Goal: Use online tool/utility: Utilize a website feature to perform a specific function

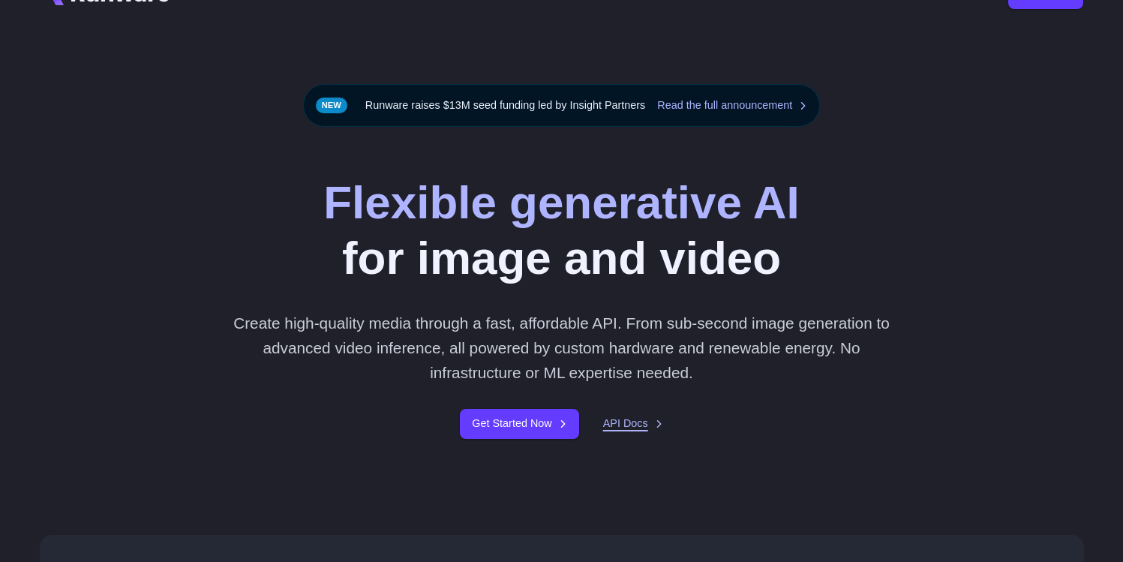
click at [632, 418] on link "API Docs" at bounding box center [633, 423] width 60 height 17
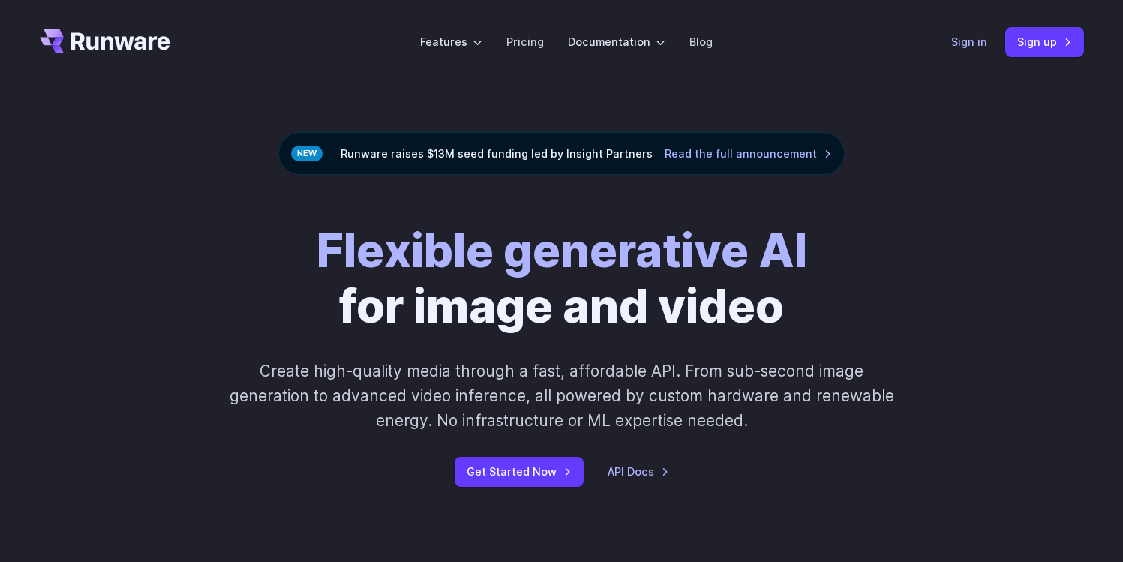
click at [973, 41] on link "Sign in" at bounding box center [969, 41] width 36 height 17
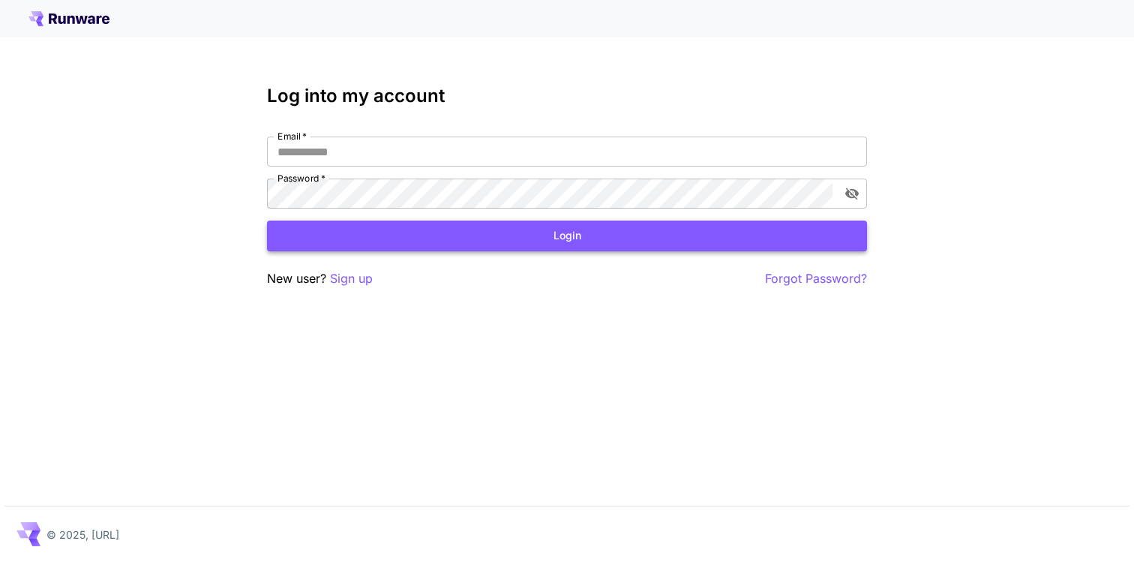
type input "**********"
click at [549, 224] on button "Login" at bounding box center [567, 235] width 600 height 31
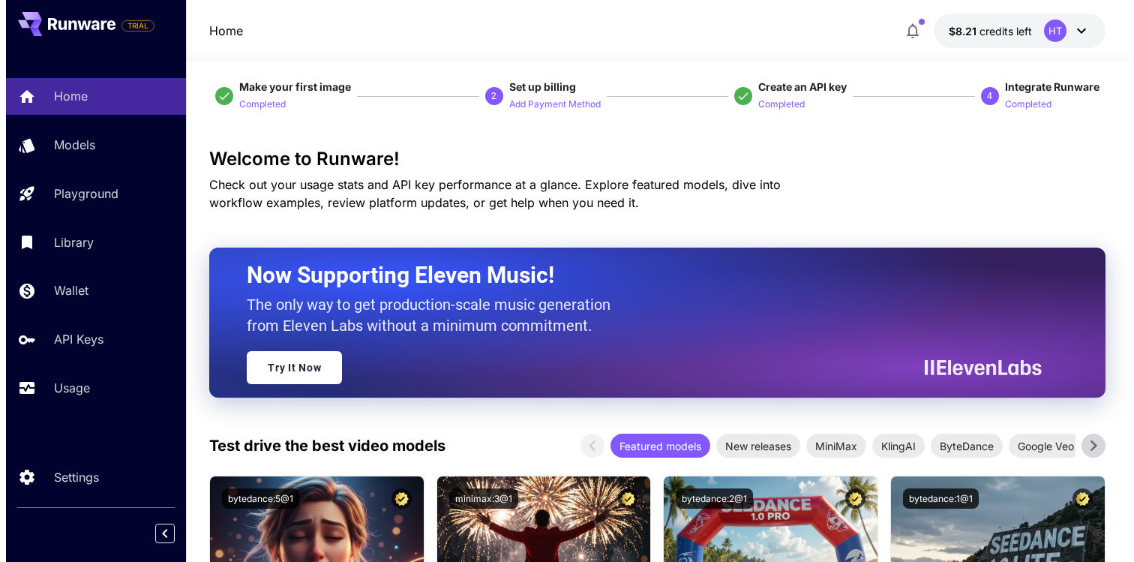
scroll to position [32, 0]
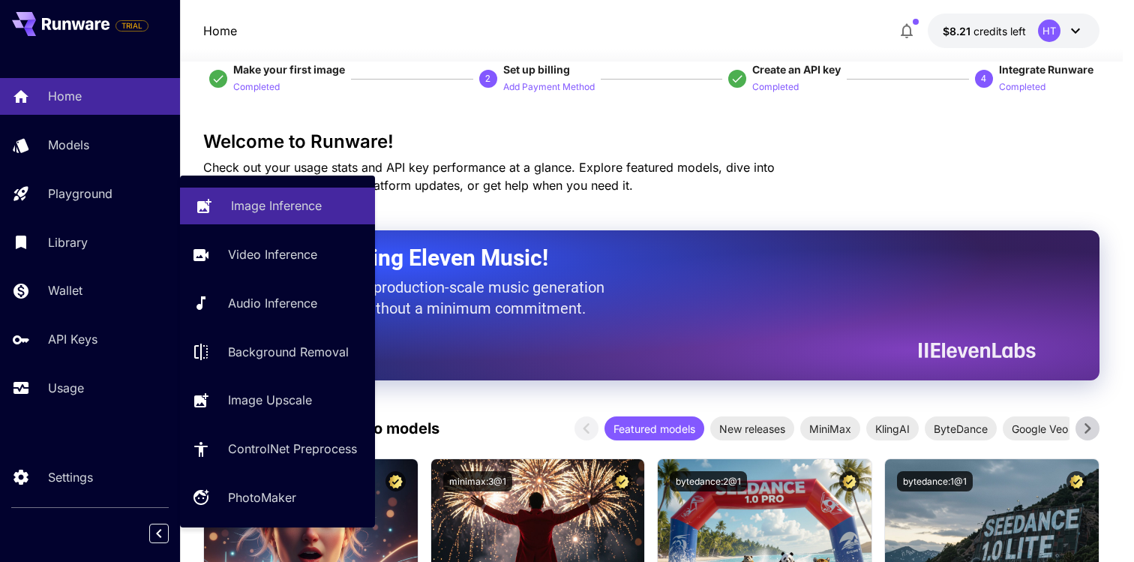
click at [293, 211] on p "Image Inference" at bounding box center [276, 205] width 91 height 18
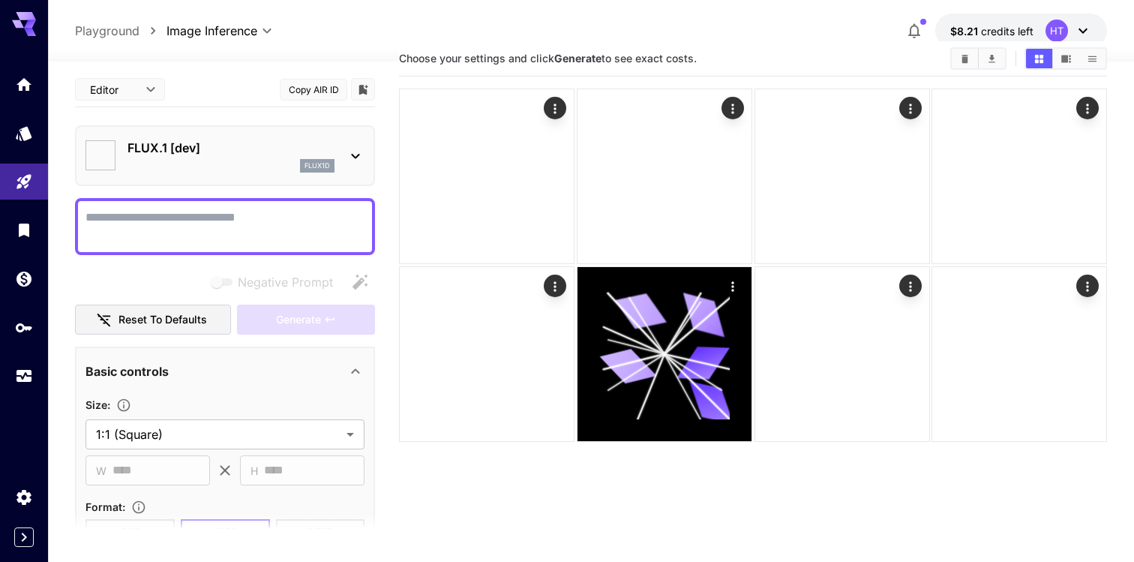
type input "**********"
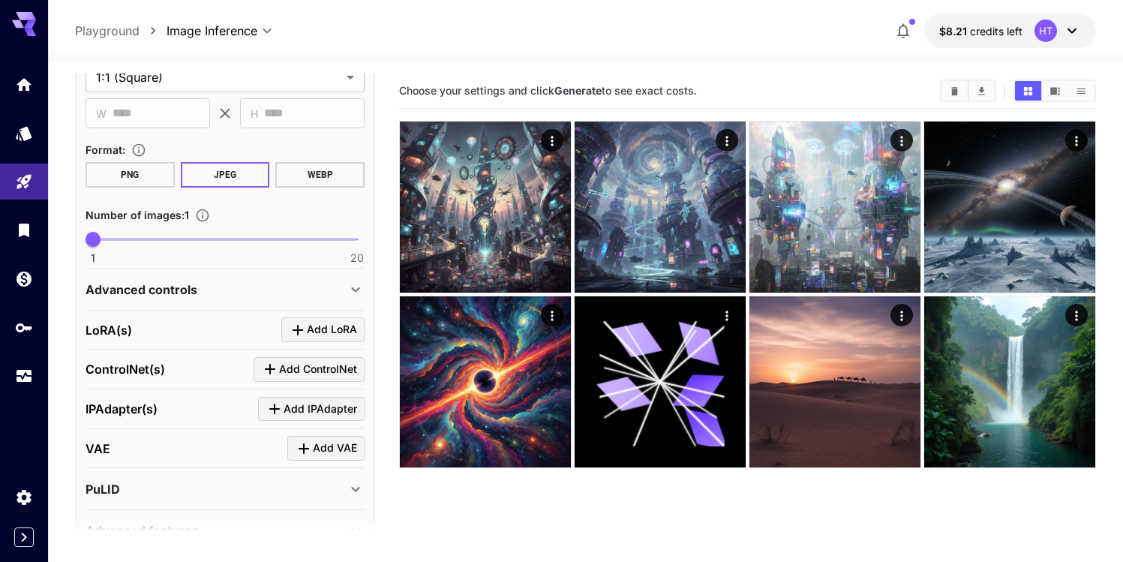
scroll to position [2, 0]
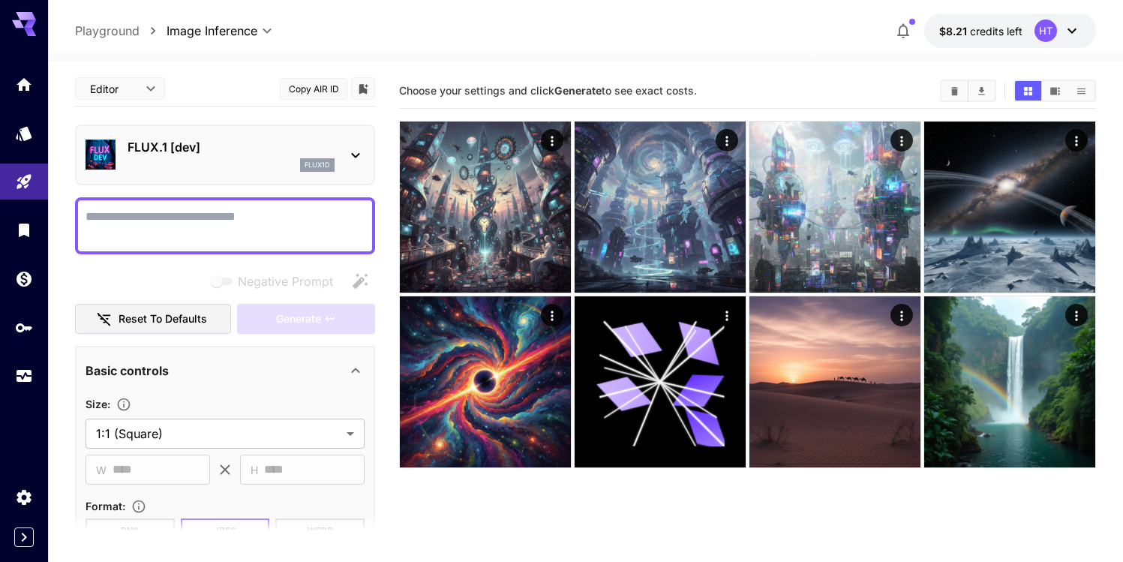
click at [220, 166] on div "flux1d" at bounding box center [230, 164] width 207 height 13
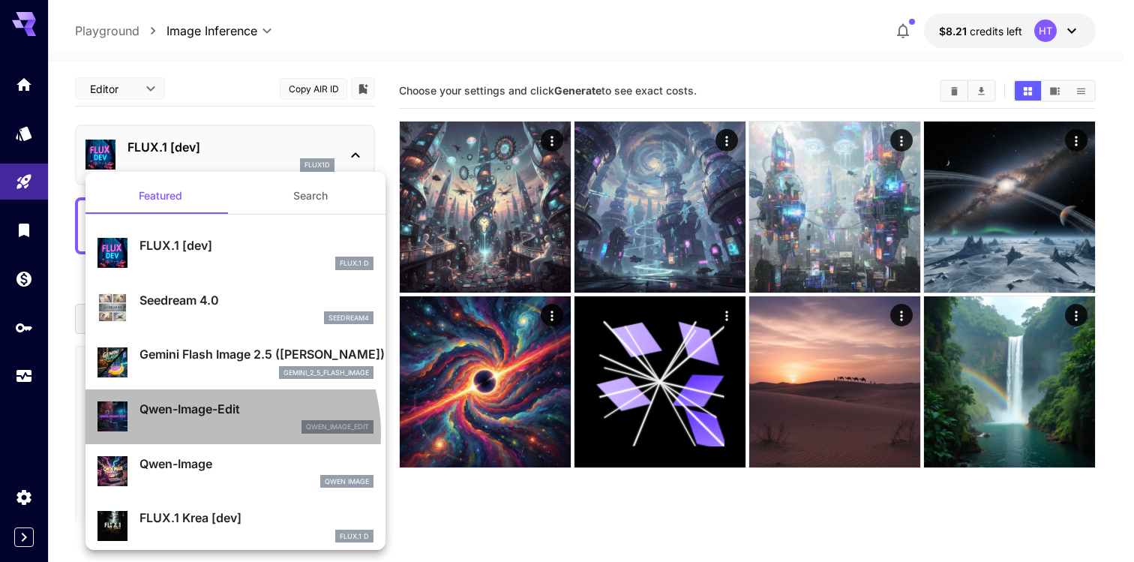
click at [203, 433] on div "Qwen-Image-Edit qwen_image_edit" at bounding box center [235, 417] width 276 height 46
type input "*"
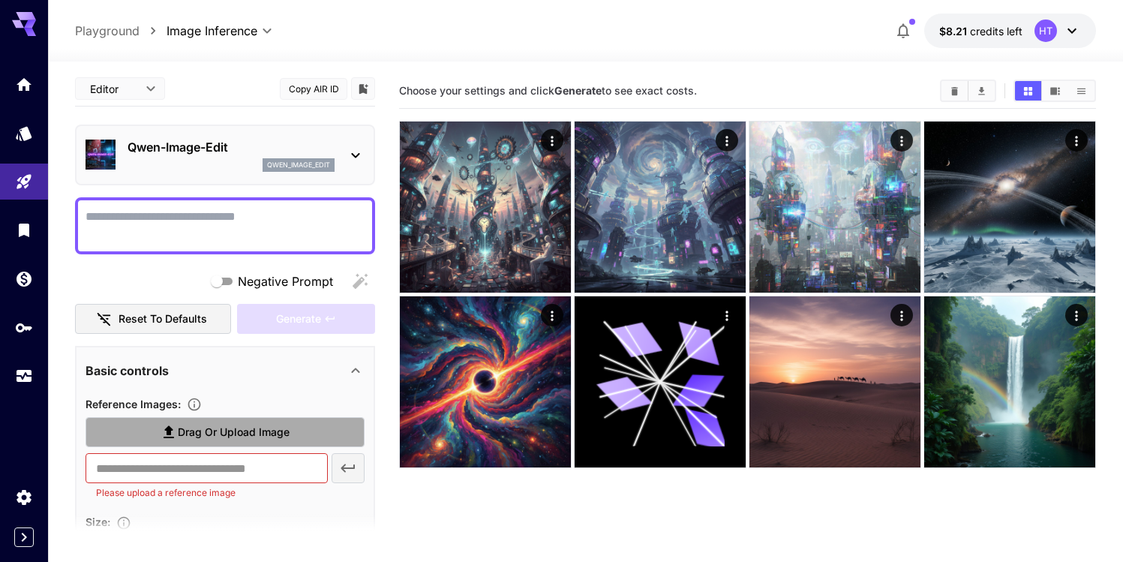
click at [229, 437] on span "Drag or upload image" at bounding box center [234, 432] width 112 height 19
click at [0, 0] on input "Drag or upload image" at bounding box center [0, 0] width 0 height 0
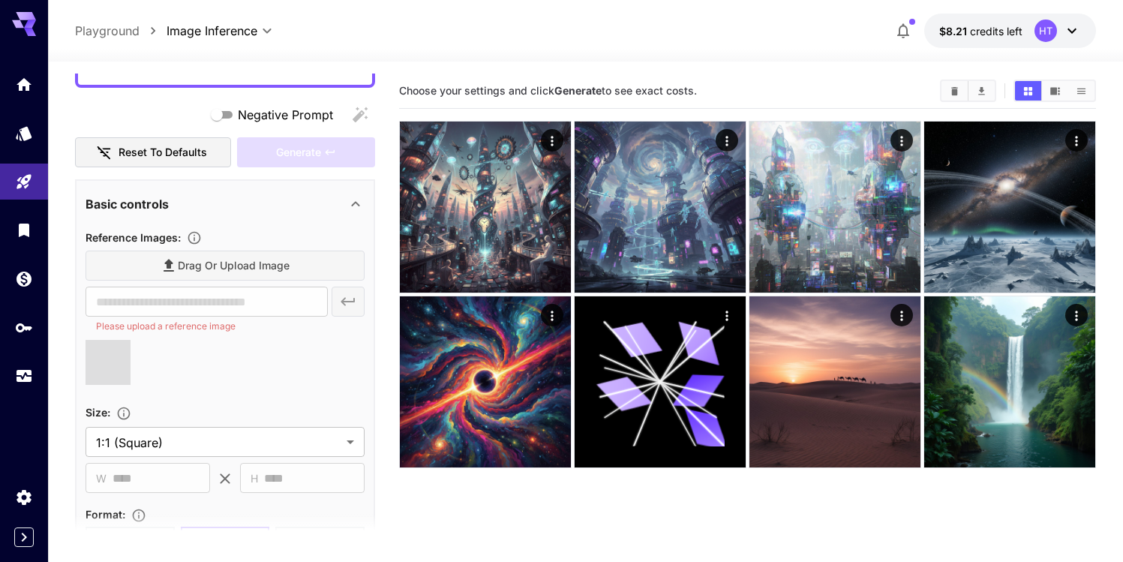
scroll to position [158, 0]
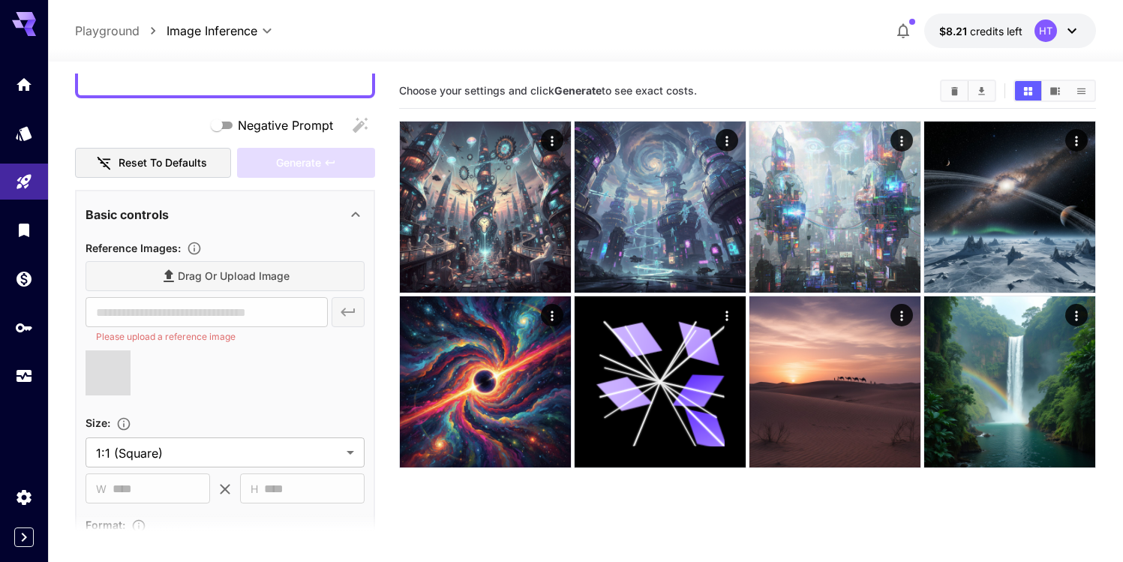
type input "**********"
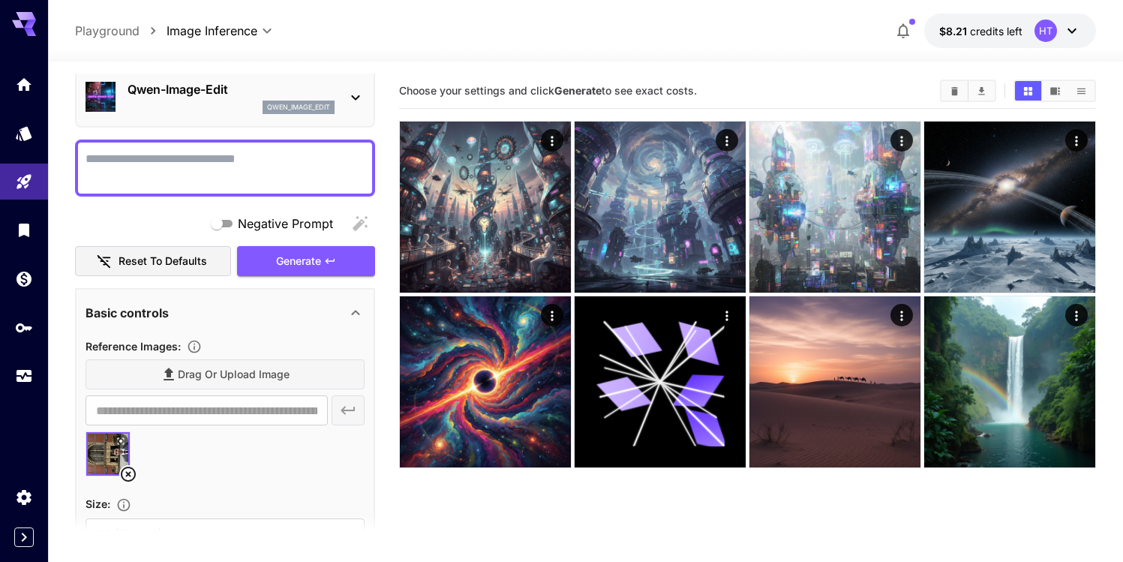
scroll to position [0, 0]
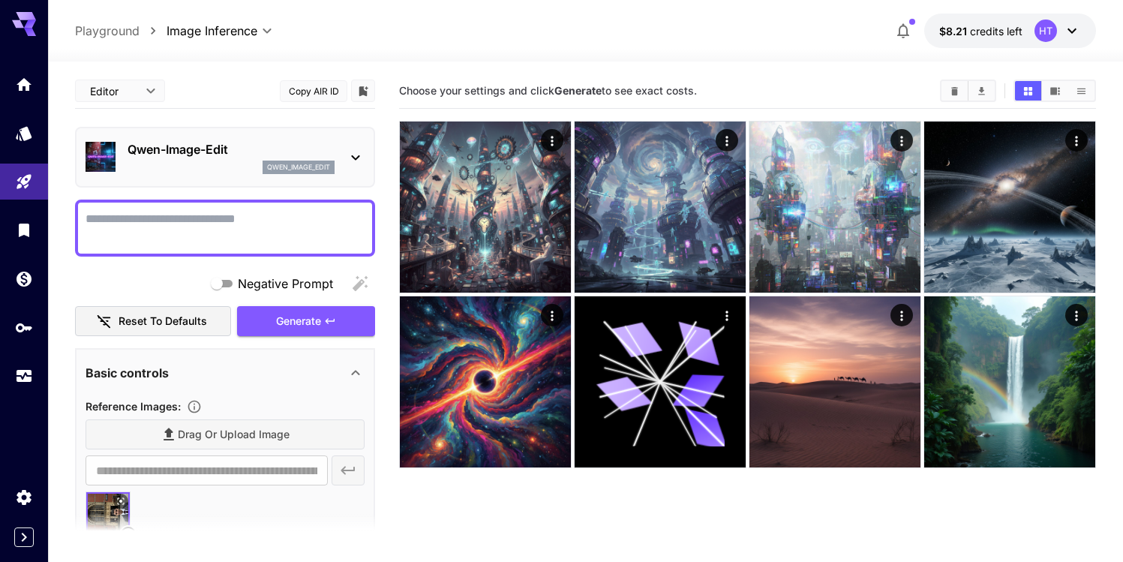
click at [162, 215] on textarea "Negative Prompt" at bounding box center [224, 228] width 279 height 36
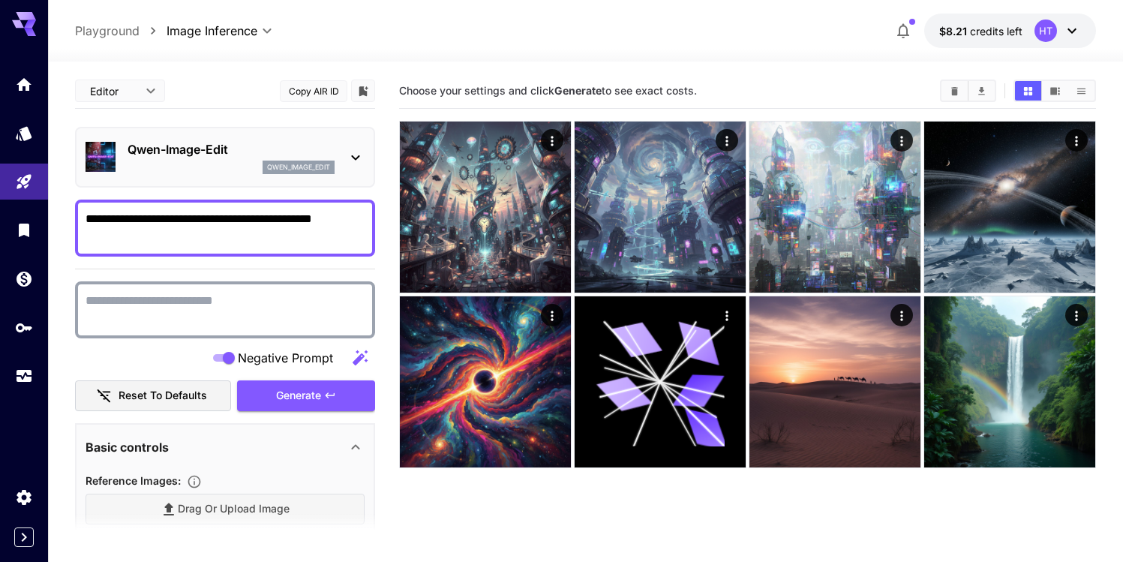
click at [370, 358] on button "button" at bounding box center [360, 358] width 30 height 30
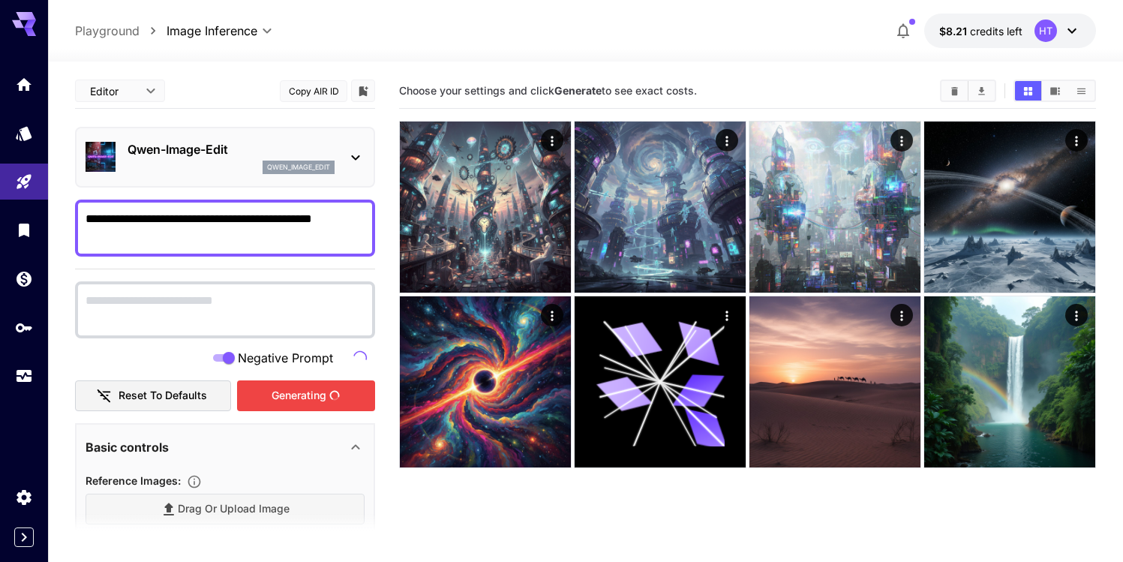
type textarea "**********"
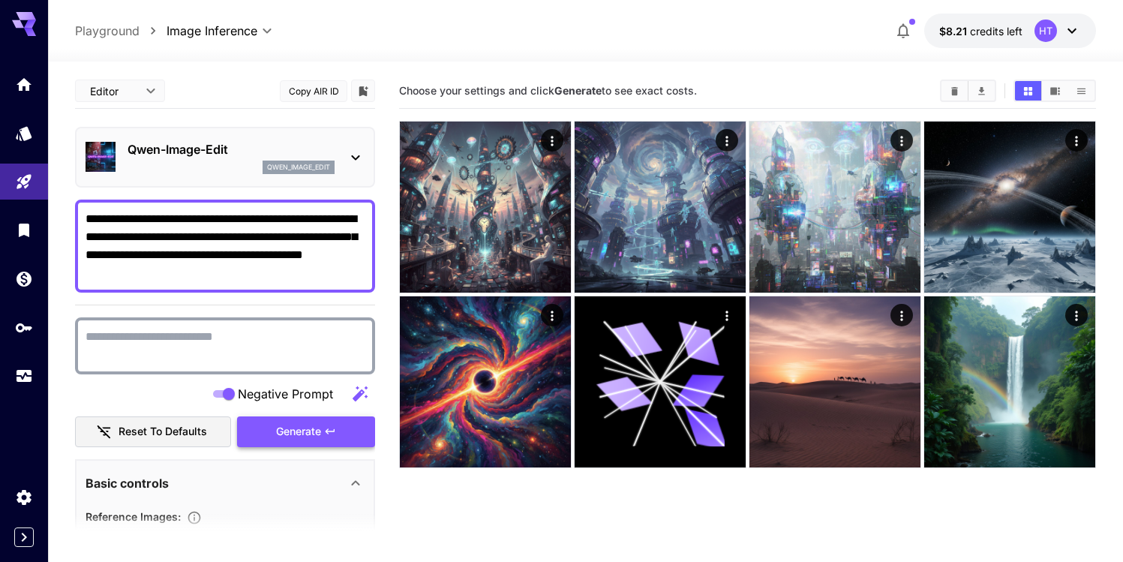
click at [287, 426] on span "Generate" at bounding box center [298, 431] width 45 height 19
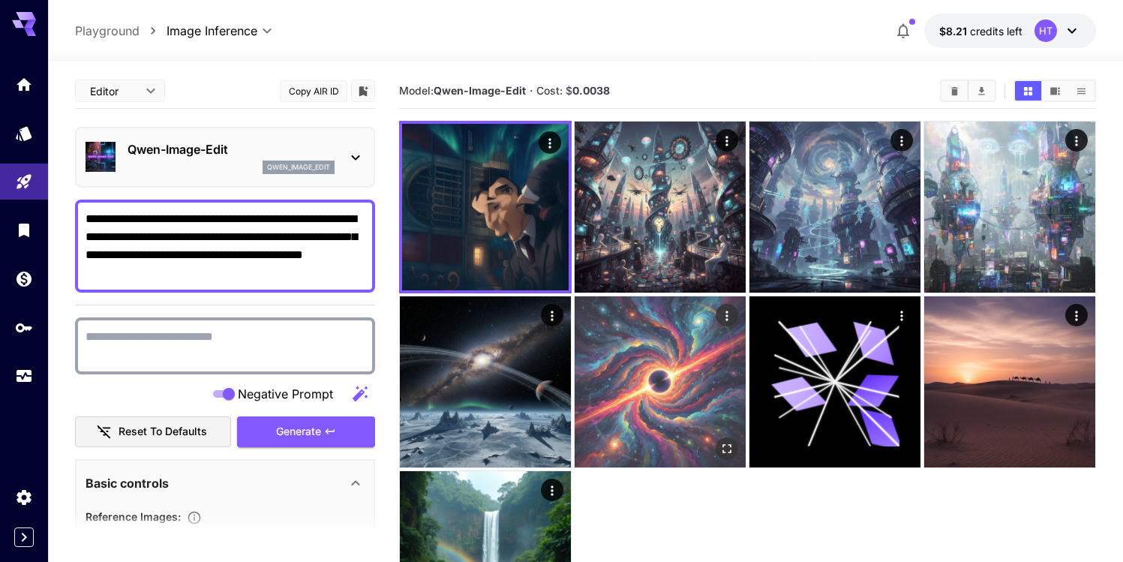
click at [685, 369] on img at bounding box center [659, 381] width 171 height 171
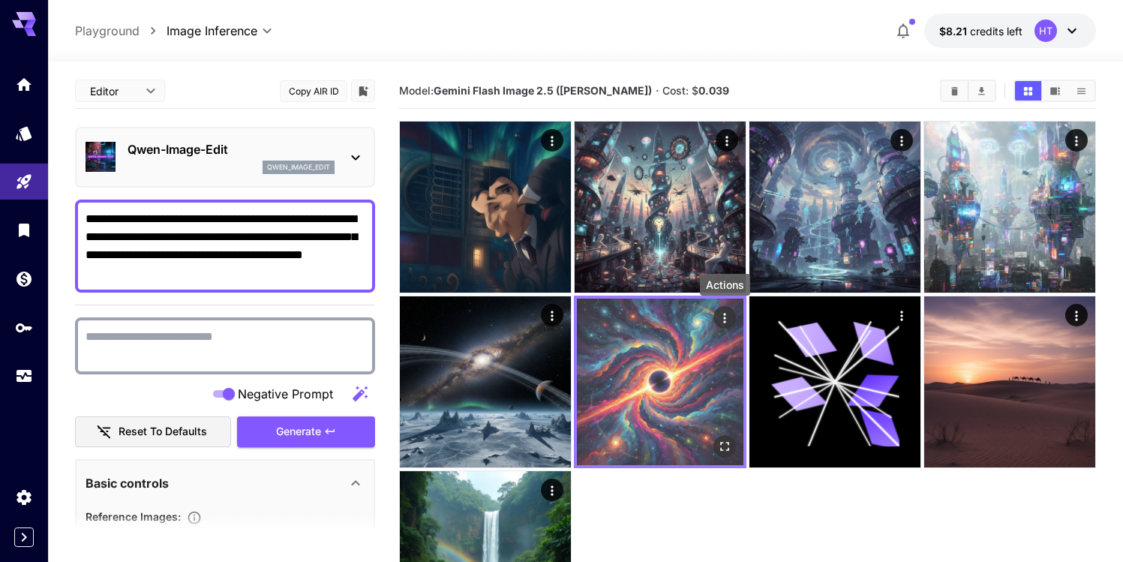
click at [717, 317] on icon "Actions" at bounding box center [724, 317] width 15 height 15
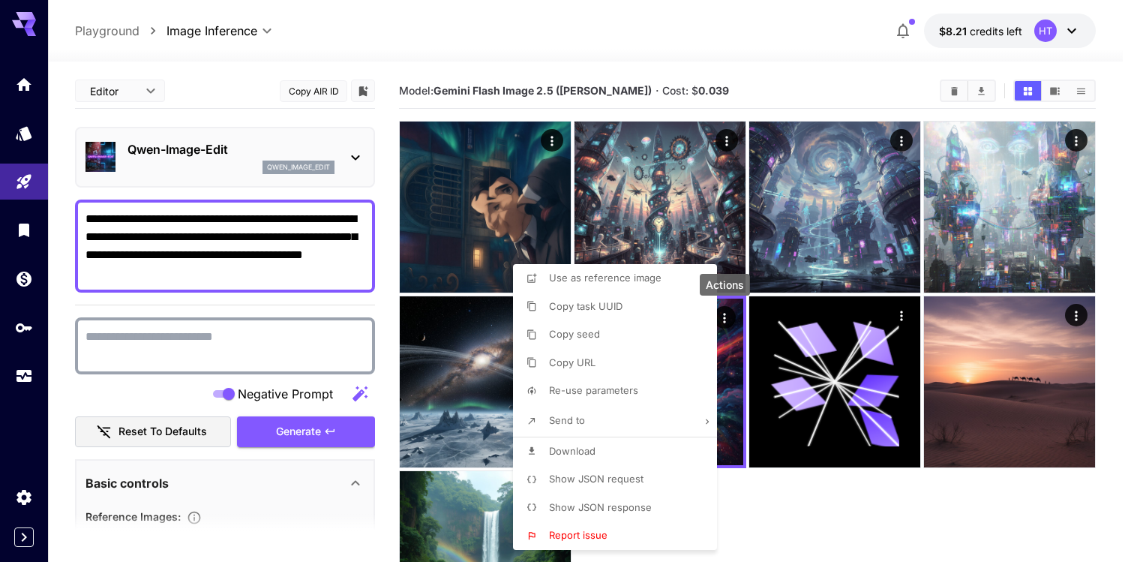
click at [620, 370] on li "Copy URL" at bounding box center [619, 363] width 213 height 28
drag, startPoint x: 620, startPoint y: 370, endPoint x: 643, endPoint y: 26, distance: 344.2
click at [228, 30] on div "Use as reference image Copy task UUID Copy seed Copied Re-use parameters Send t…" at bounding box center [114, 281] width 228 height 562
click at [623, 446] on li "Download" at bounding box center [619, 451] width 213 height 28
click at [801, 509] on div at bounding box center [567, 281] width 1134 height 562
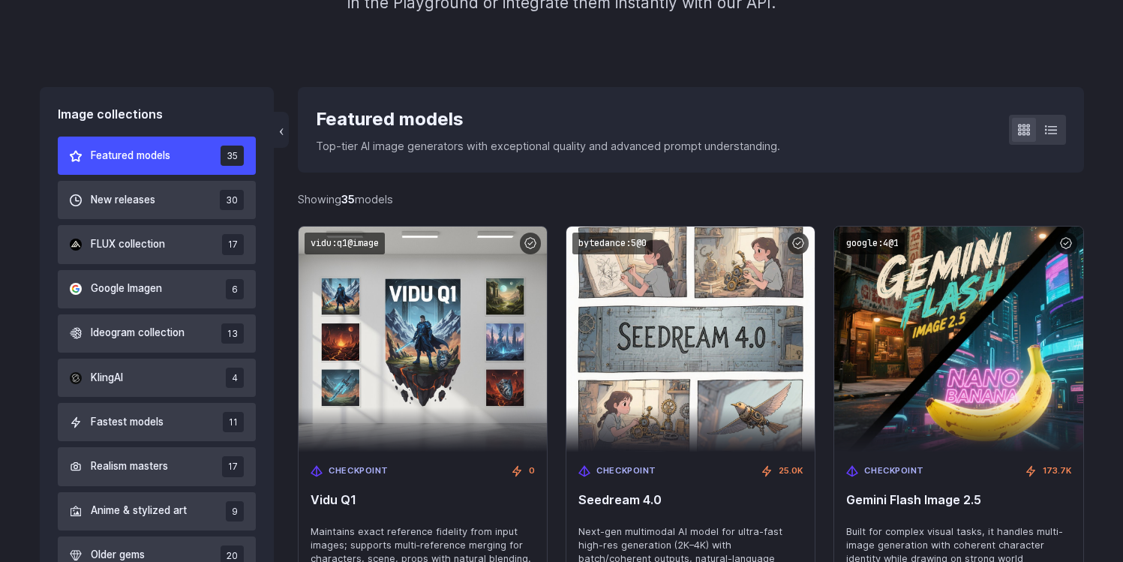
scroll to position [420, 0]
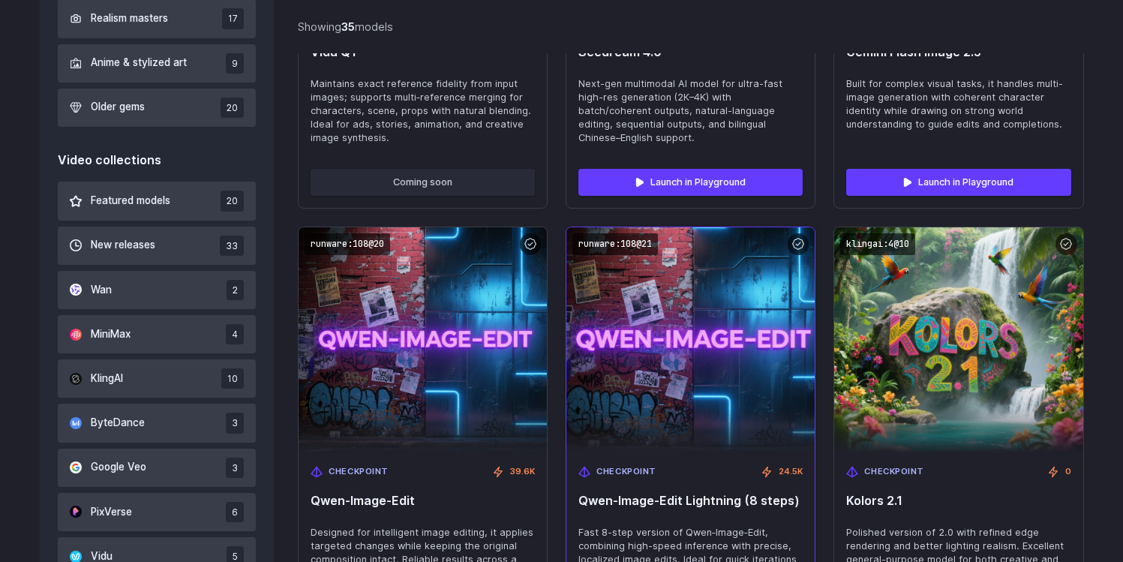
scroll to position [876, 0]
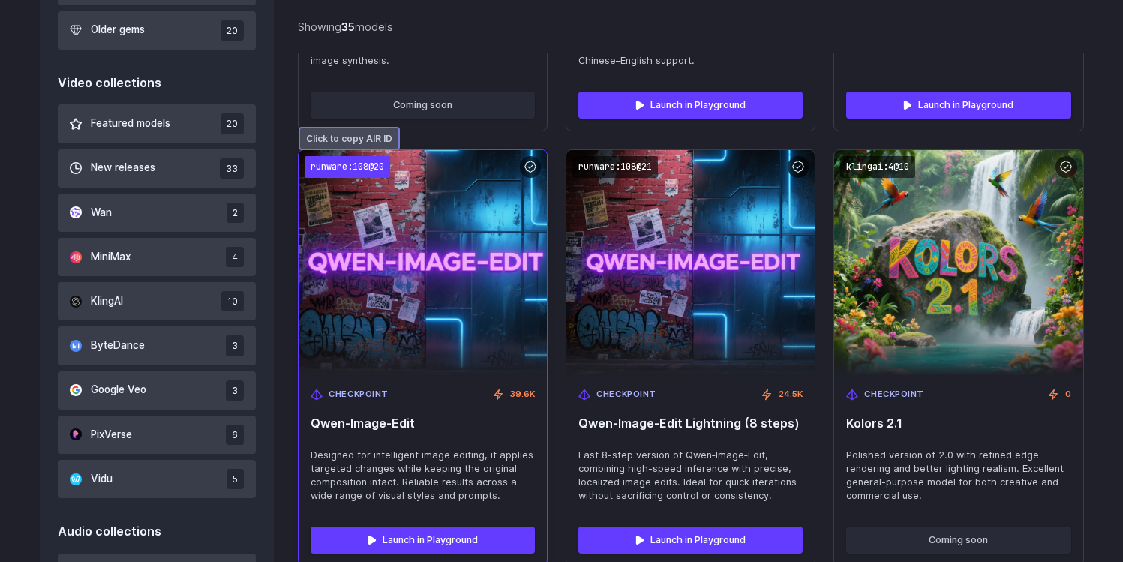
click at [349, 164] on code "runware:108@20" at bounding box center [346, 167] width 85 height 22
click at [382, 166] on code "runware:108@20" at bounding box center [346, 167] width 85 height 22
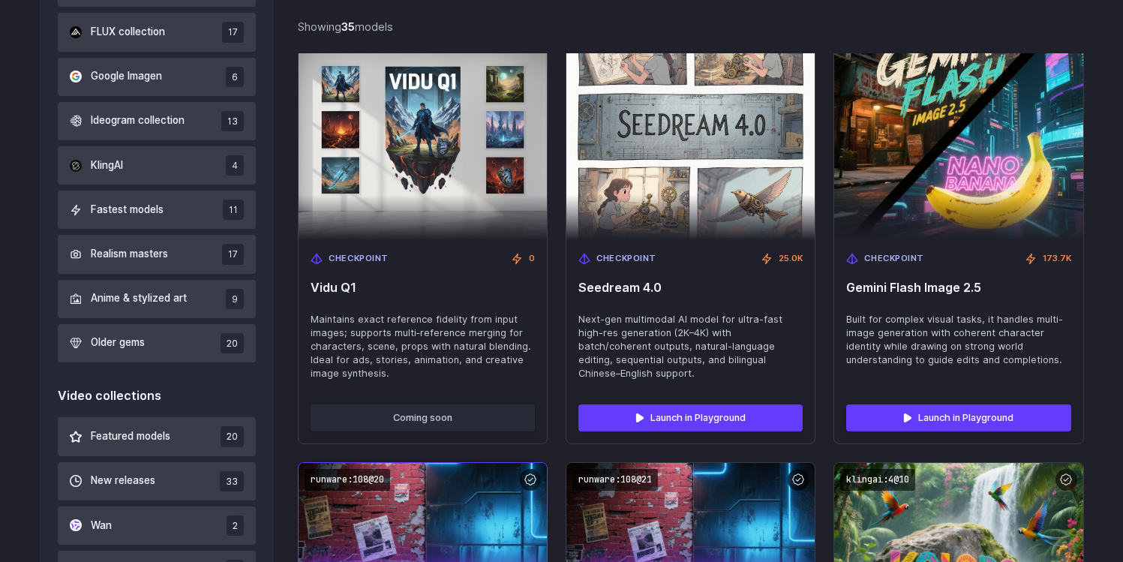
scroll to position [826, 0]
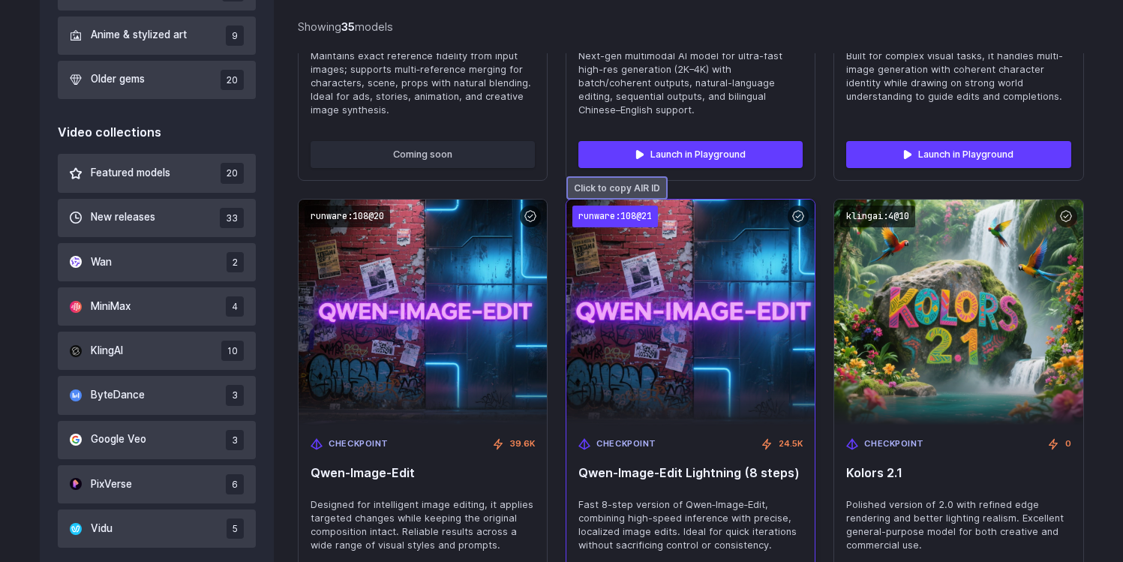
click at [639, 221] on code "runware:108@21" at bounding box center [614, 216] width 85 height 22
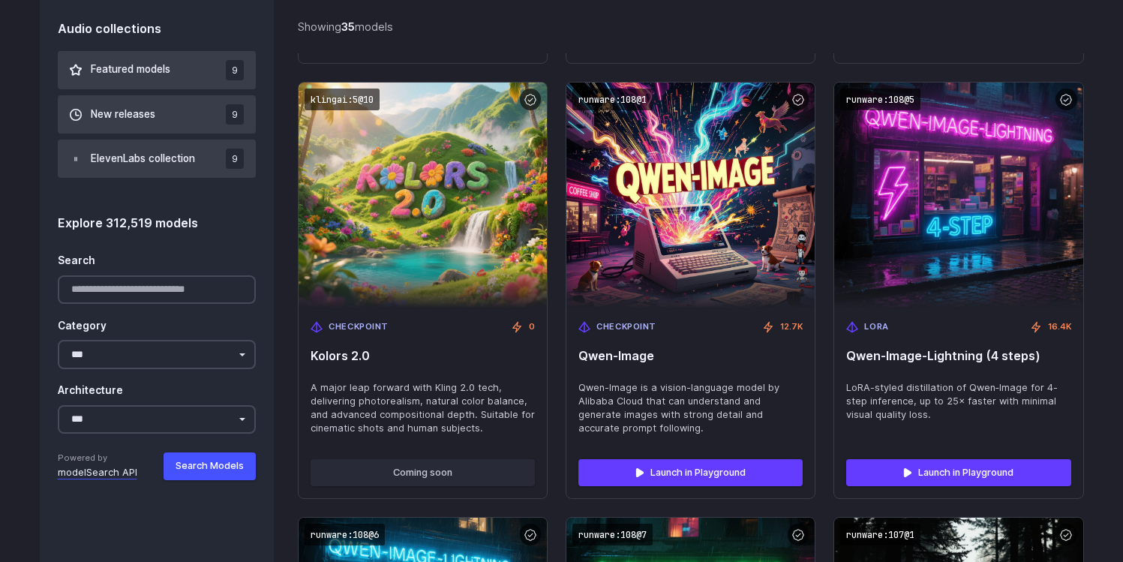
scroll to position [1413, 0]
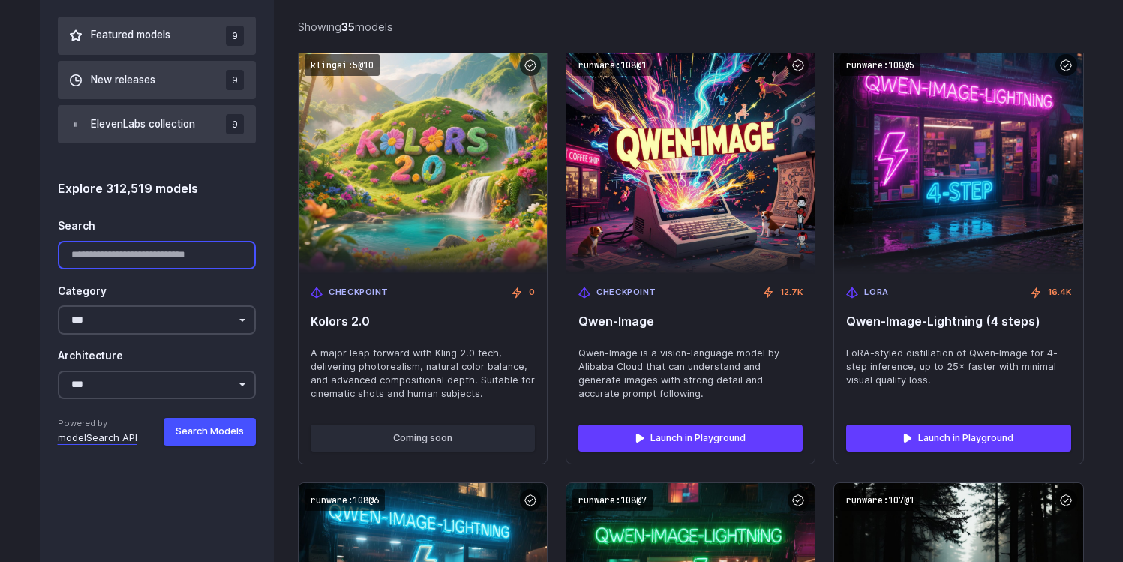
click at [113, 255] on input "Search" at bounding box center [157, 255] width 199 height 29
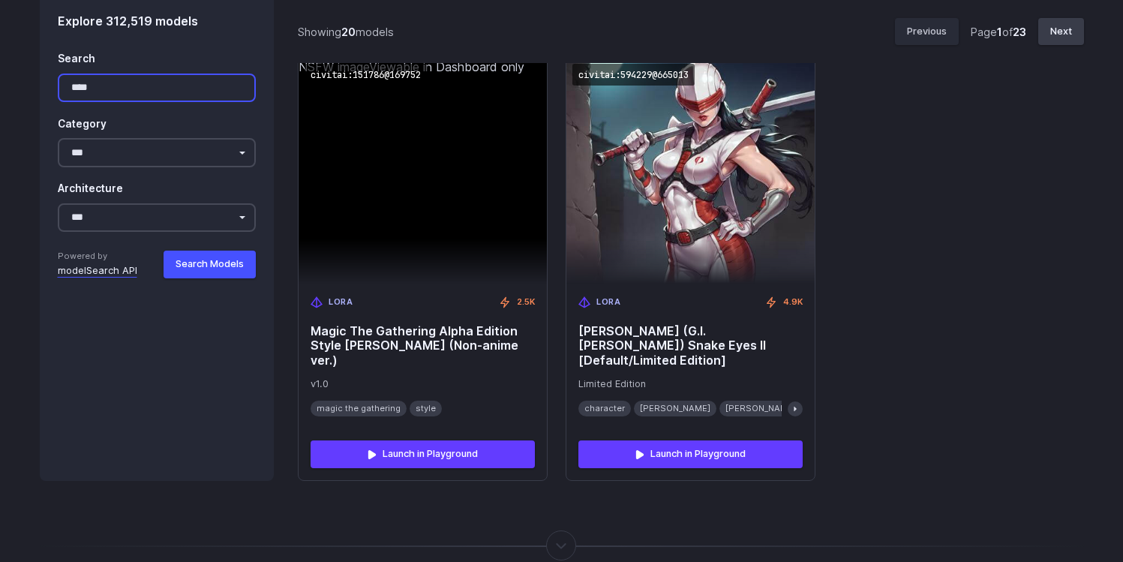
scroll to position [3153, 0]
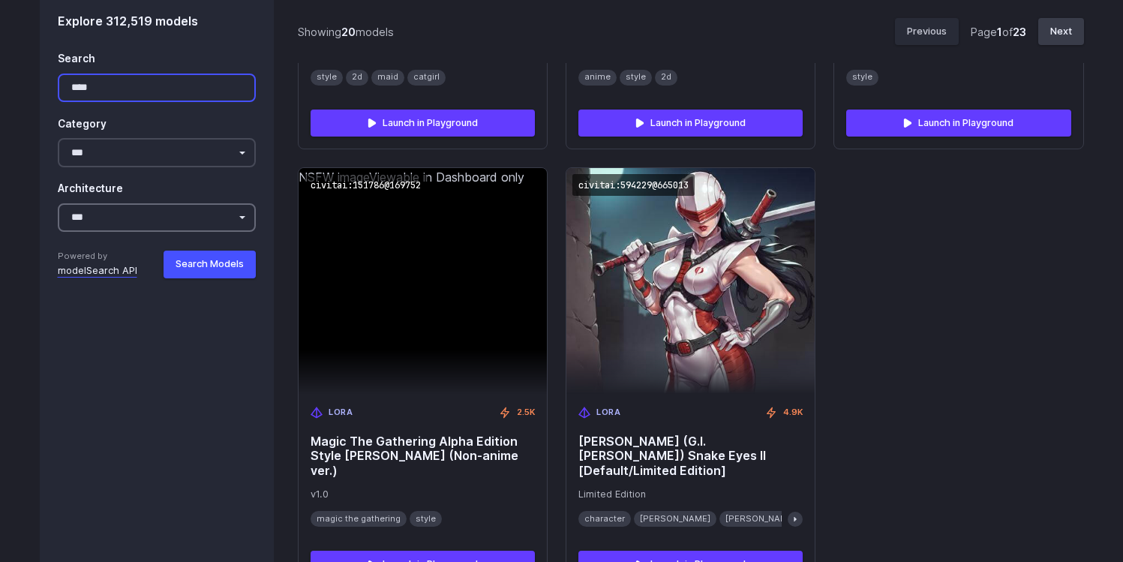
type input "****"
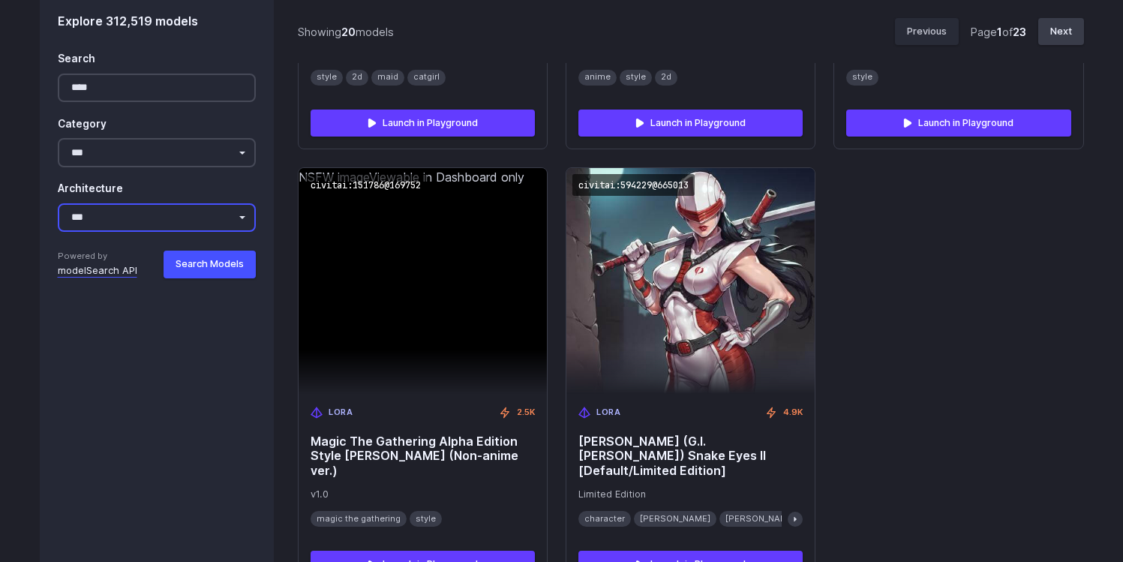
click at [130, 219] on select "**********" at bounding box center [157, 217] width 199 height 29
click at [58, 203] on select "**********" at bounding box center [157, 217] width 199 height 29
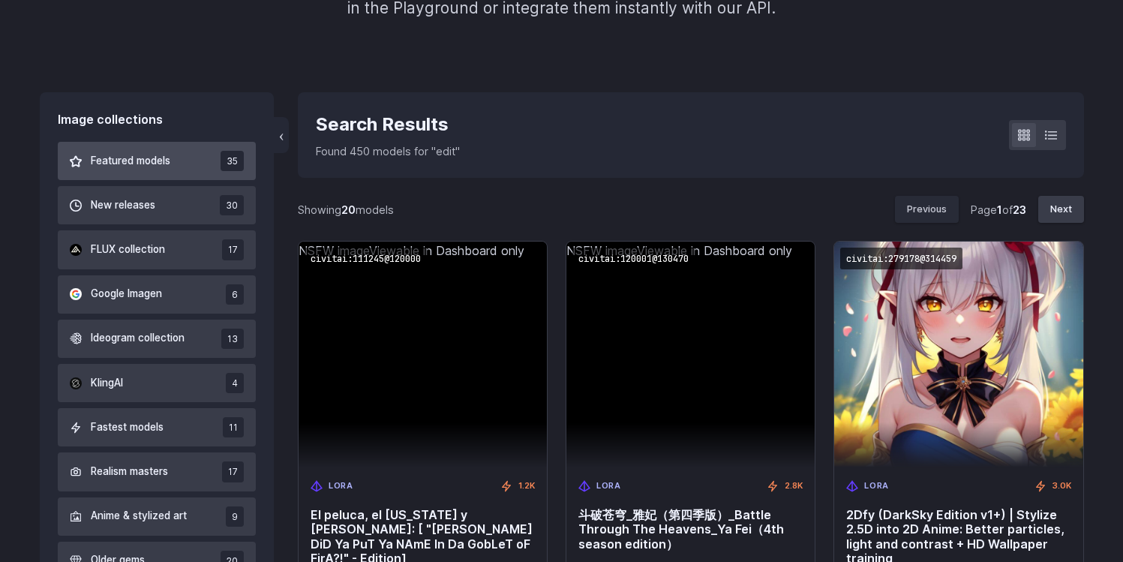
click at [125, 161] on span "Featured models" at bounding box center [130, 161] width 79 height 16
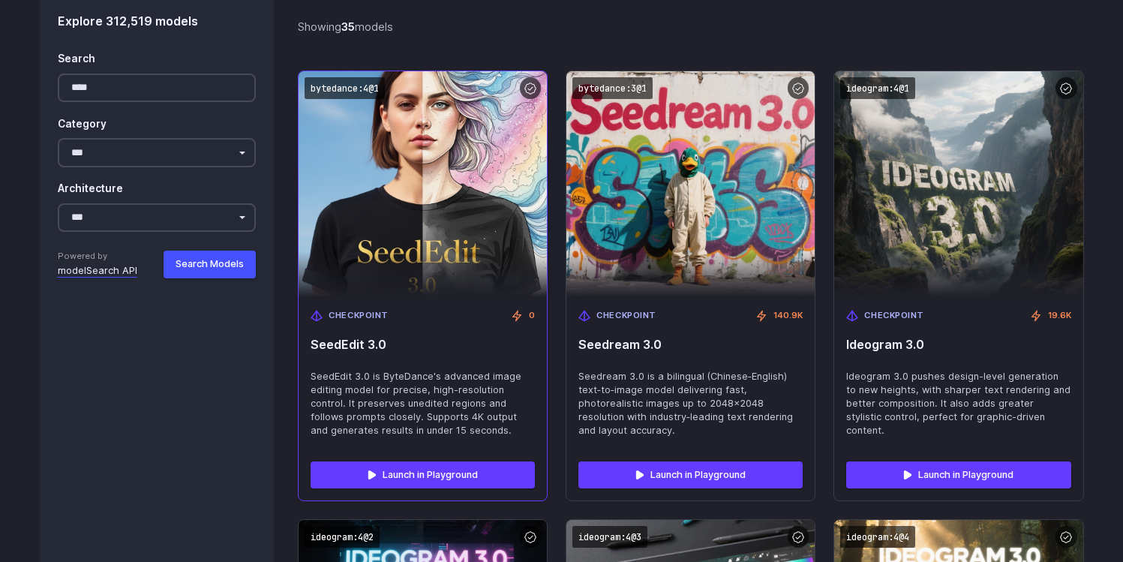
scroll to position [2268, 0]
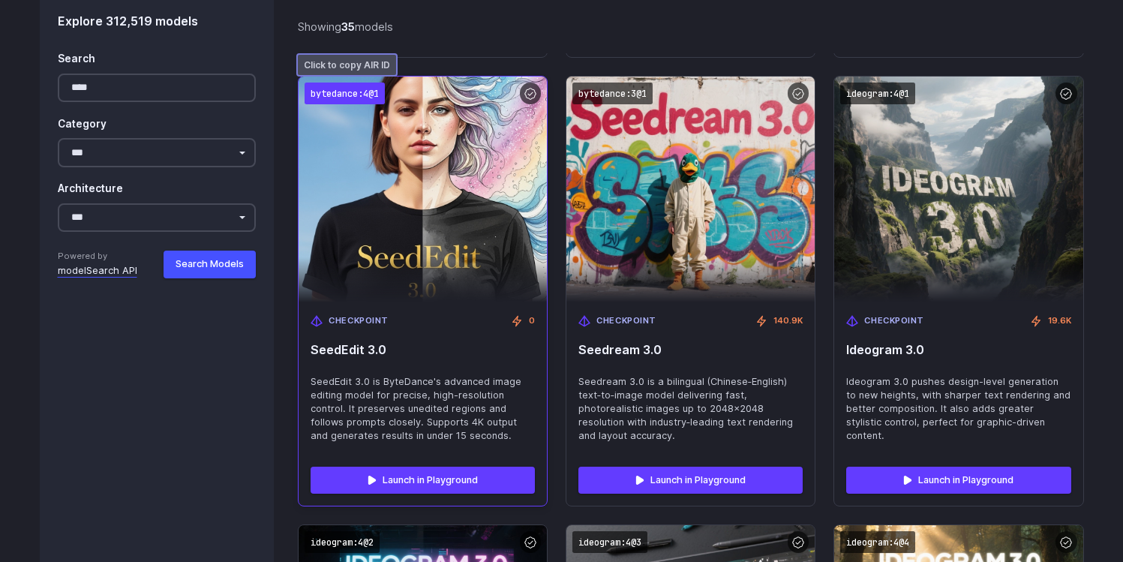
click at [333, 94] on code "bytedance:4@1" at bounding box center [344, 93] width 80 height 22
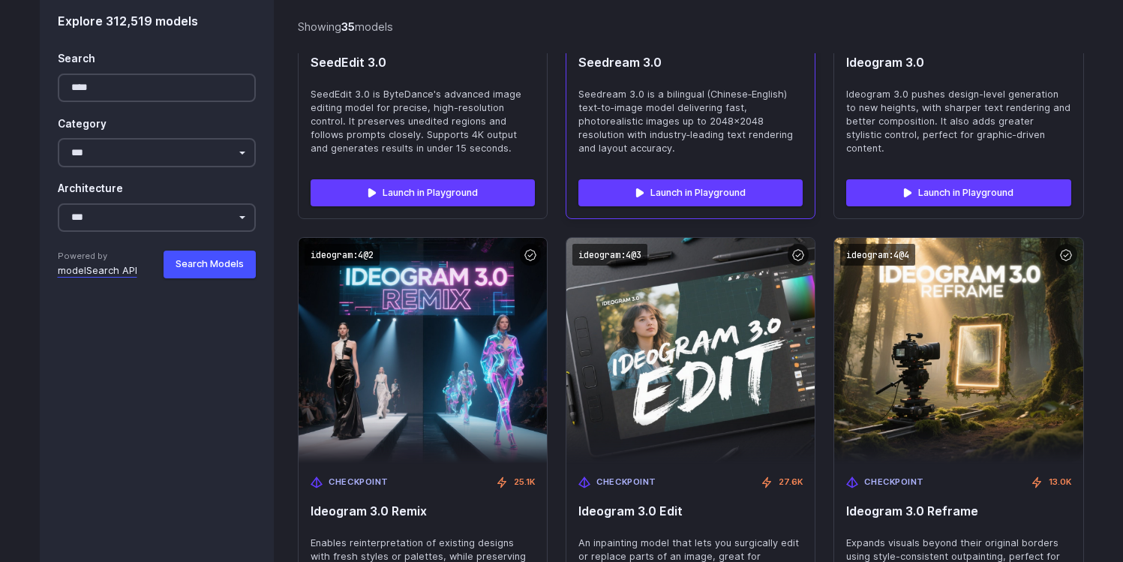
scroll to position [2633, 0]
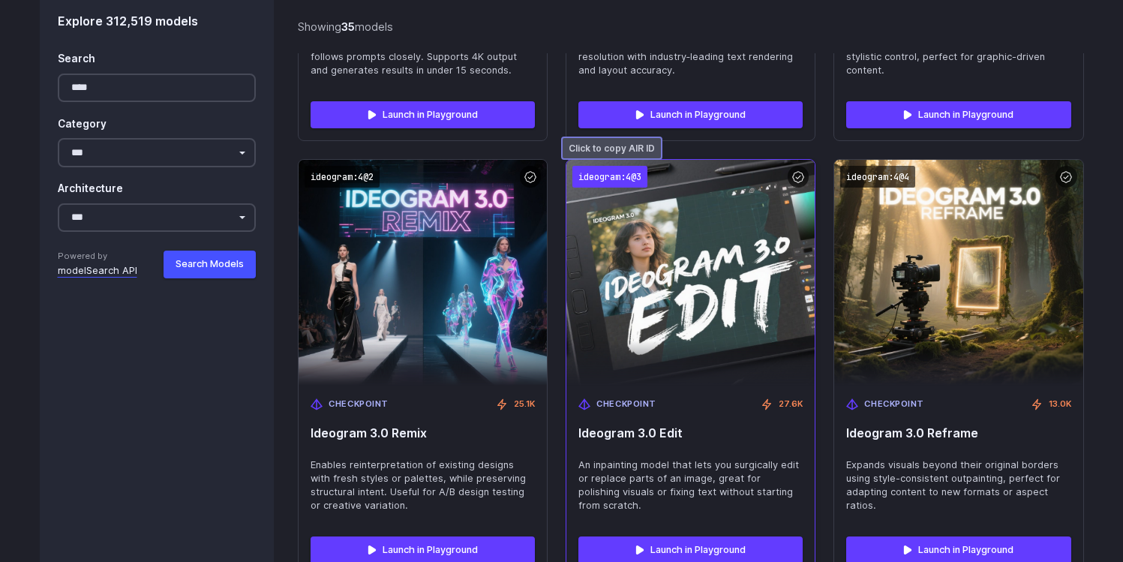
click at [598, 174] on code "ideogram:4@3" at bounding box center [609, 177] width 75 height 22
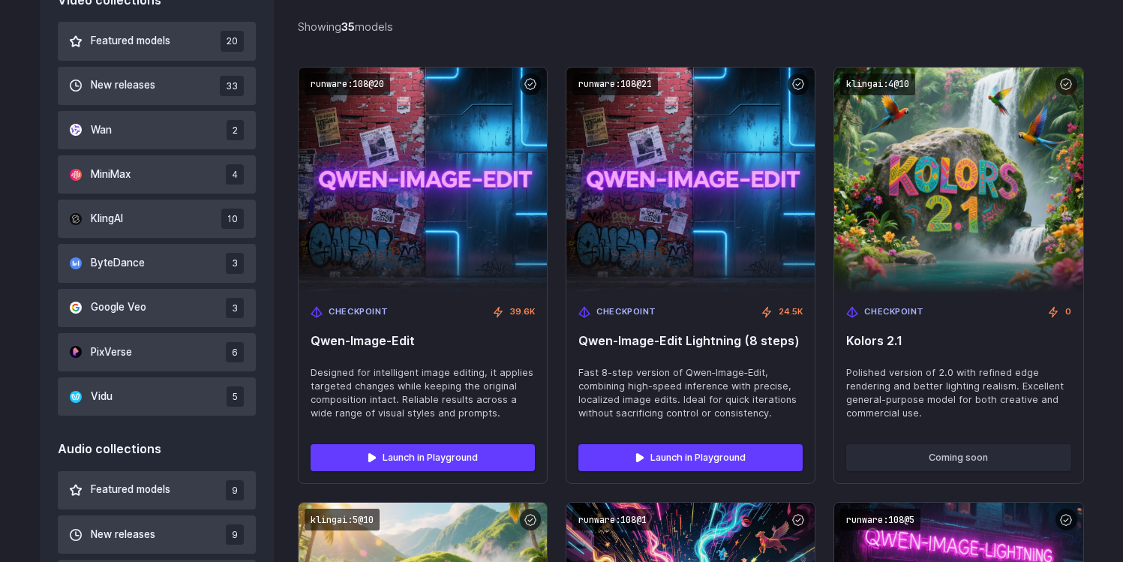
scroll to position [923, 0]
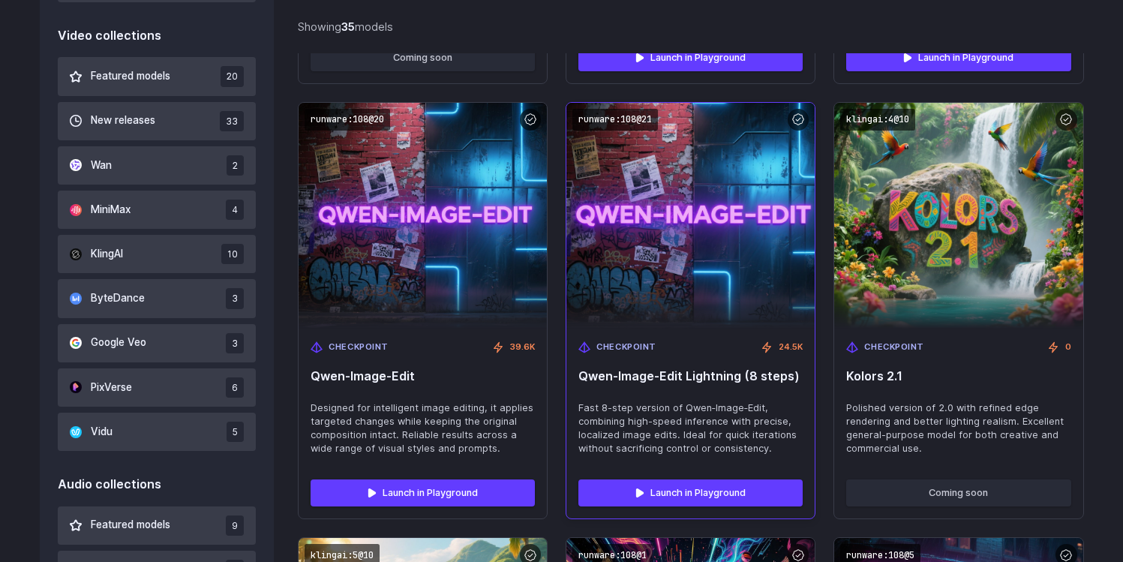
click at [663, 163] on img at bounding box center [690, 215] width 273 height 248
click at [635, 373] on span "Qwen‑Image‑Edit Lightning (8 steps)" at bounding box center [690, 375] width 224 height 14
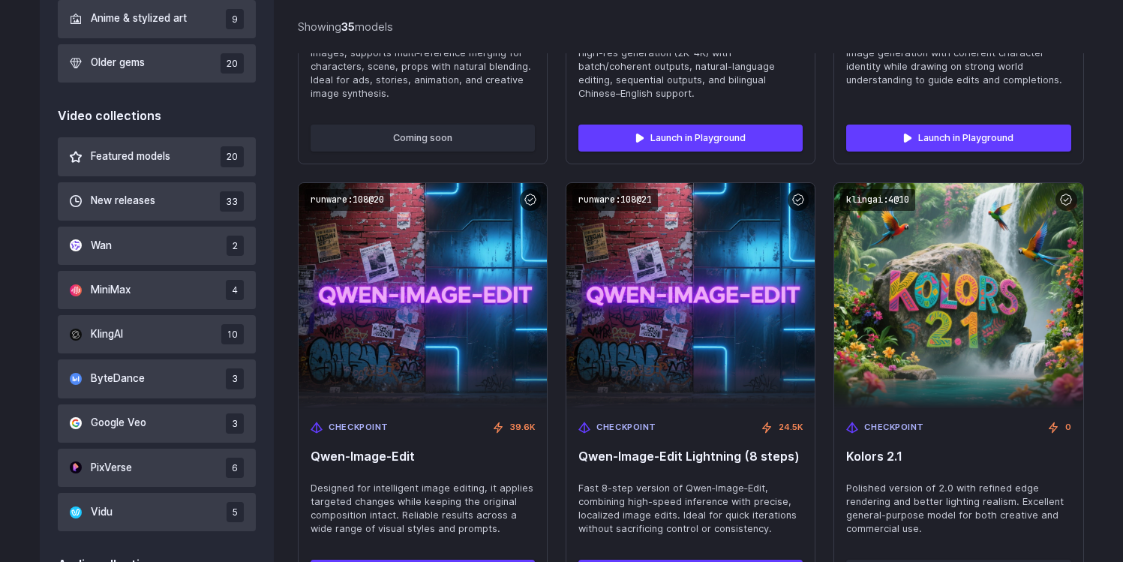
scroll to position [842, 0]
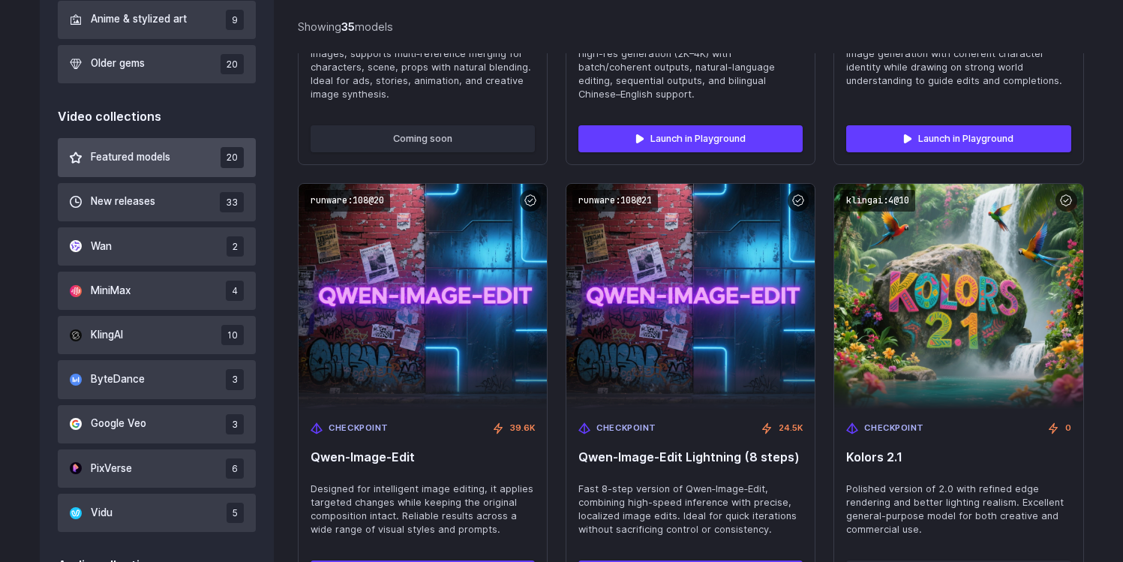
click at [179, 151] on button "Featured models 20" at bounding box center [157, 157] width 199 height 38
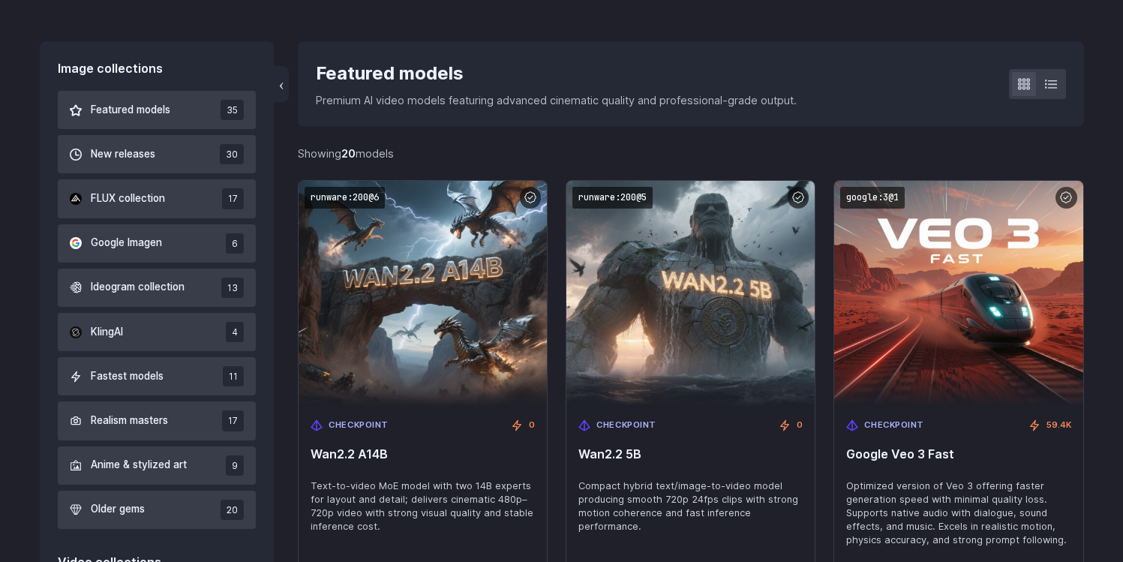
scroll to position [343, 0]
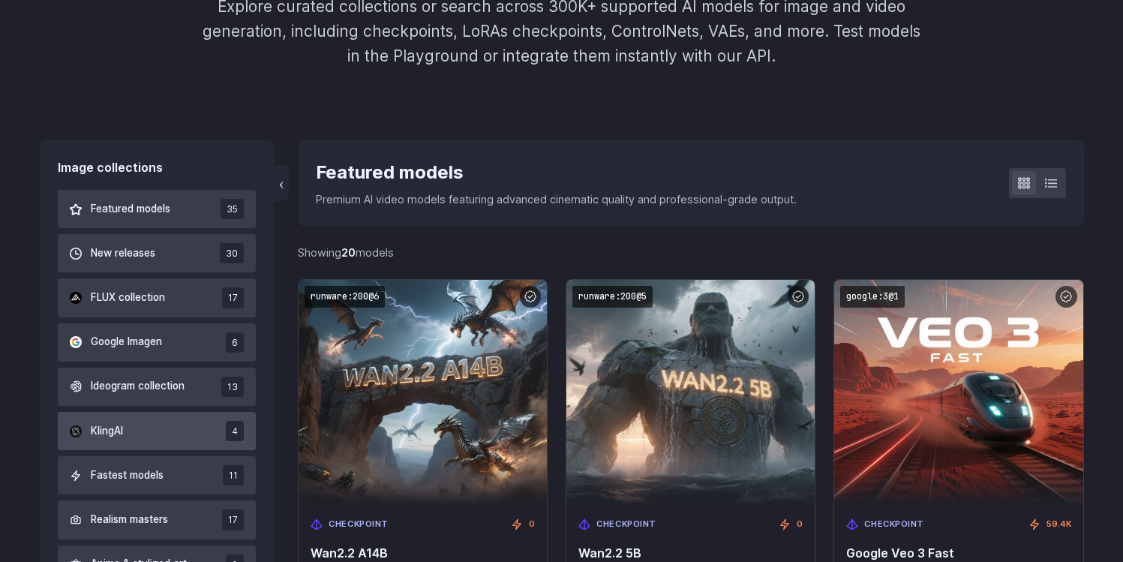
click at [170, 208] on span "Featured models" at bounding box center [130, 209] width 79 height 16
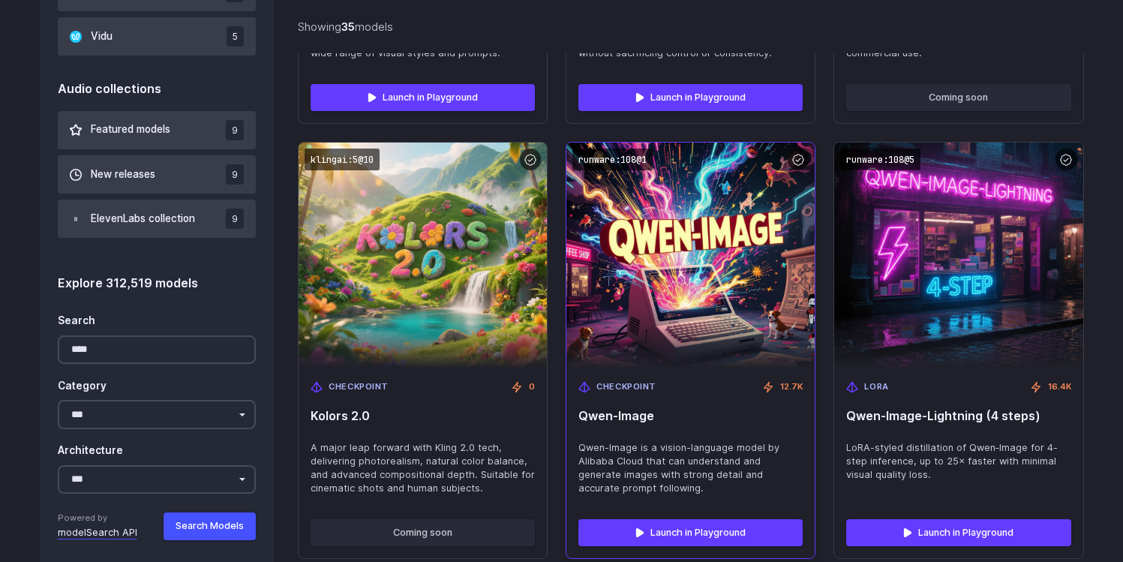
scroll to position [161, 0]
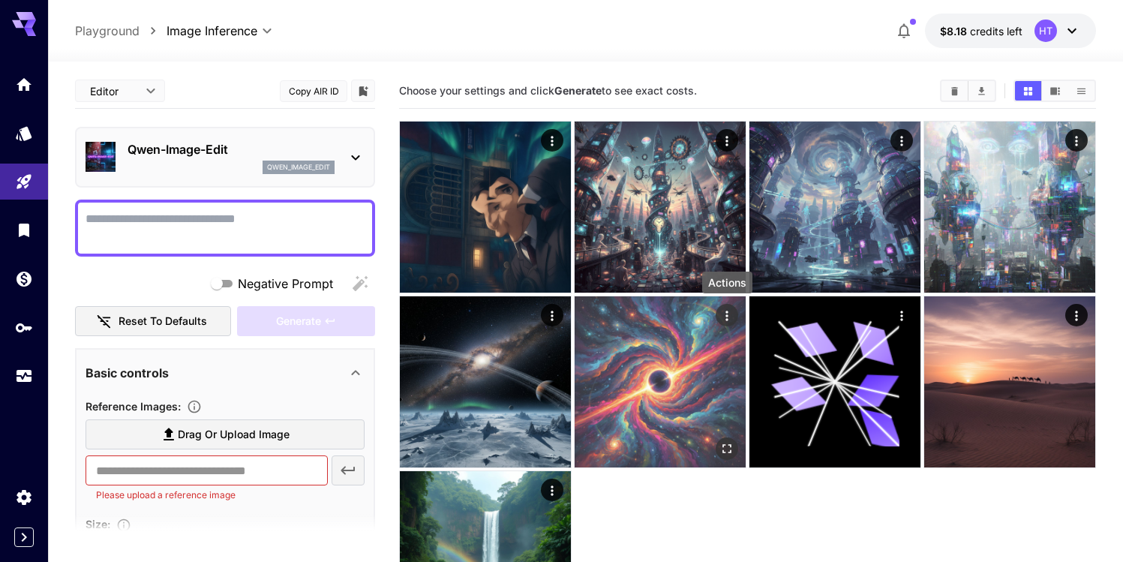
click at [717, 319] on button "Actions" at bounding box center [726, 315] width 22 height 22
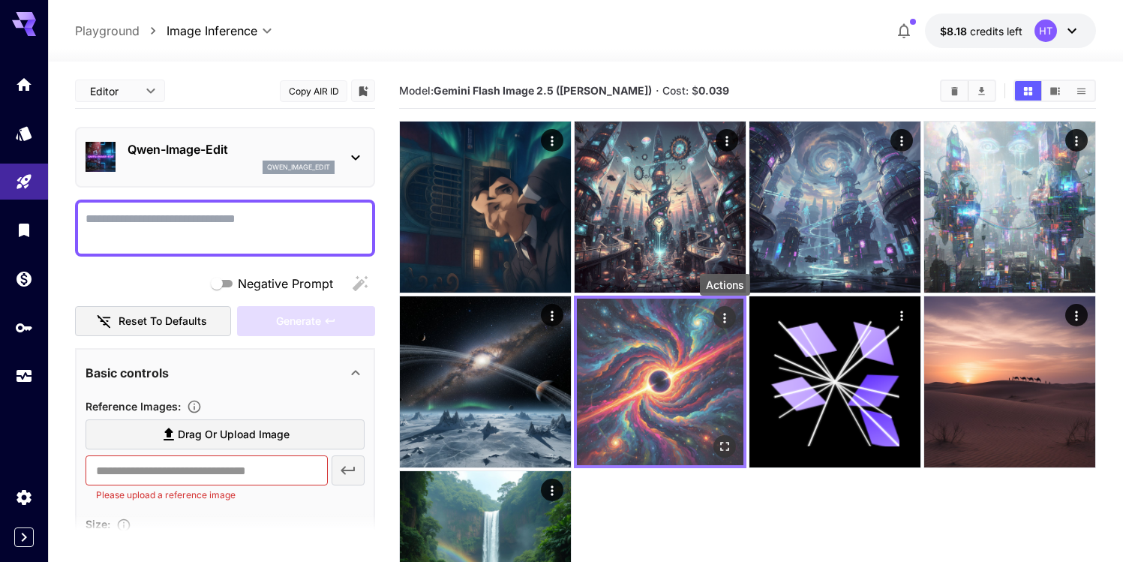
click at [728, 319] on icon "Actions" at bounding box center [724, 317] width 15 height 15
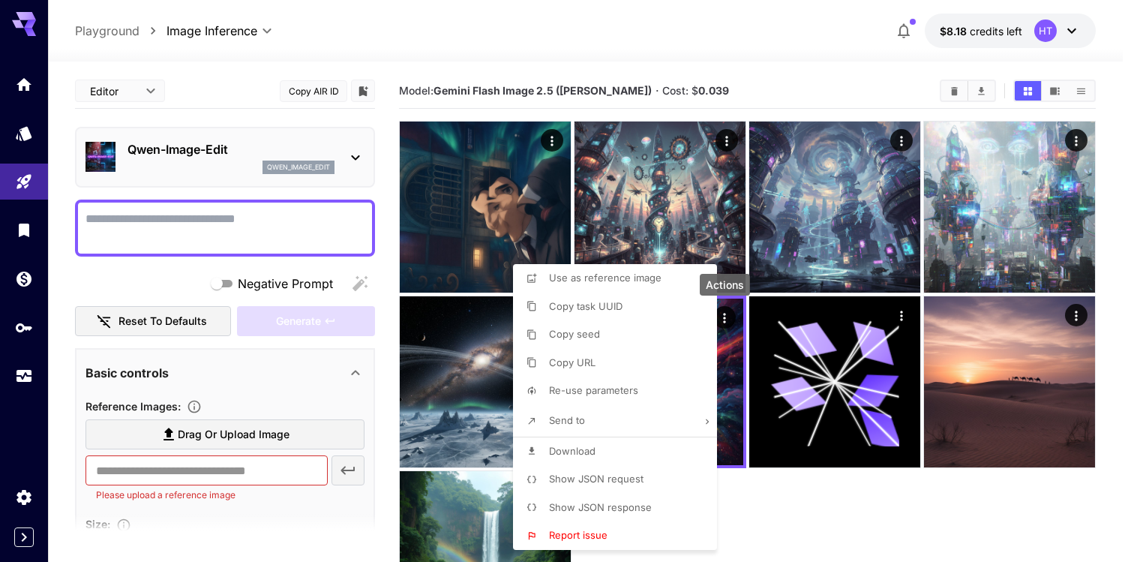
click at [604, 455] on li "Download" at bounding box center [619, 451] width 213 height 28
click at [1075, 317] on div at bounding box center [567, 281] width 1134 height 562
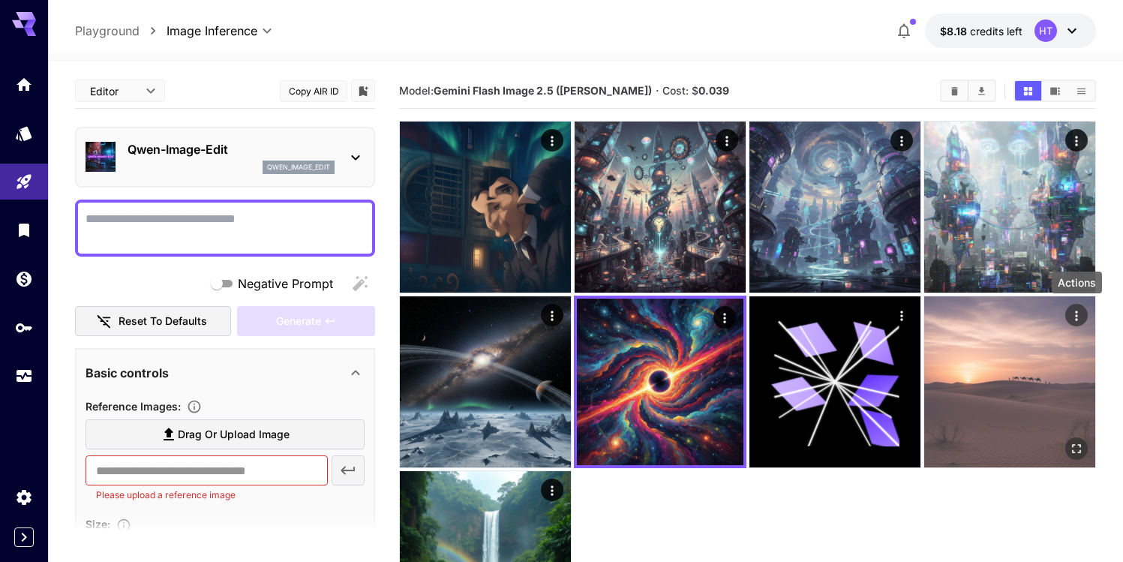
click at [1080, 315] on icon "Actions" at bounding box center [1076, 315] width 15 height 15
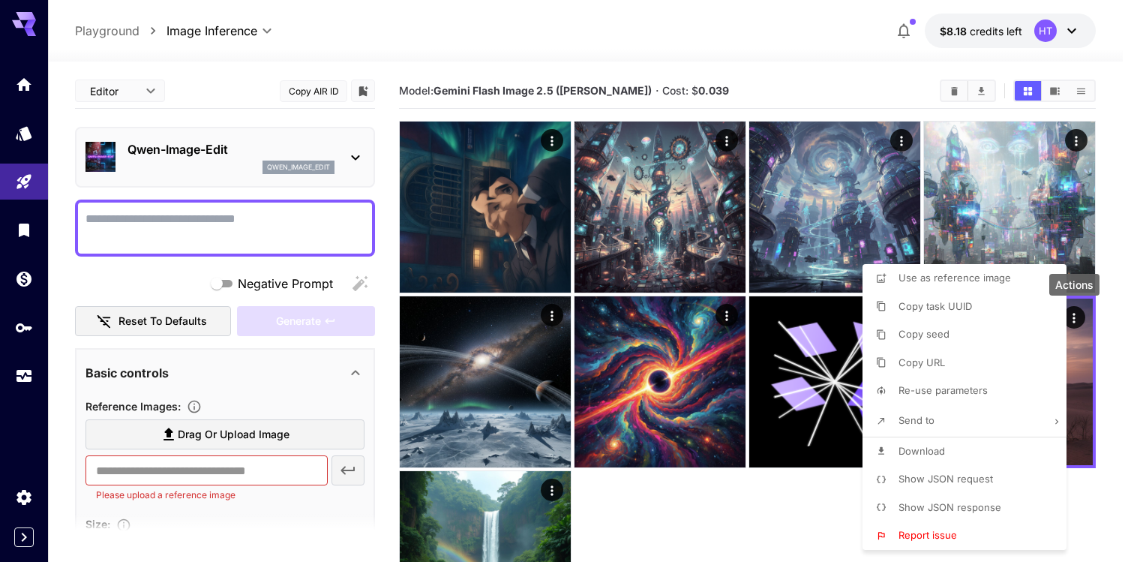
click at [941, 450] on span "Download" at bounding box center [921, 451] width 46 height 12
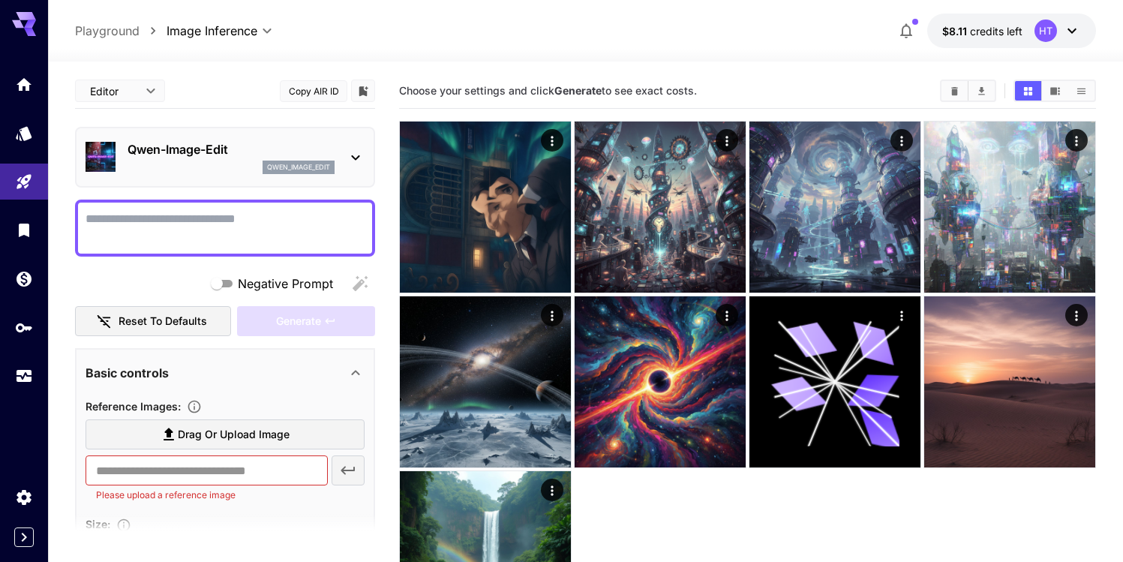
click at [306, 91] on button "Copy AIR ID" at bounding box center [313, 91] width 67 height 22
click at [214, 154] on p "Qwen-Image-Edit" at bounding box center [230, 149] width 207 height 18
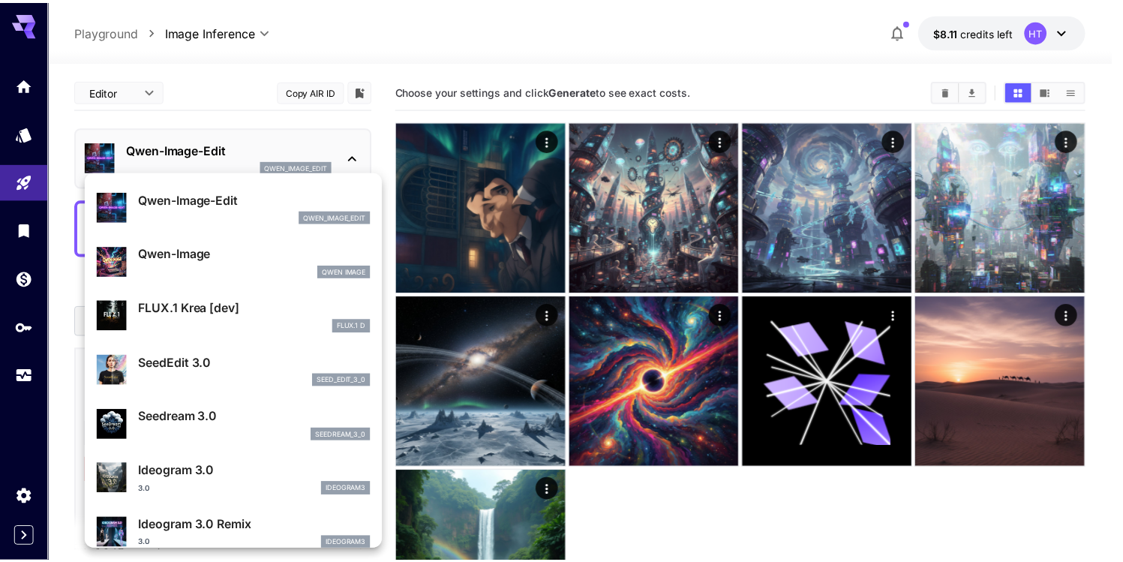
scroll to position [212, 0]
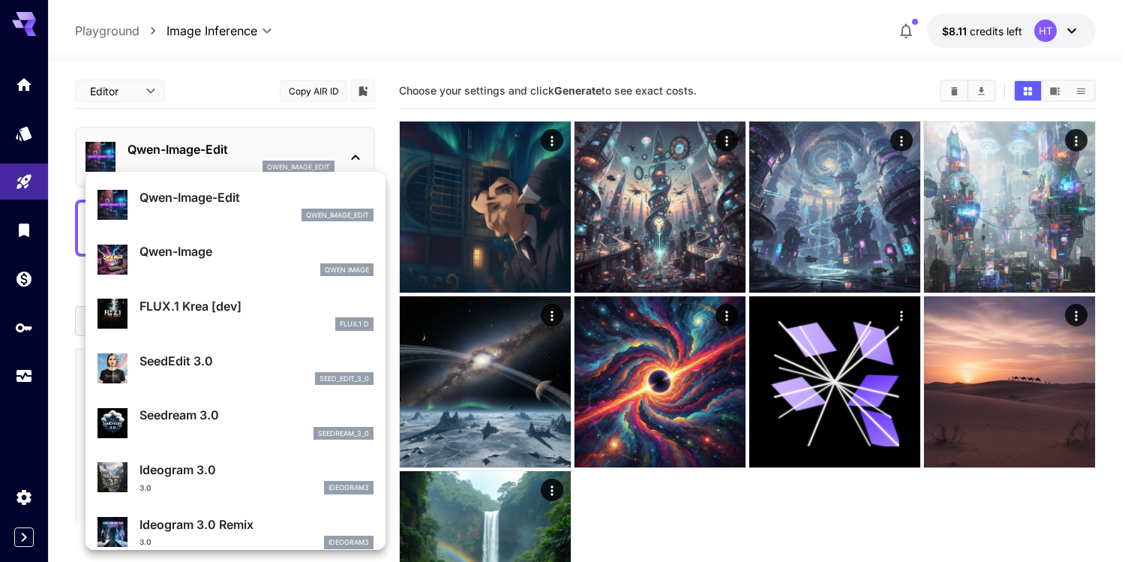
click at [240, 372] on div "seed_edit_3_0" at bounding box center [256, 378] width 234 height 13
type input "***"
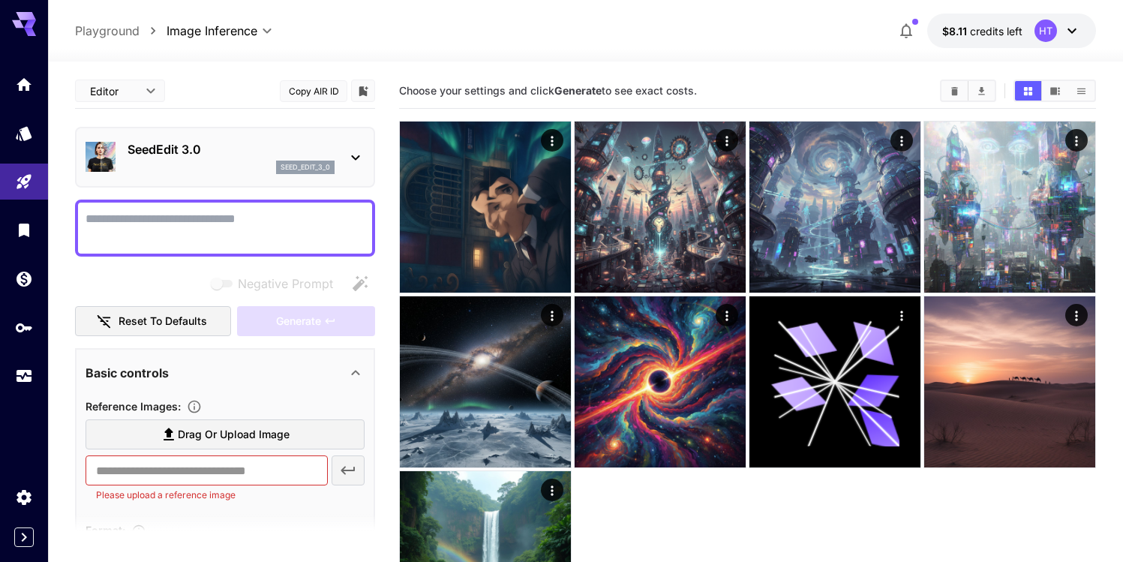
click at [316, 103] on div "Editor **** ​ Copy AIR ID" at bounding box center [225, 90] width 300 height 35
click at [315, 91] on button "Copy AIR ID" at bounding box center [313, 91] width 67 height 22
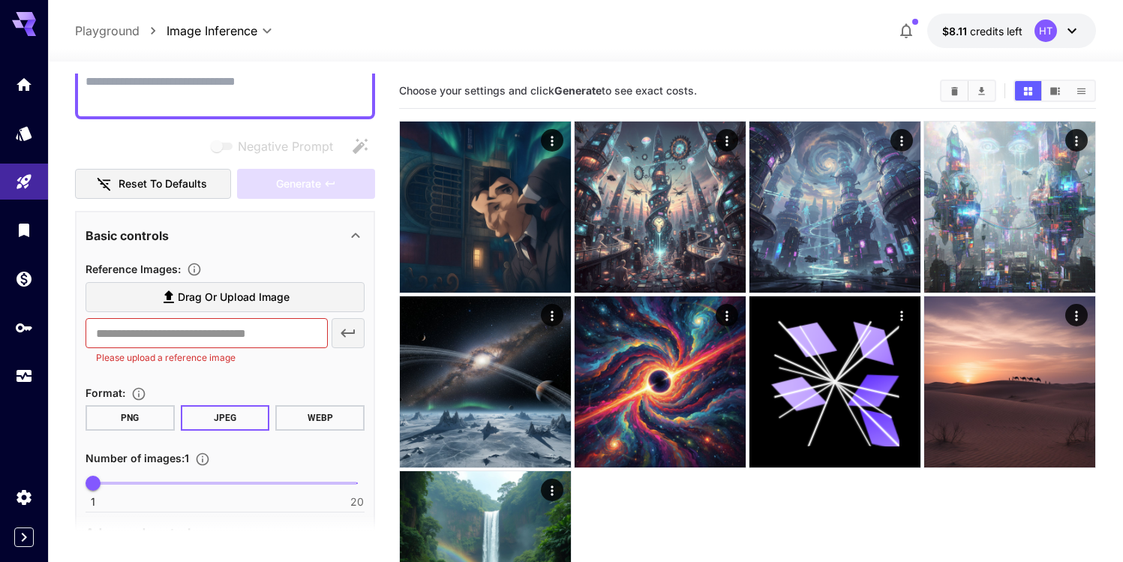
scroll to position [220, 0]
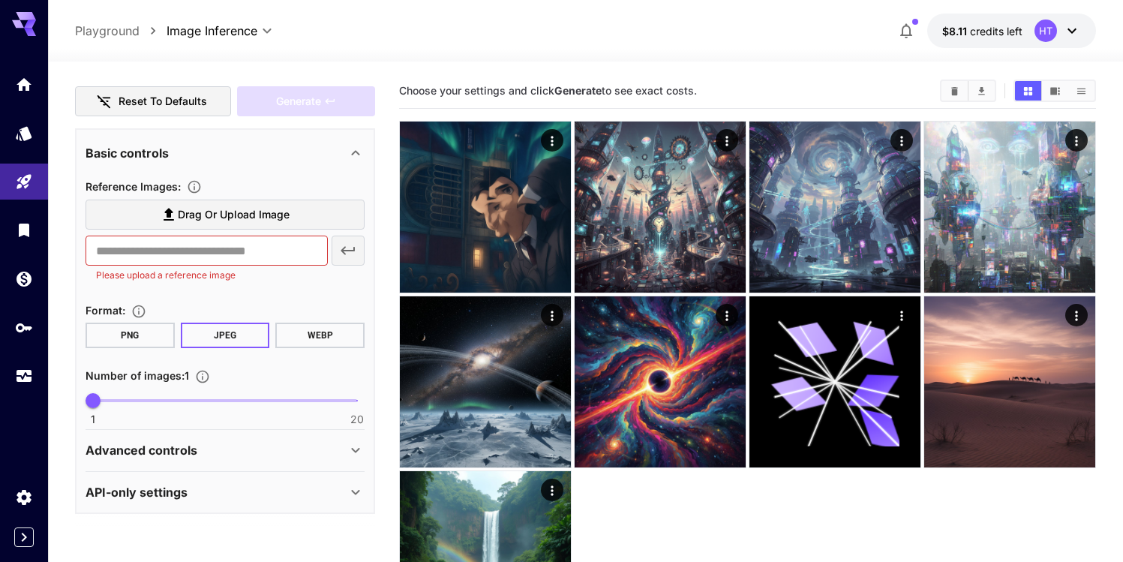
click at [262, 438] on div "Advanced controls" at bounding box center [224, 450] width 279 height 36
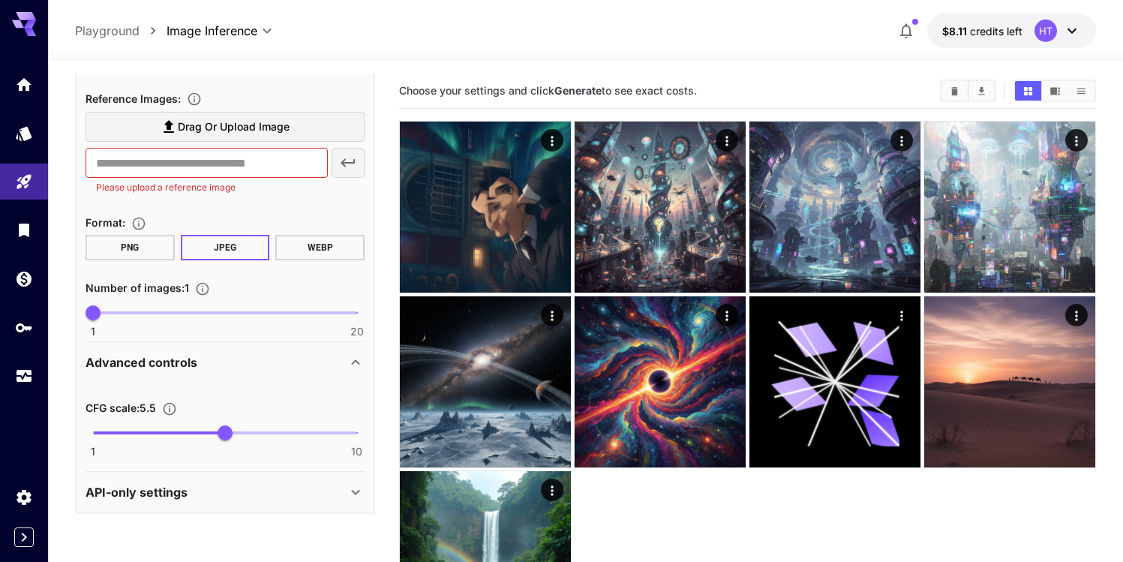
click at [241, 366] on div "Advanced controls" at bounding box center [215, 362] width 261 height 18
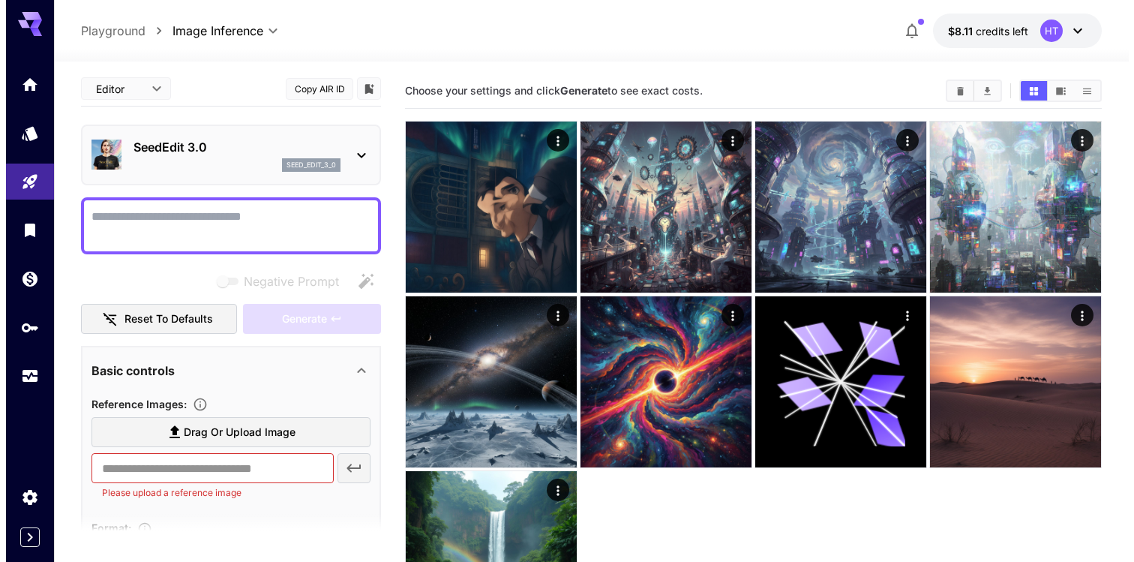
scroll to position [0, 0]
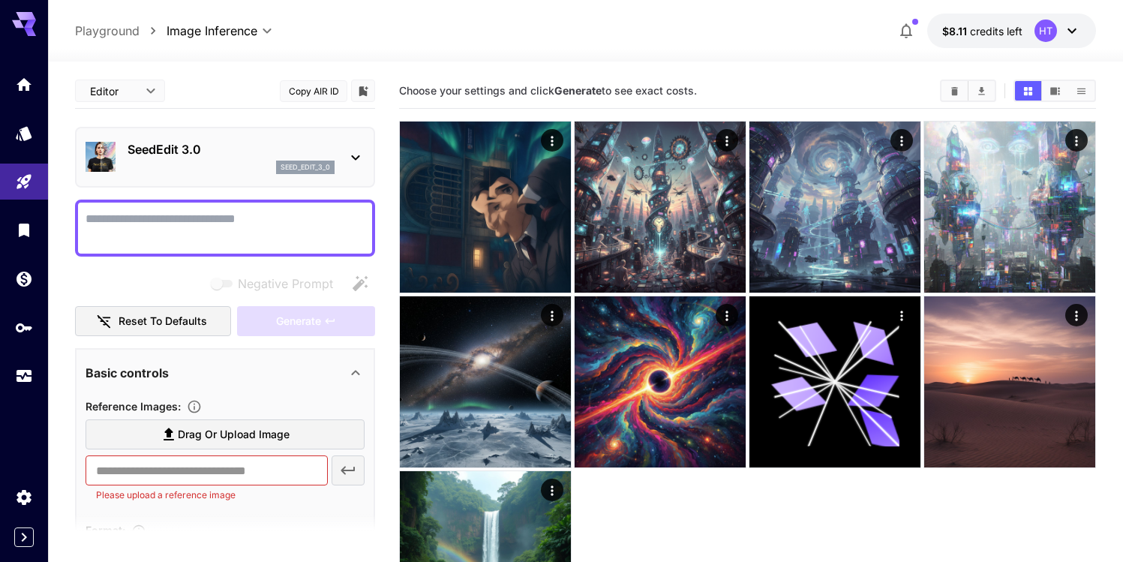
click at [210, 157] on p "SeedEdit 3.0" at bounding box center [230, 149] width 207 height 18
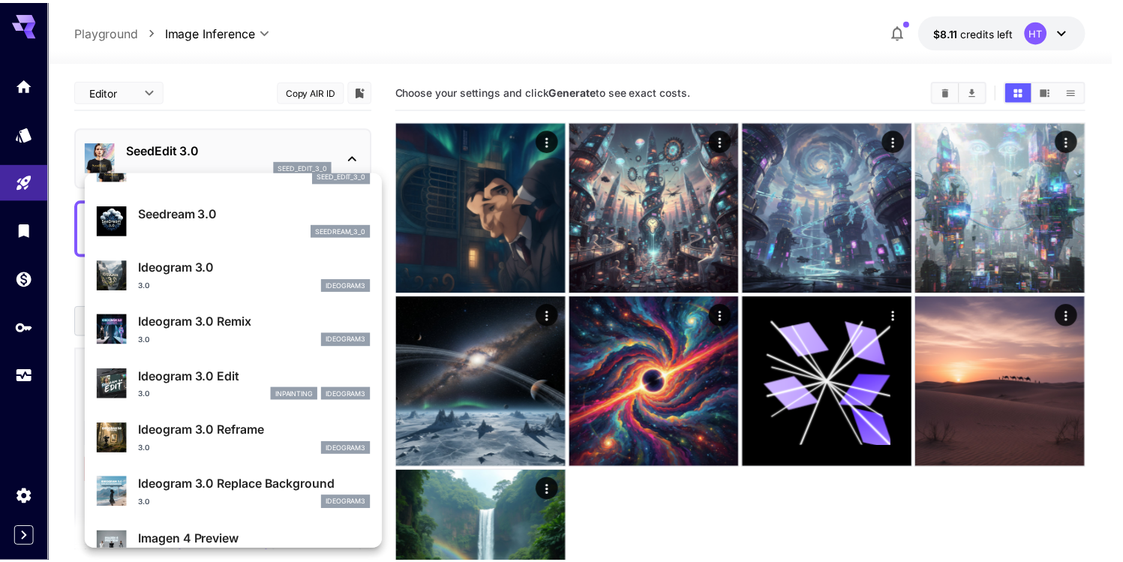
scroll to position [421, 0]
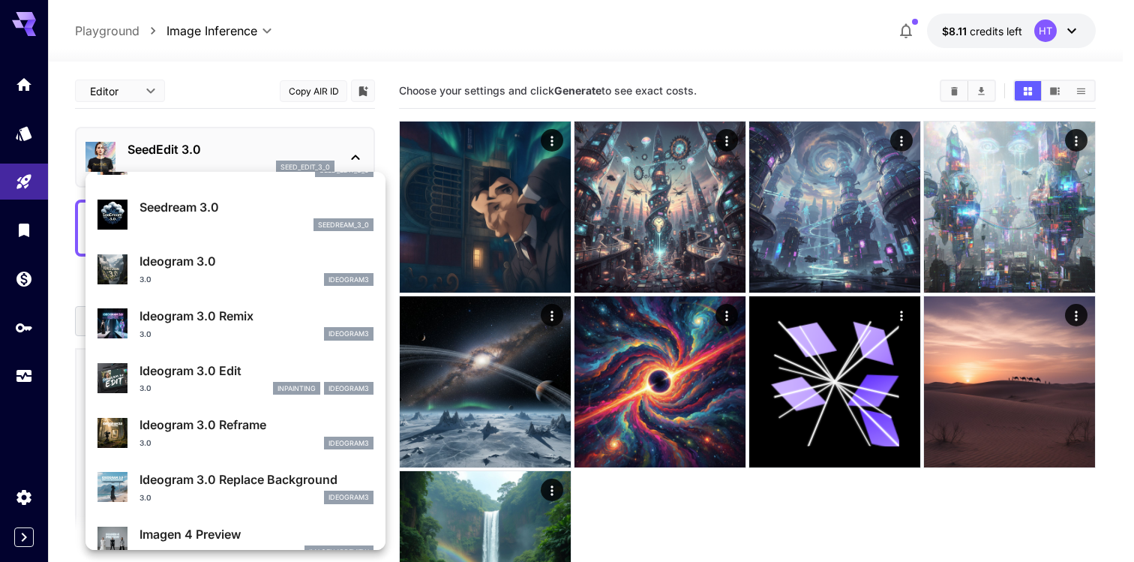
click at [248, 382] on div "3.0 inpainting ideogram3" at bounding box center [256, 388] width 234 height 13
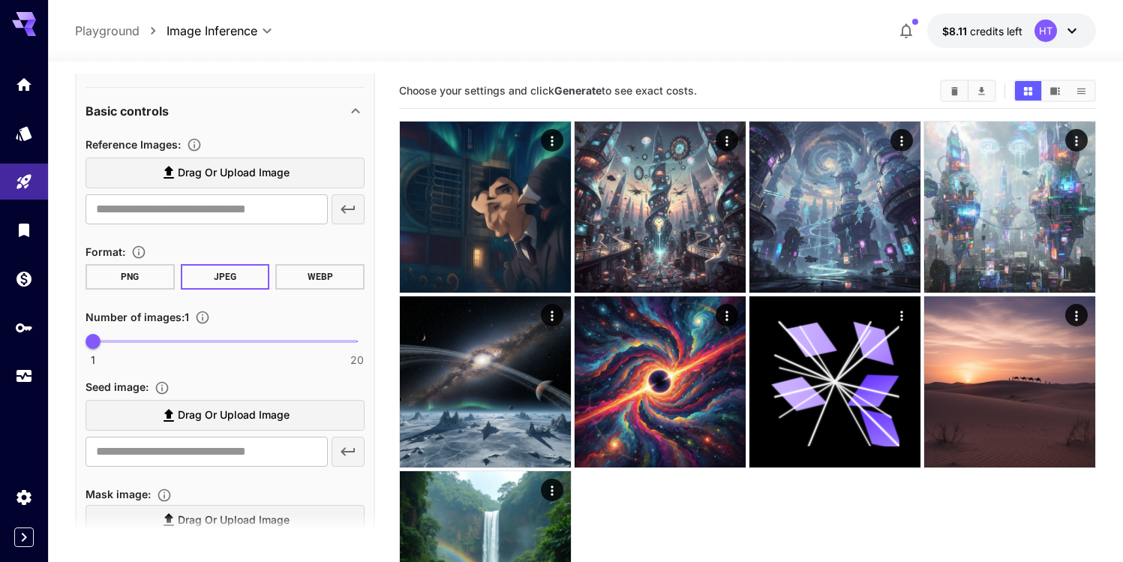
scroll to position [940, 0]
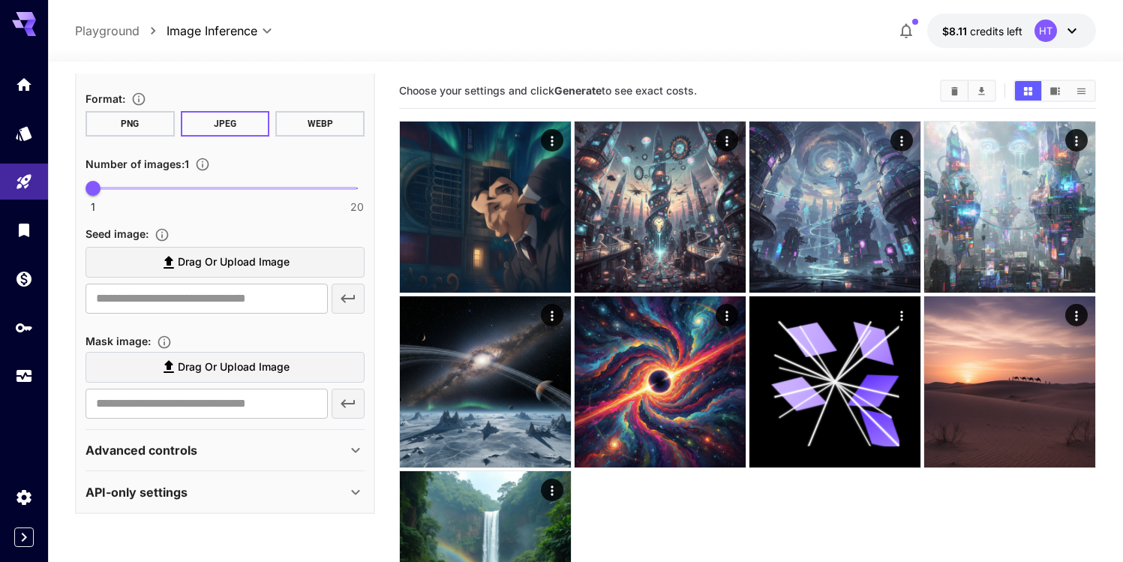
click at [241, 464] on div "Advanced controls" at bounding box center [224, 450] width 279 height 36
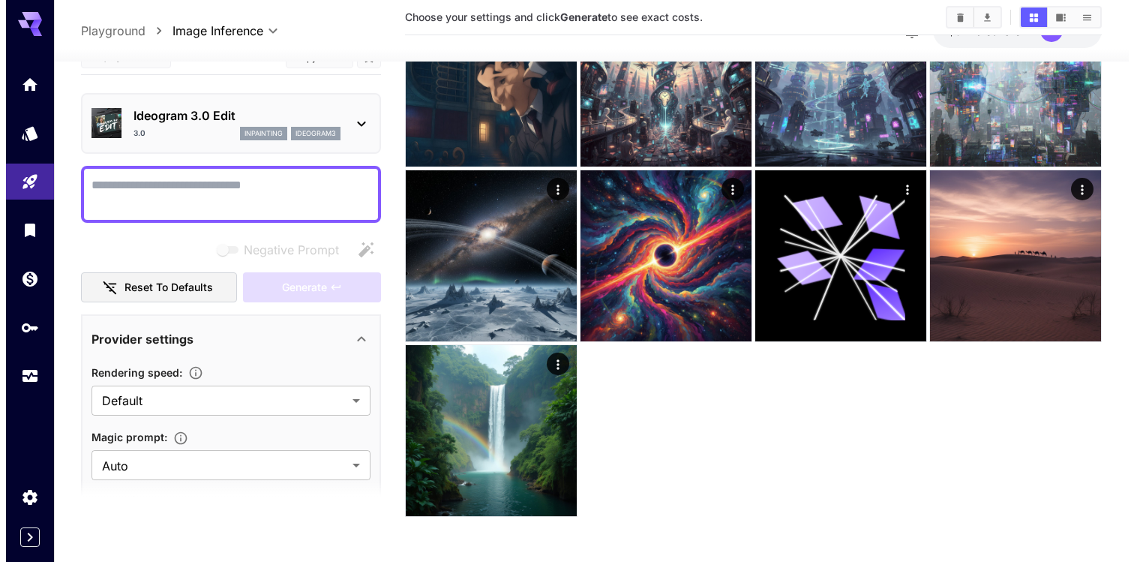
scroll to position [0, 0]
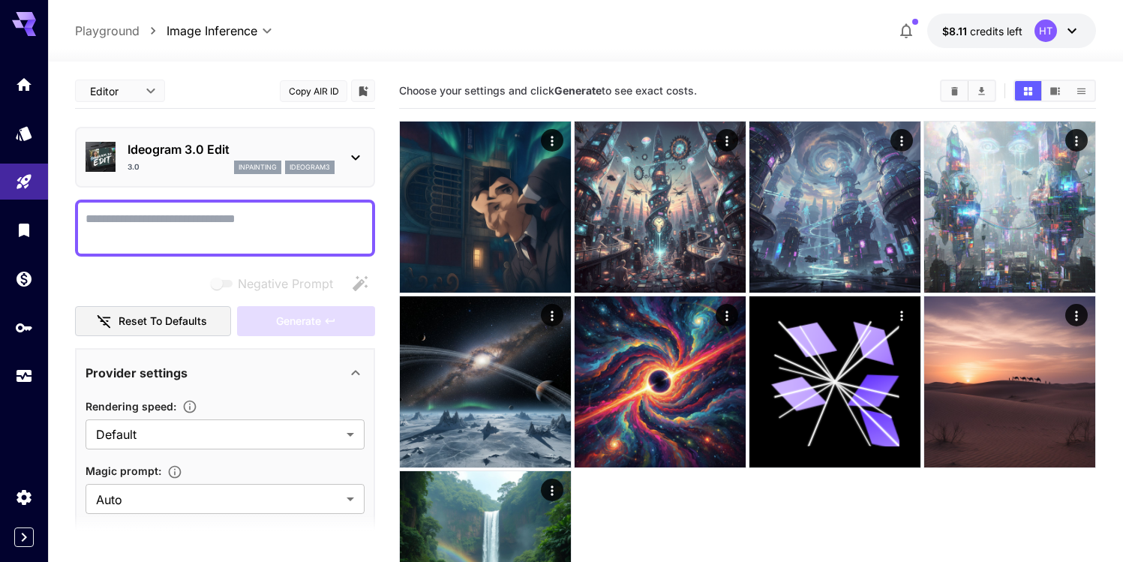
click at [170, 162] on div "3.0 inpainting ideogram3" at bounding box center [230, 166] width 207 height 13
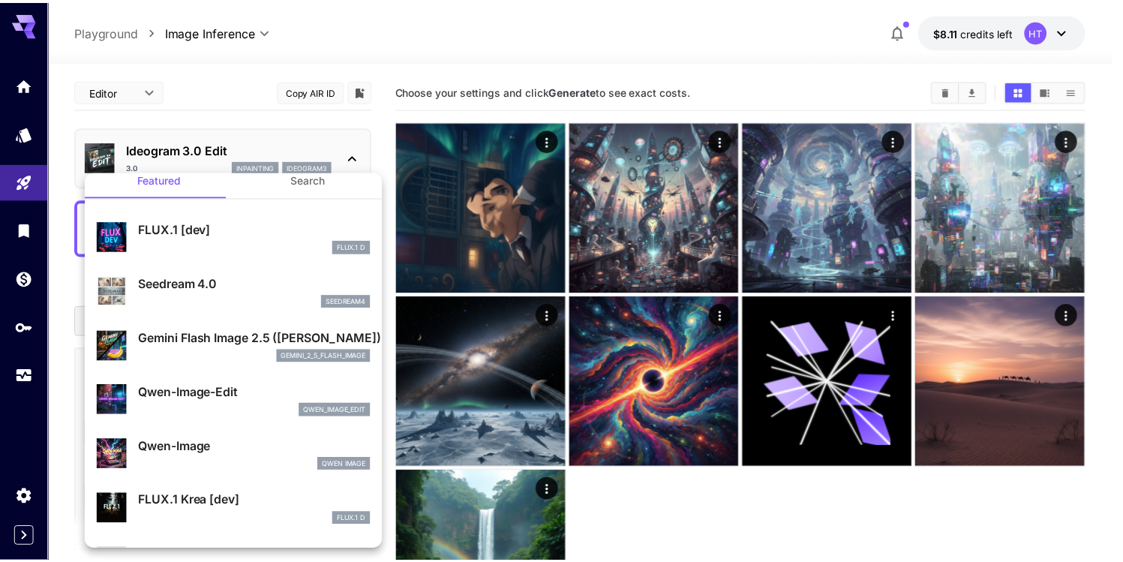
scroll to position [18, 0]
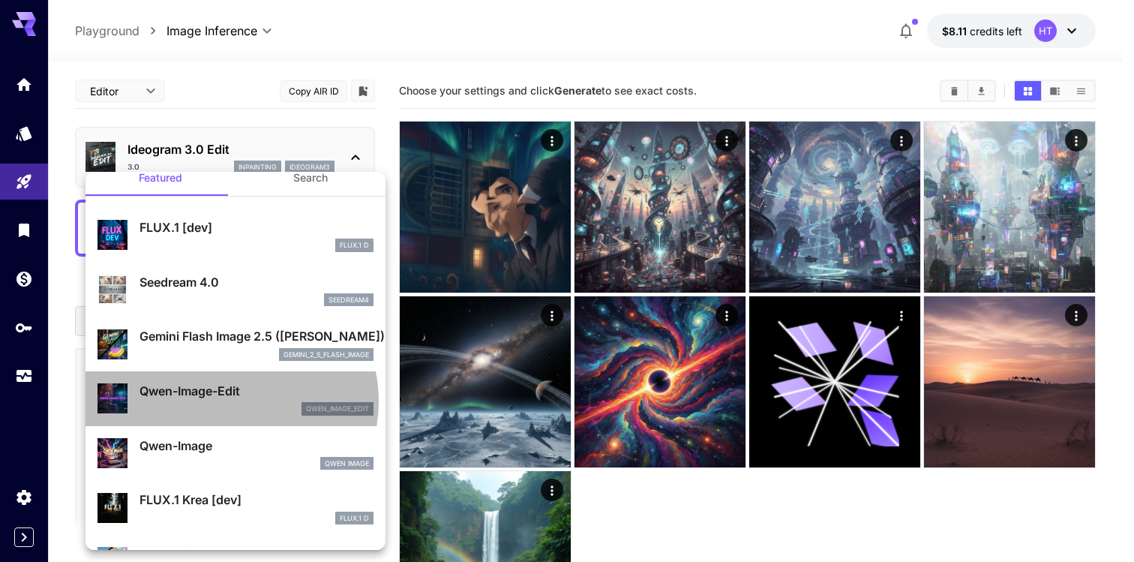
click at [230, 402] on div "qwen_image_edit" at bounding box center [256, 408] width 234 height 13
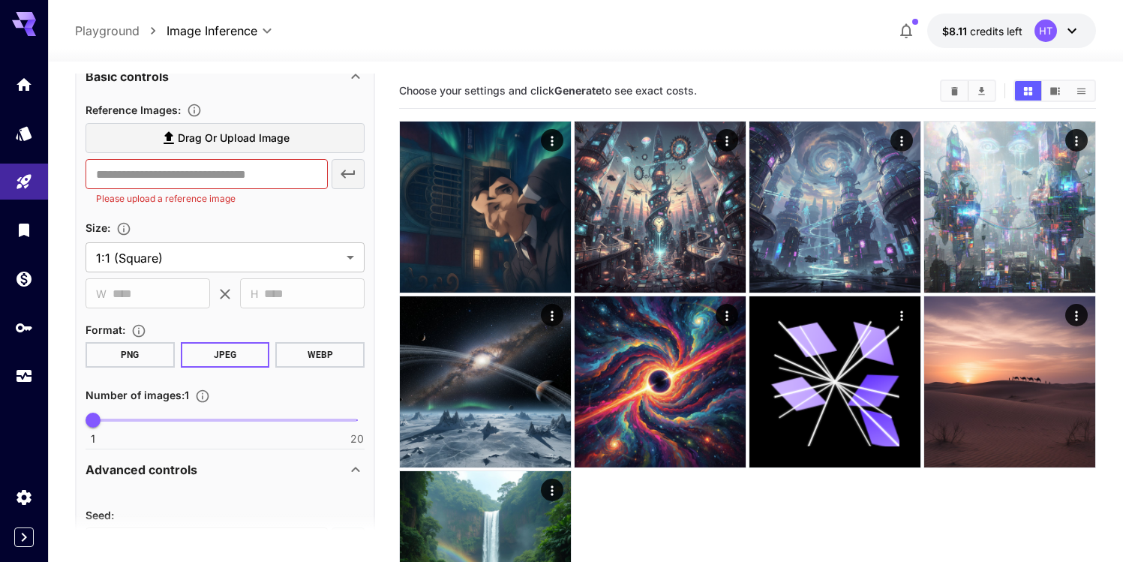
scroll to position [428, 0]
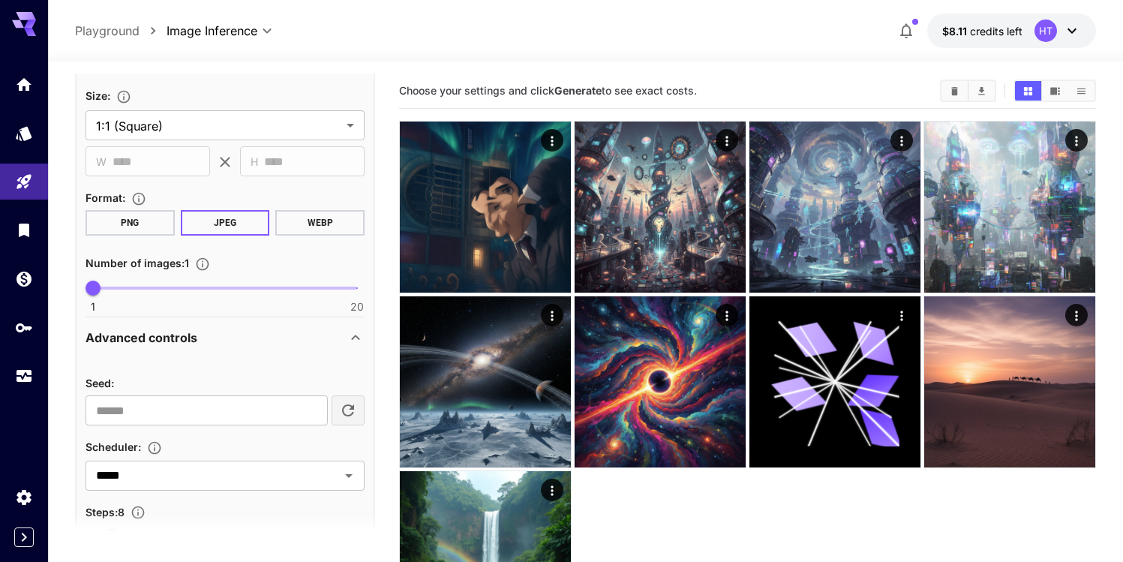
click at [219, 344] on div "Advanced controls" at bounding box center [215, 337] width 261 height 18
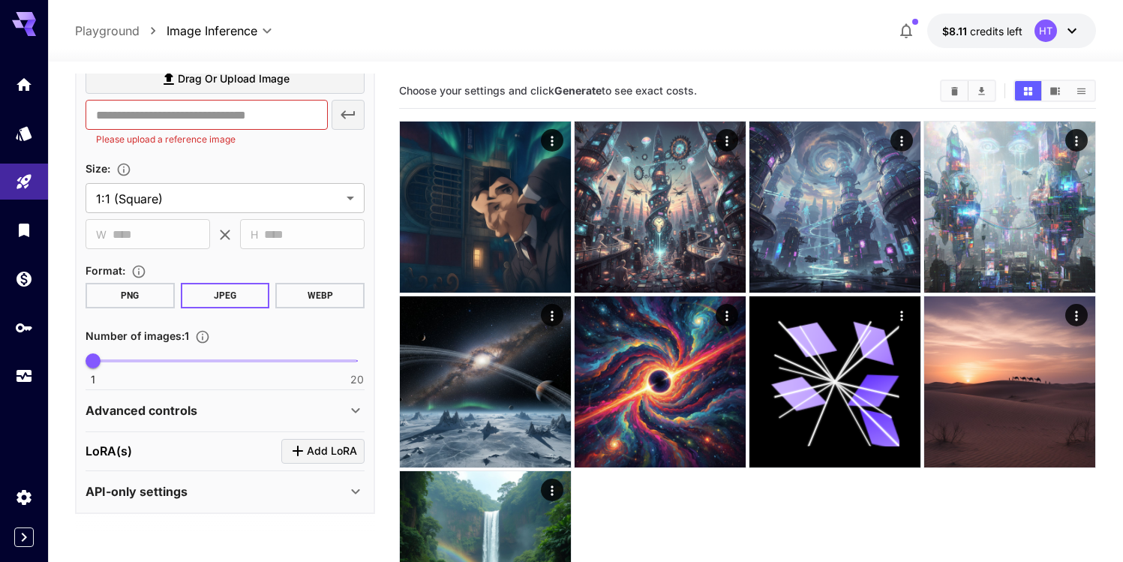
scroll to position [355, 0]
click at [219, 344] on div "Number of images : 1" at bounding box center [224, 335] width 279 height 18
click at [215, 412] on div "Advanced controls" at bounding box center [215, 410] width 261 height 18
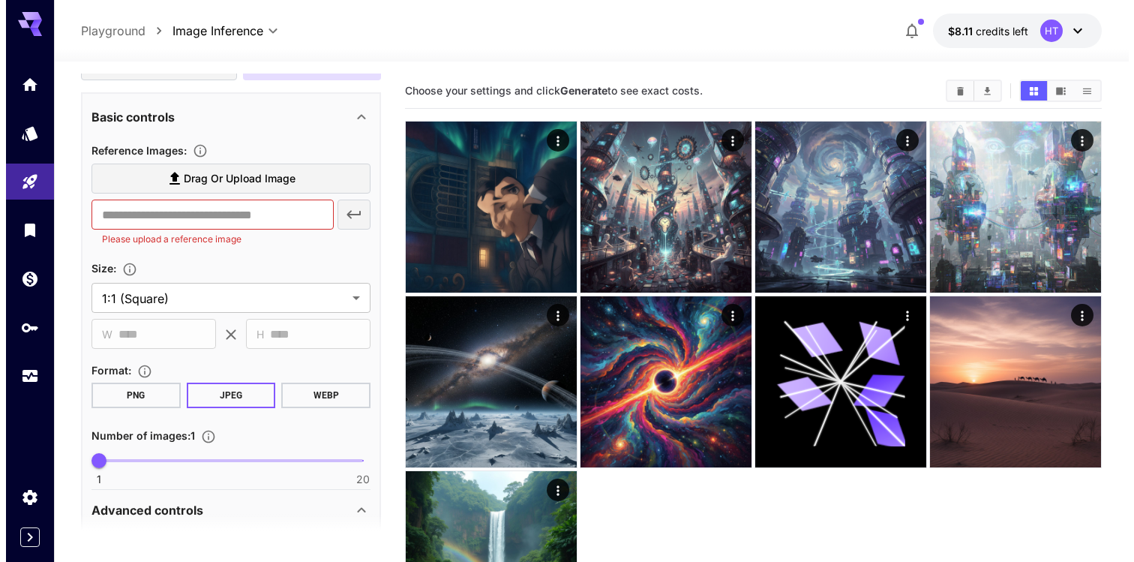
scroll to position [0, 0]
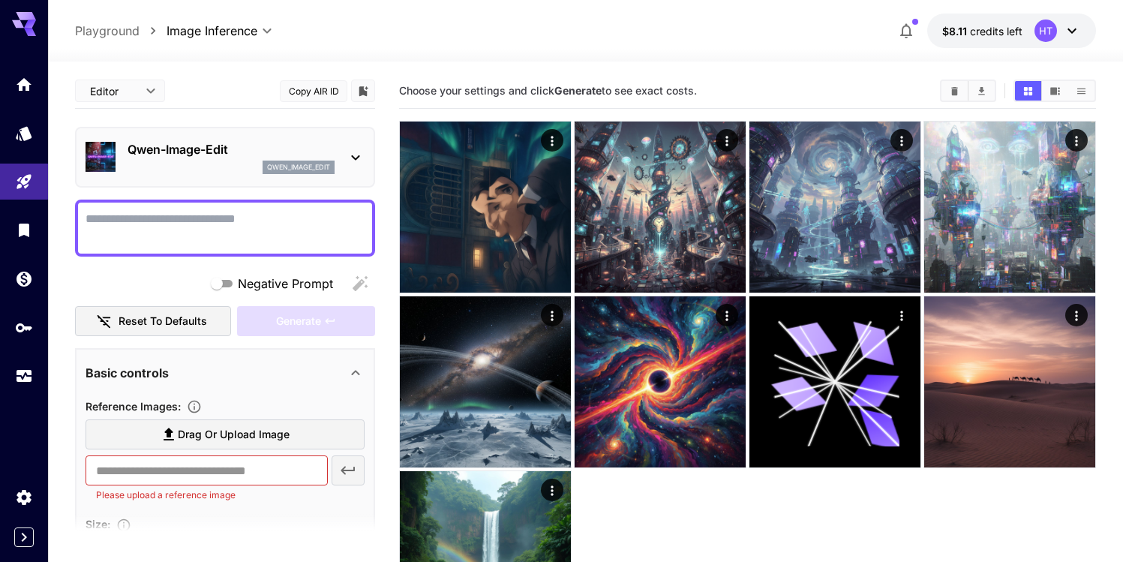
click at [207, 161] on div "qwen_image_edit" at bounding box center [230, 166] width 207 height 13
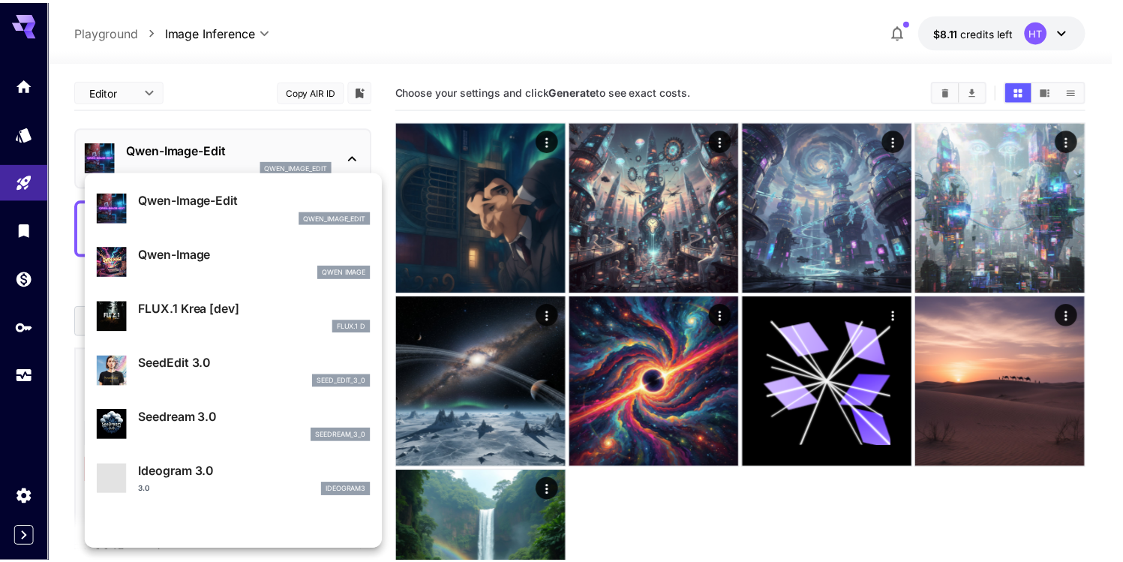
scroll to position [217, 0]
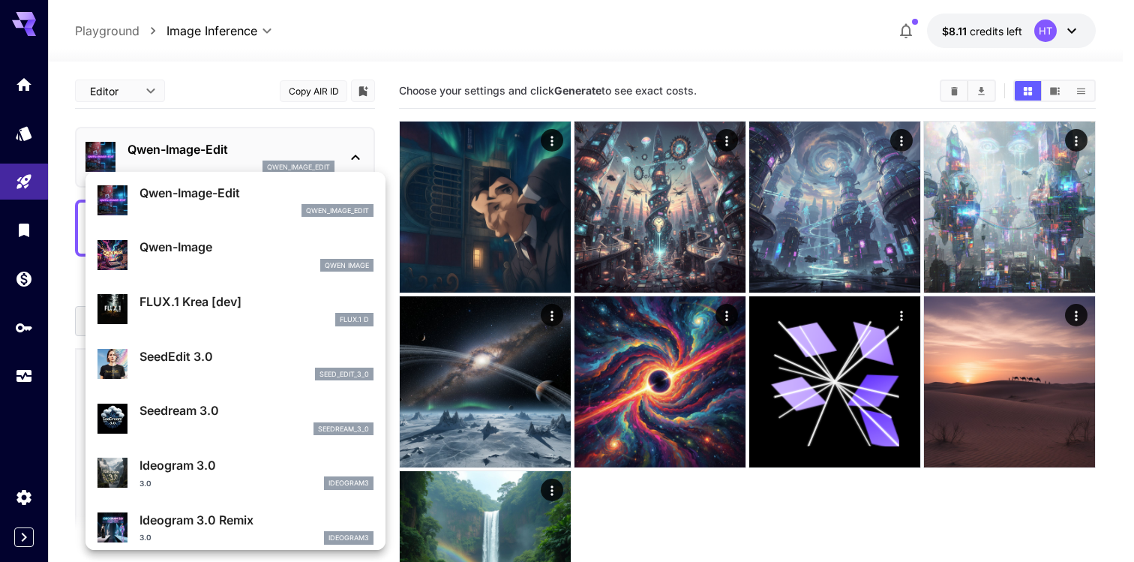
click at [223, 374] on div "seed_edit_3_0" at bounding box center [256, 373] width 234 height 13
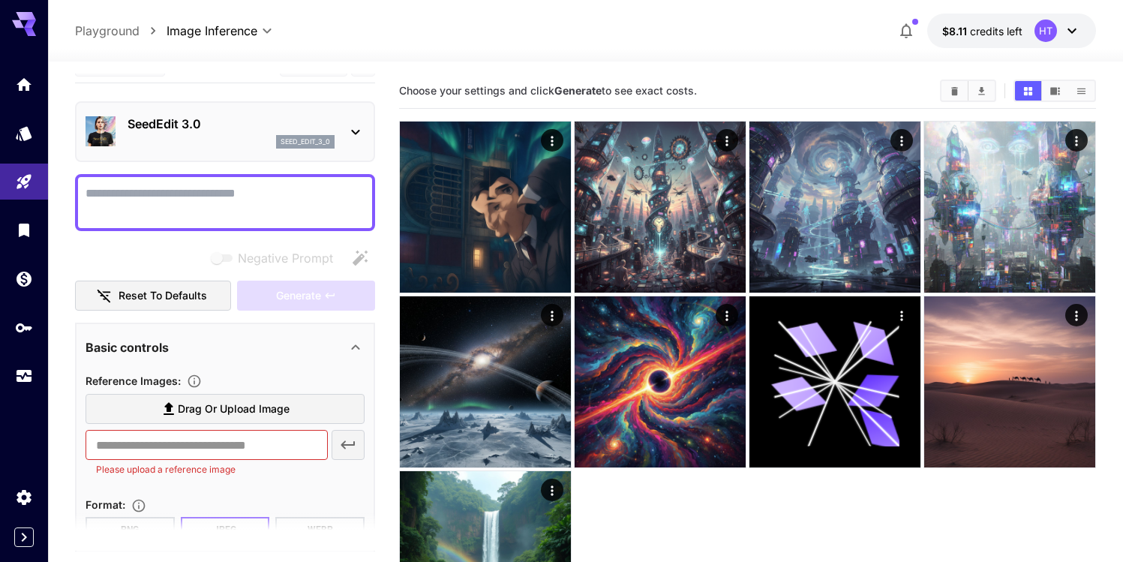
scroll to position [26, 0]
click at [241, 143] on div "seed_edit_3_0" at bounding box center [230, 140] width 207 height 13
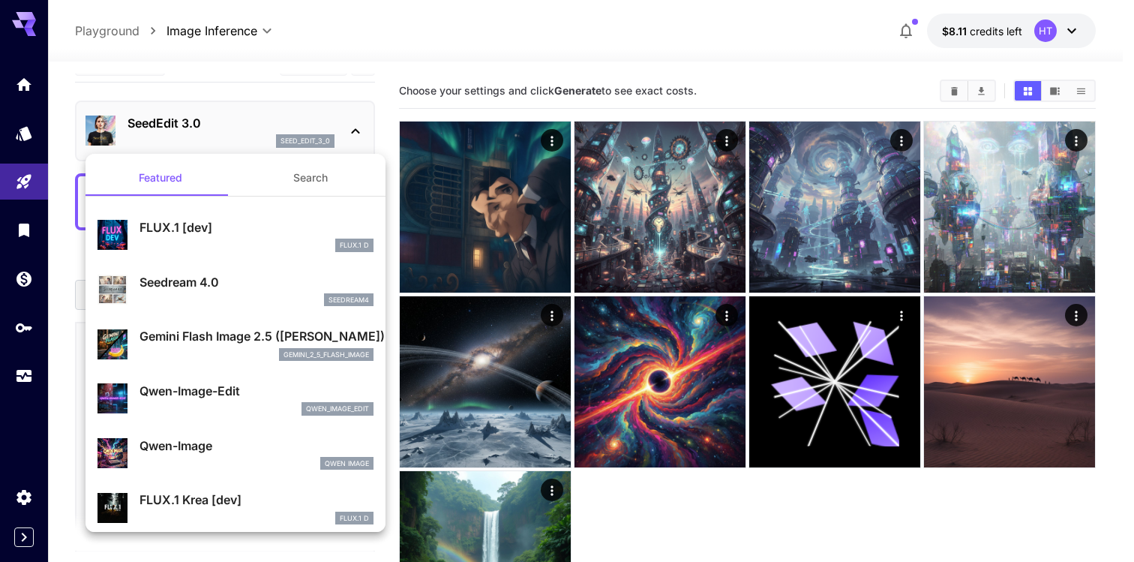
click at [247, 388] on p "Qwen-Image-Edit" at bounding box center [256, 391] width 234 height 18
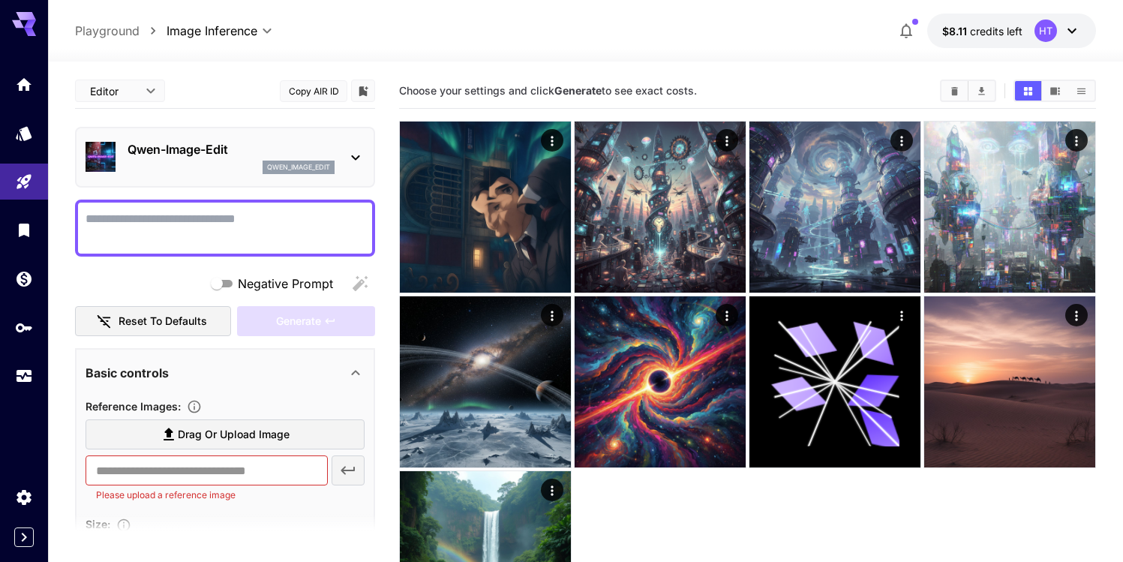
click at [244, 154] on p "Qwen-Image-Edit" at bounding box center [230, 149] width 207 height 18
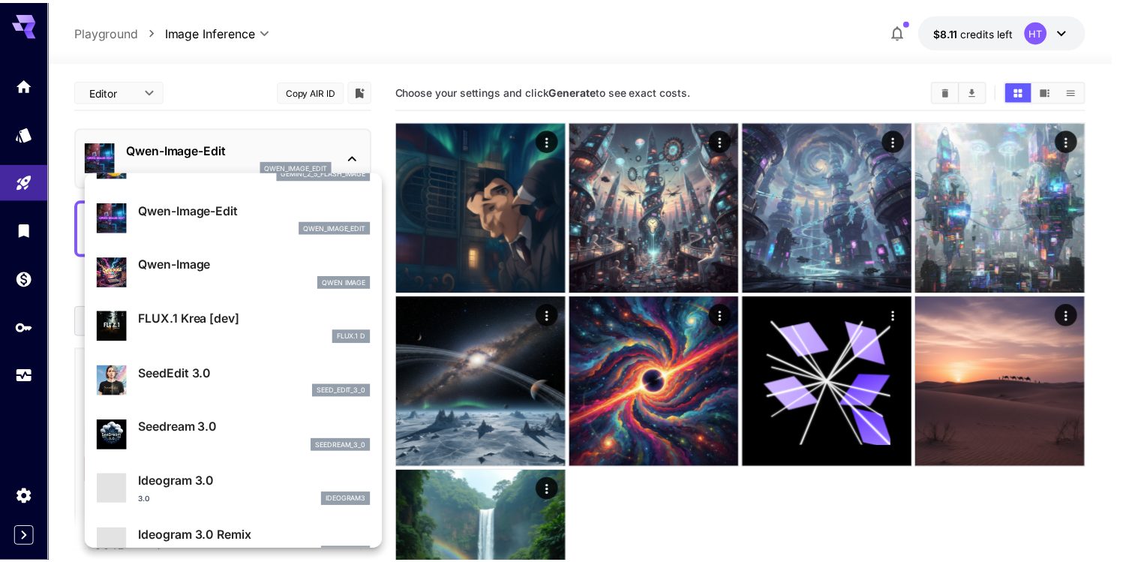
scroll to position [208, 0]
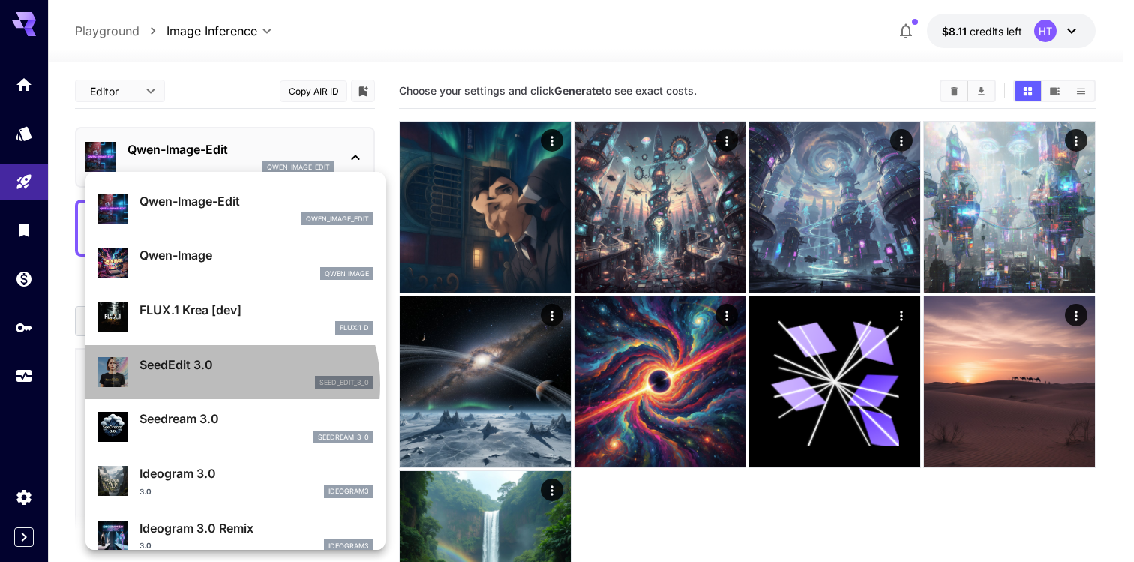
click at [227, 385] on div "seed_edit_3_0" at bounding box center [256, 382] width 234 height 13
type input "***"
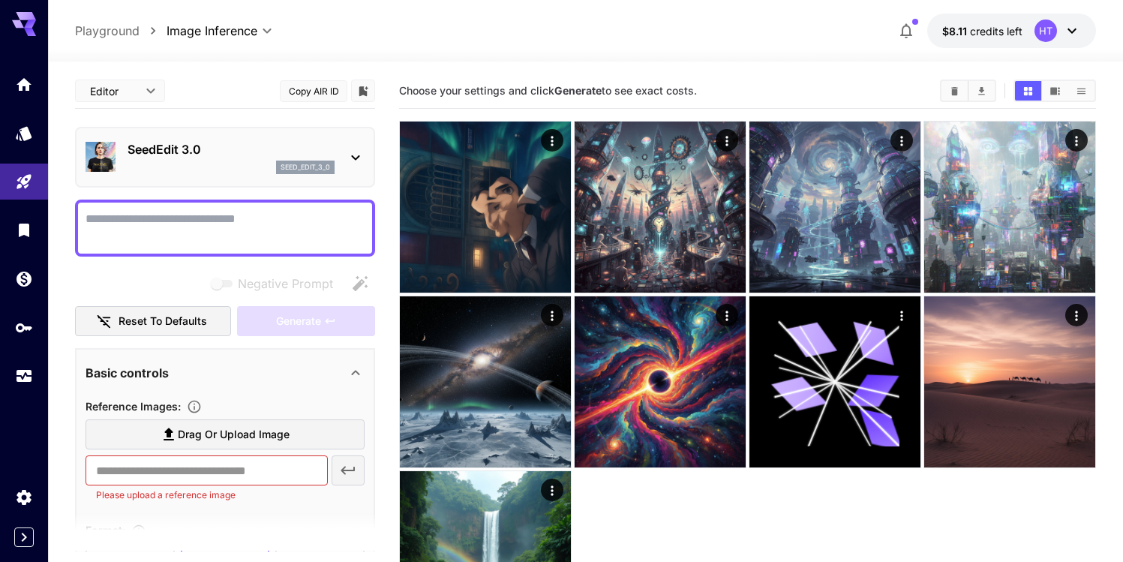
click at [197, 142] on p "SeedEdit 3.0" at bounding box center [230, 149] width 207 height 18
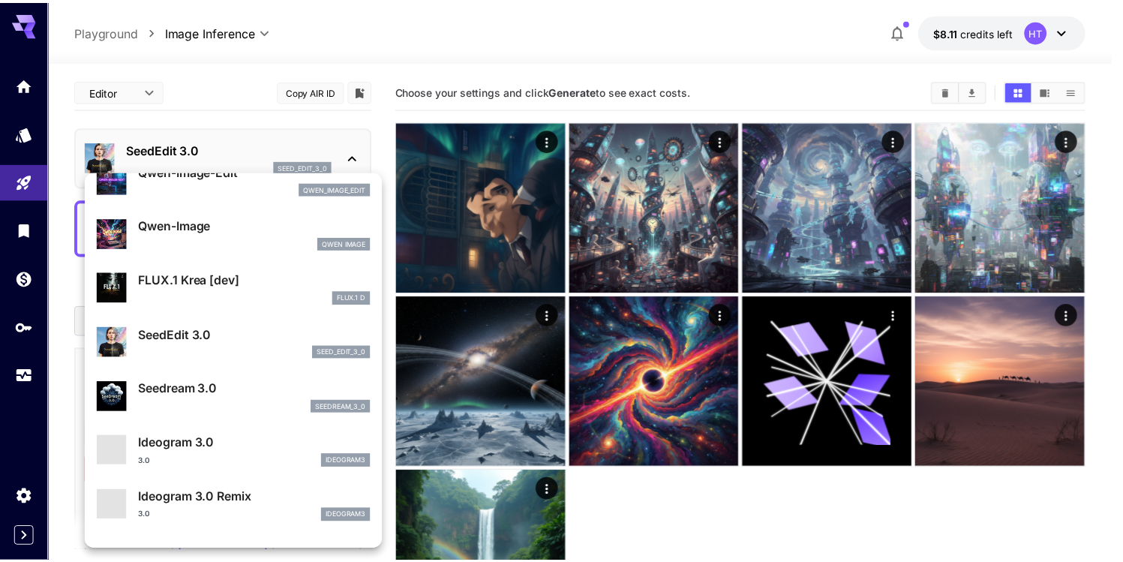
scroll to position [318, 0]
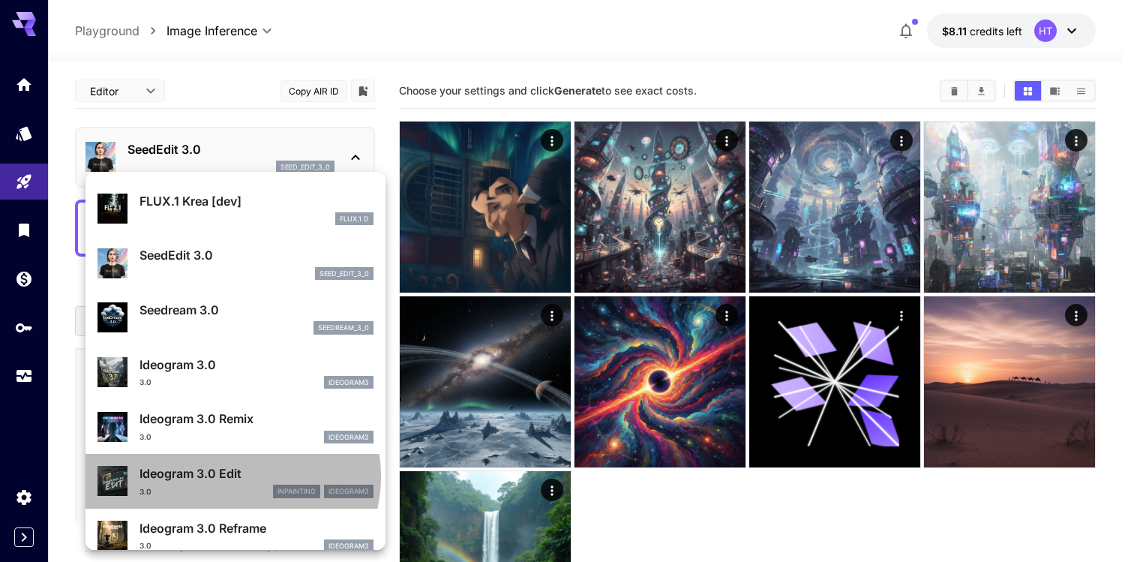
click at [231, 476] on p "Ideogram 3.0 Edit" at bounding box center [256, 473] width 234 height 18
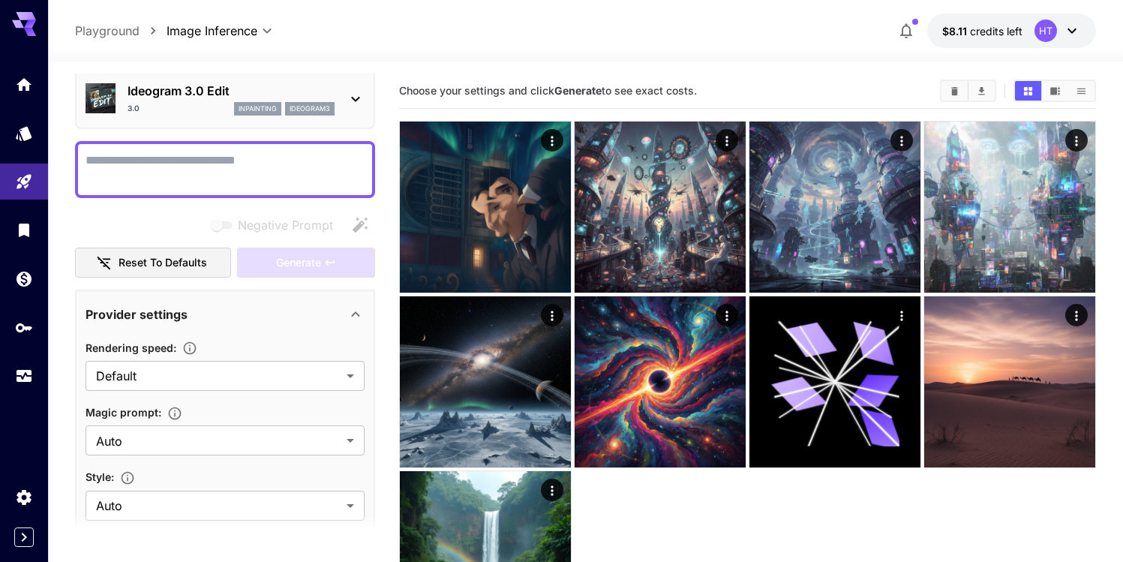
scroll to position [151, 0]
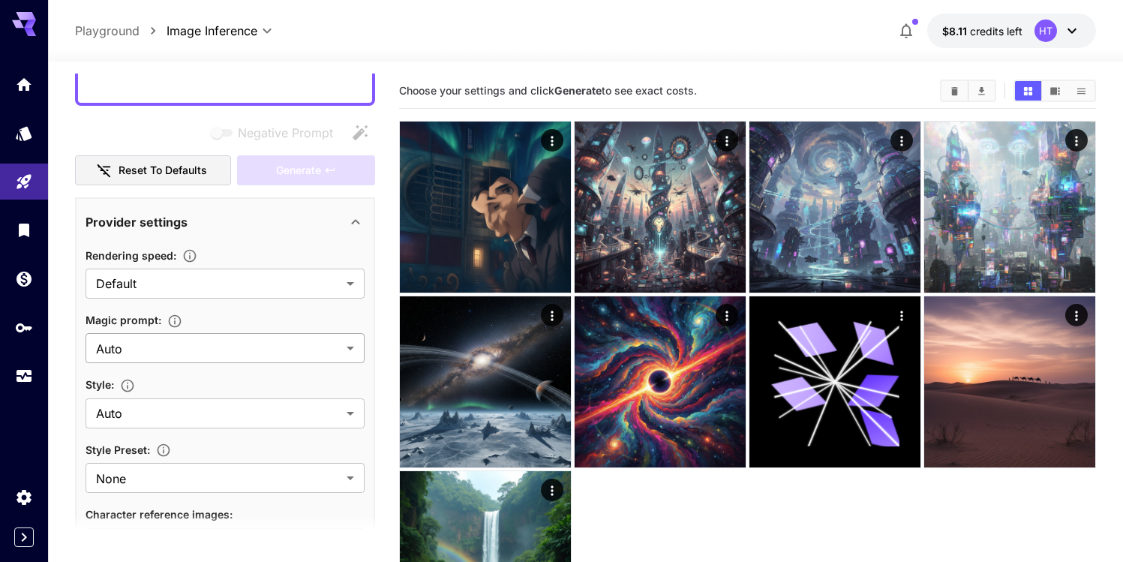
click at [225, 362] on body "**********" at bounding box center [561, 344] width 1123 height 688
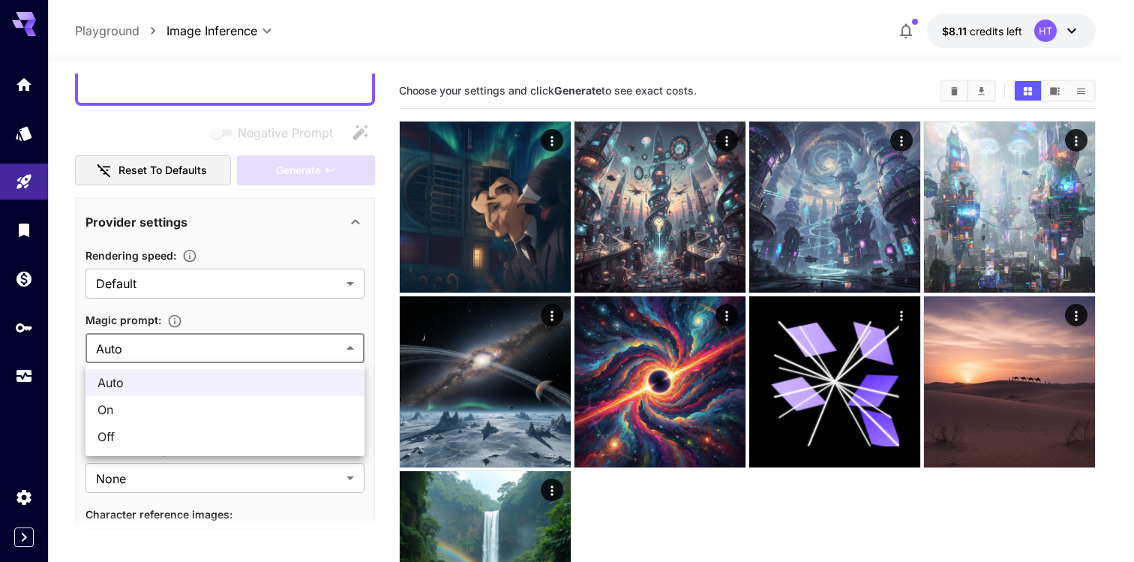
click at [252, 324] on div at bounding box center [567, 281] width 1134 height 562
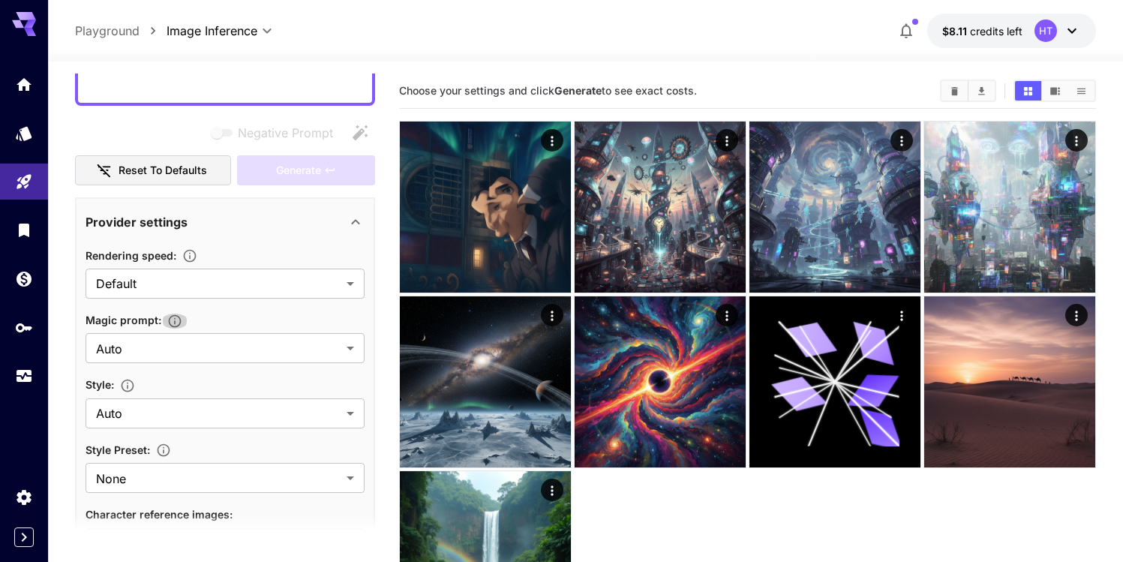
click at [174, 320] on icon "button" at bounding box center [174, 320] width 15 height 15
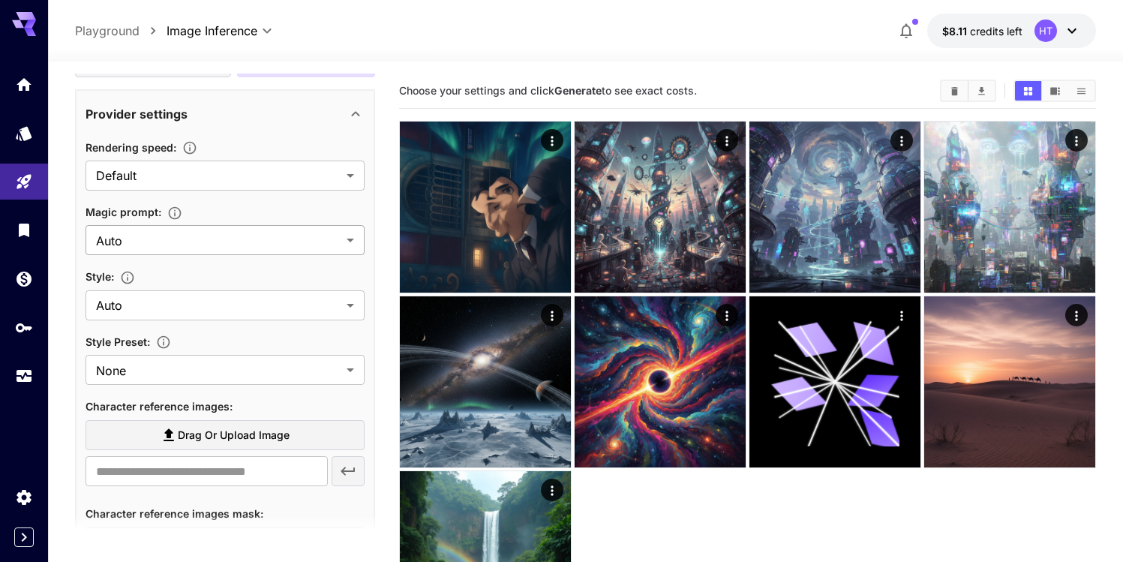
scroll to position [232, 0]
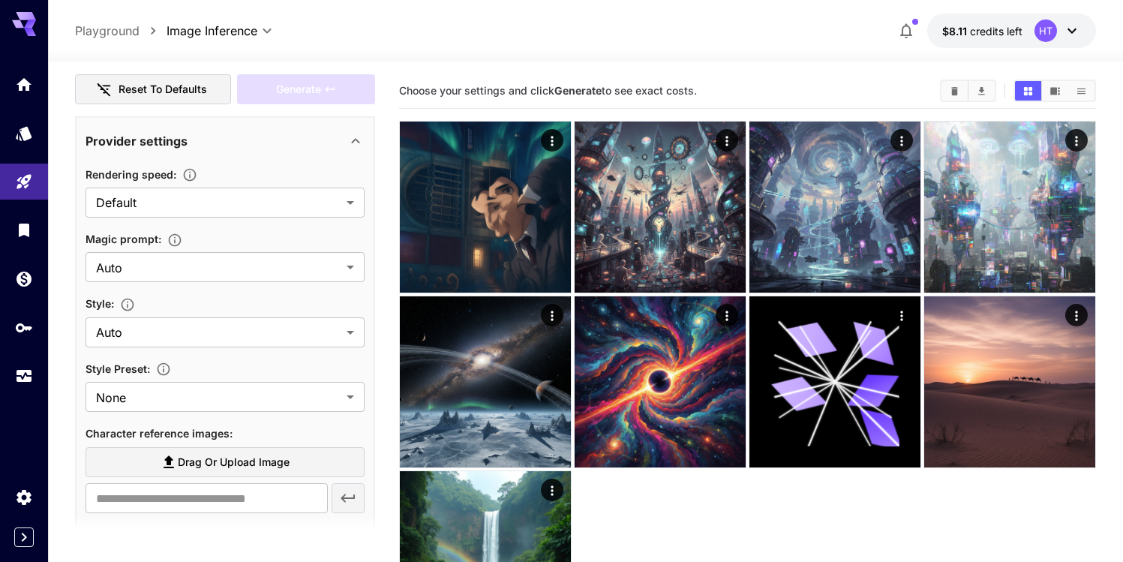
click at [133, 370] on span "Style Preset :" at bounding box center [117, 368] width 64 height 13
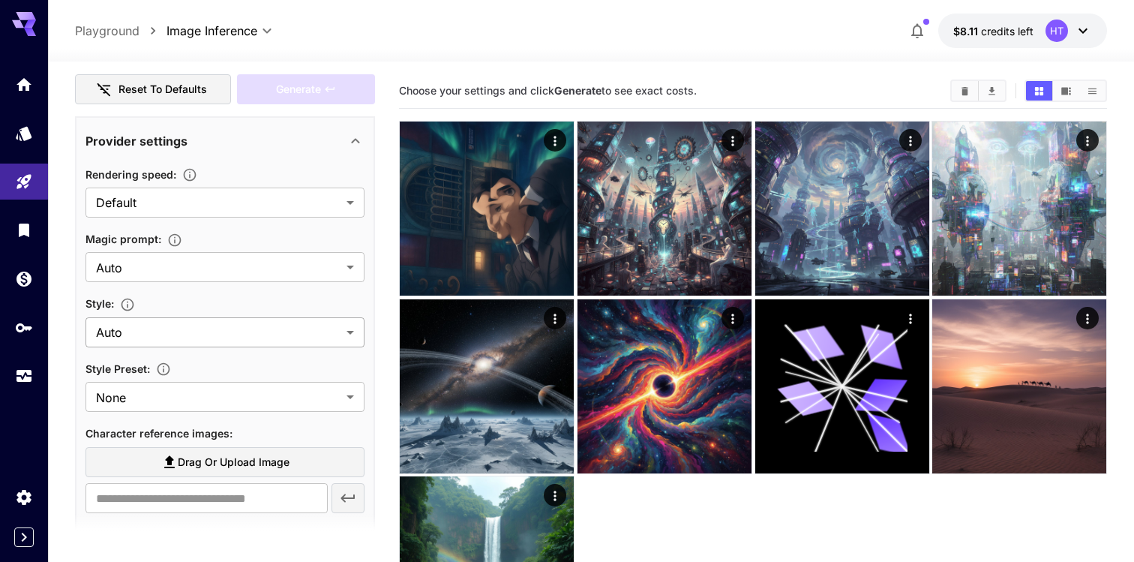
click at [160, 319] on body "**********" at bounding box center [567, 348] width 1134 height 696
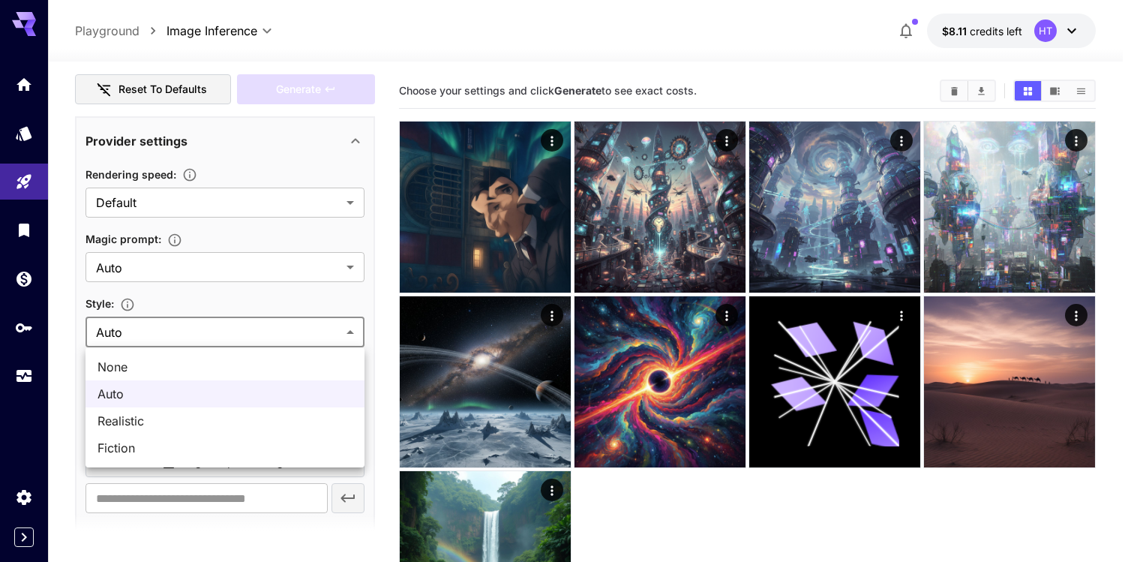
click at [261, 316] on div at bounding box center [567, 281] width 1134 height 562
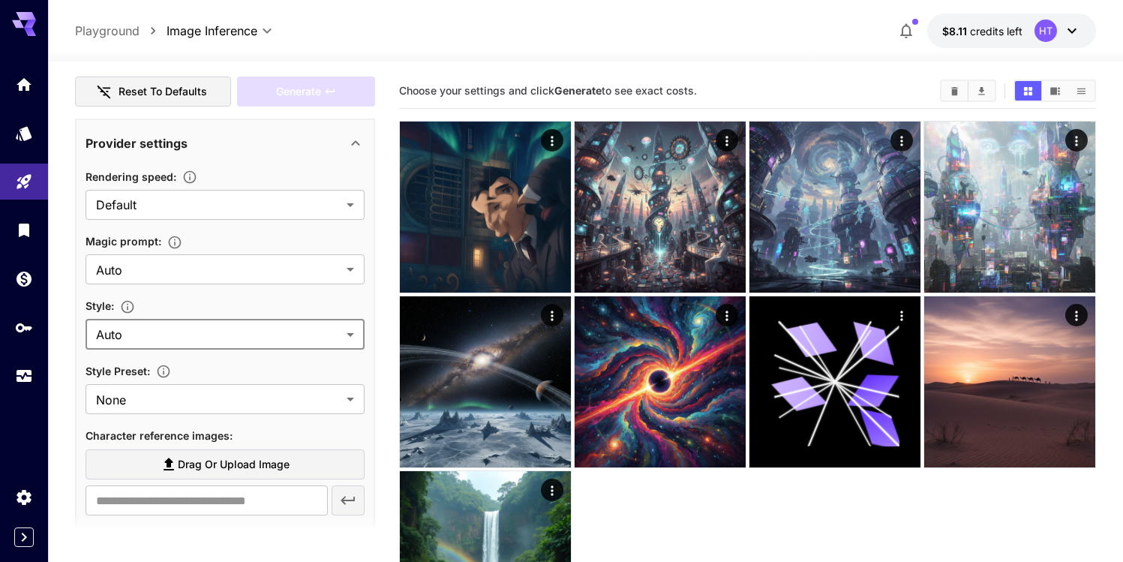
scroll to position [249, 0]
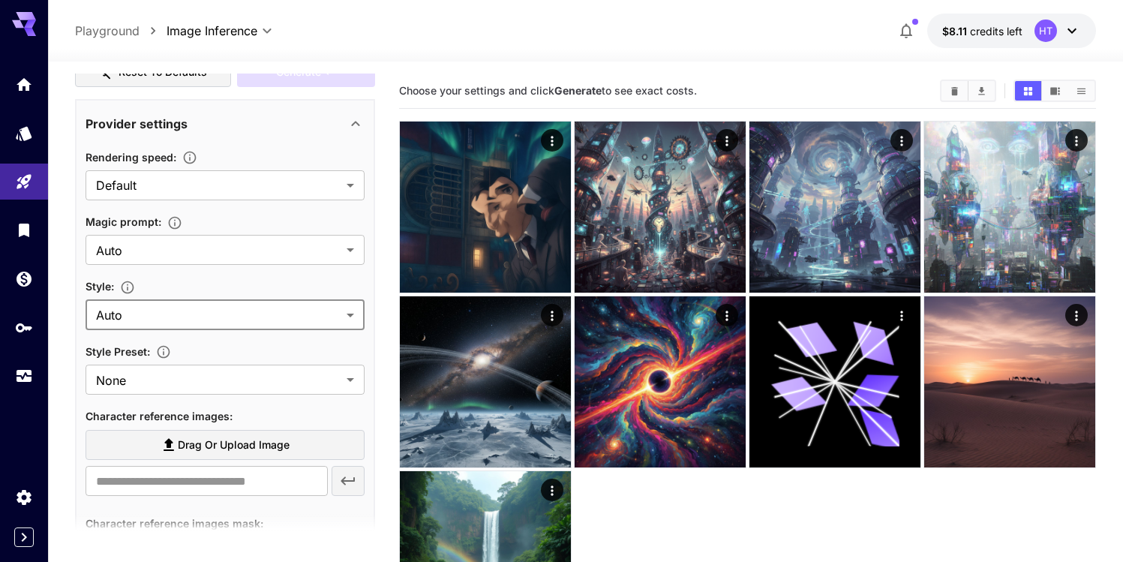
click at [157, 323] on body "**********" at bounding box center [561, 344] width 1123 height 688
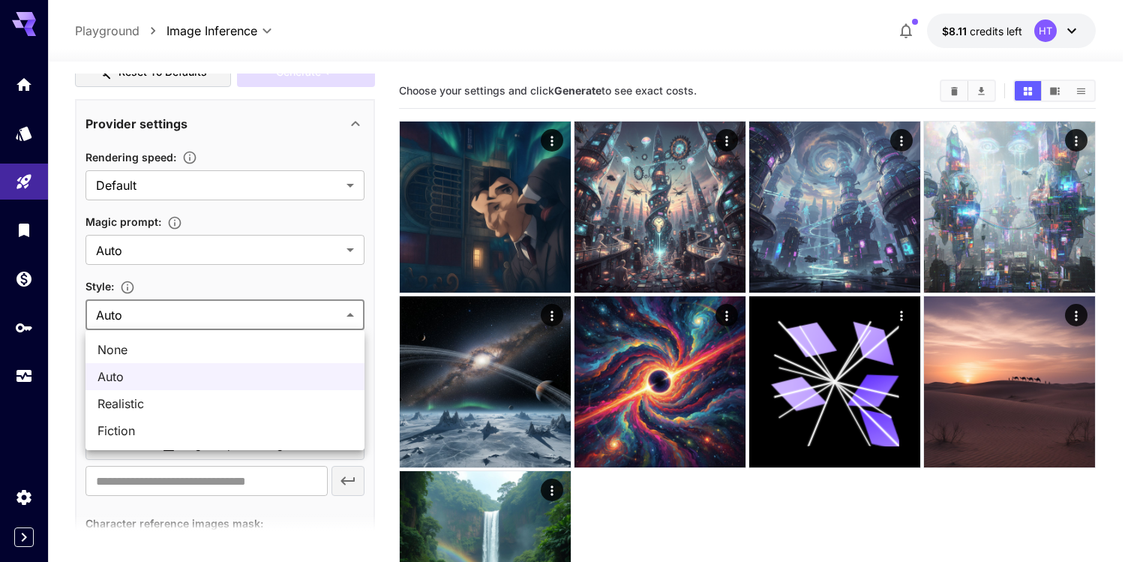
click at [178, 304] on div at bounding box center [567, 281] width 1134 height 562
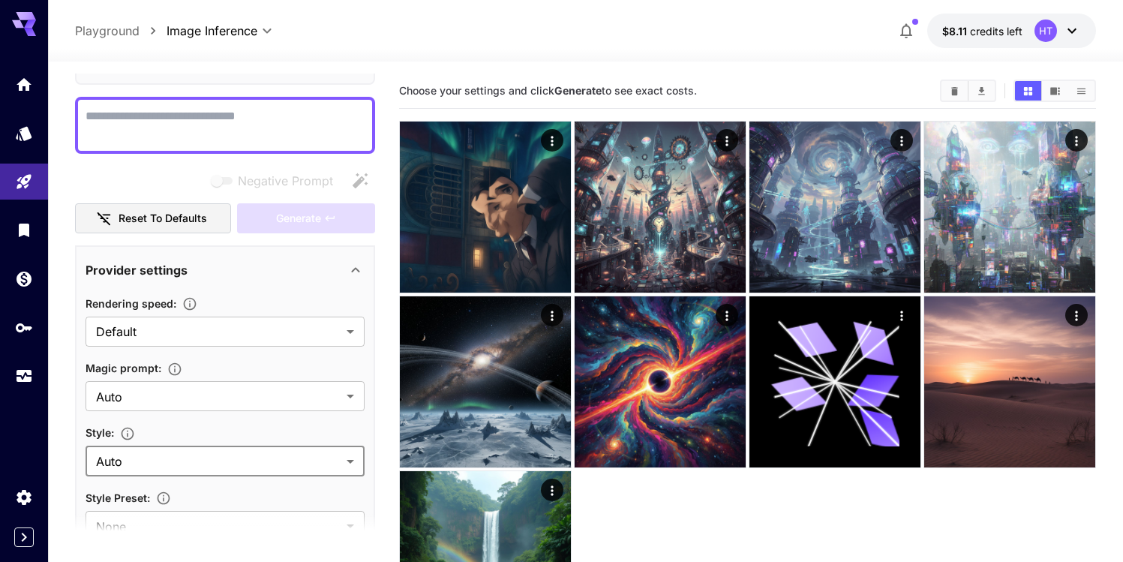
scroll to position [0, 0]
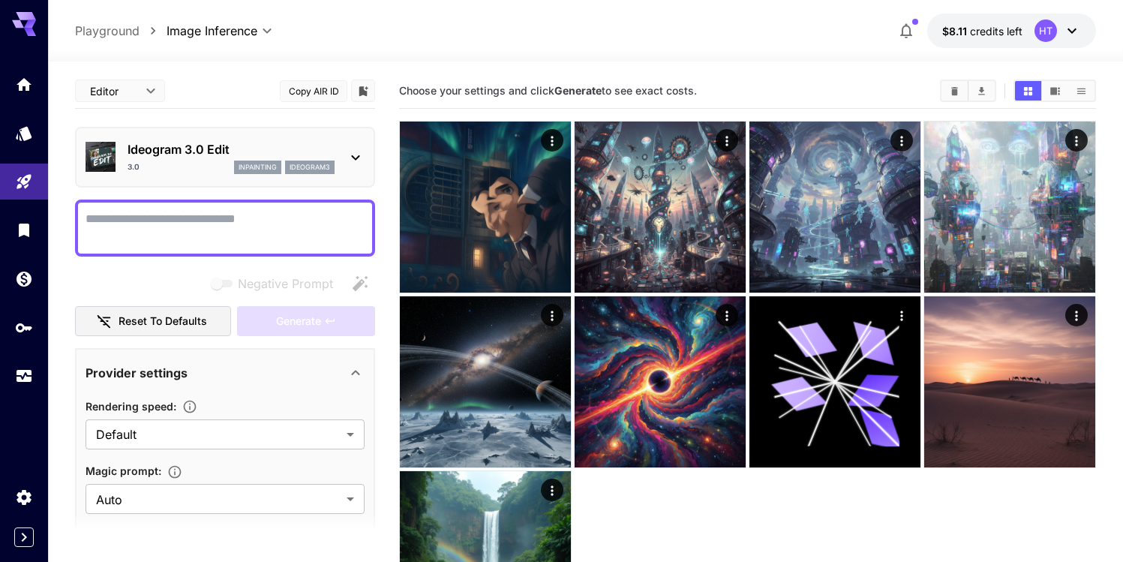
click at [169, 149] on p "Ideogram 3.0 Edit" at bounding box center [230, 149] width 207 height 18
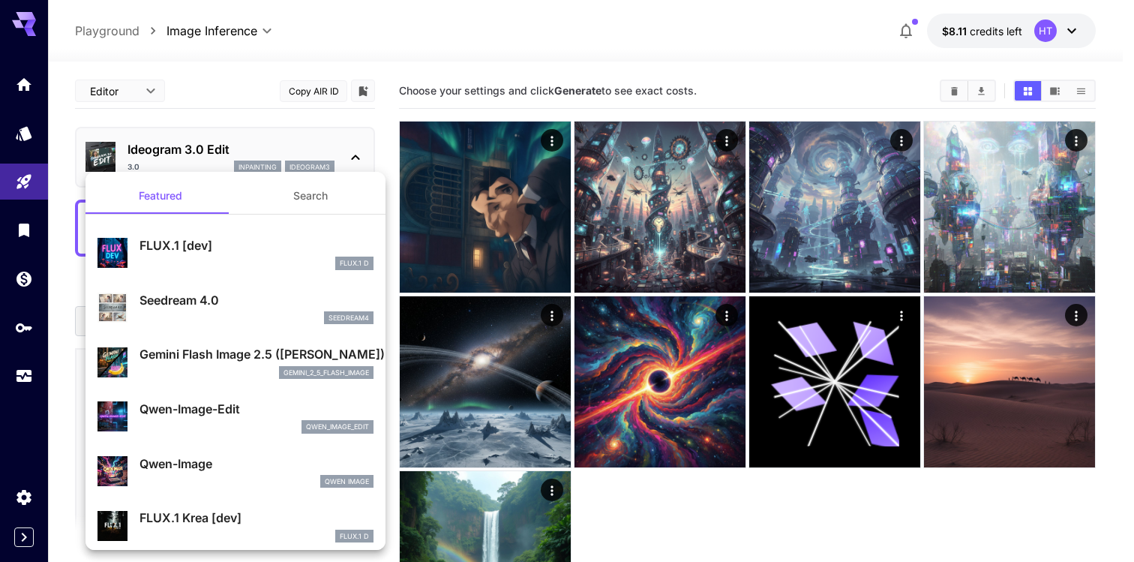
click at [190, 299] on p "Seedream 4.0" at bounding box center [256, 300] width 234 height 18
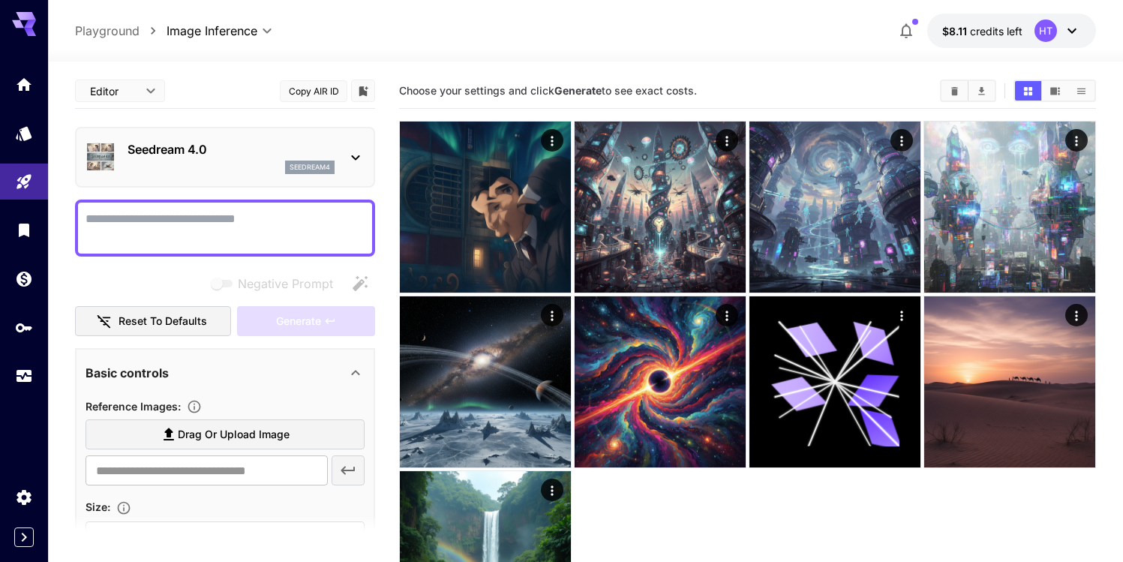
click at [211, 145] on p "Seedream 4.0" at bounding box center [230, 149] width 207 height 18
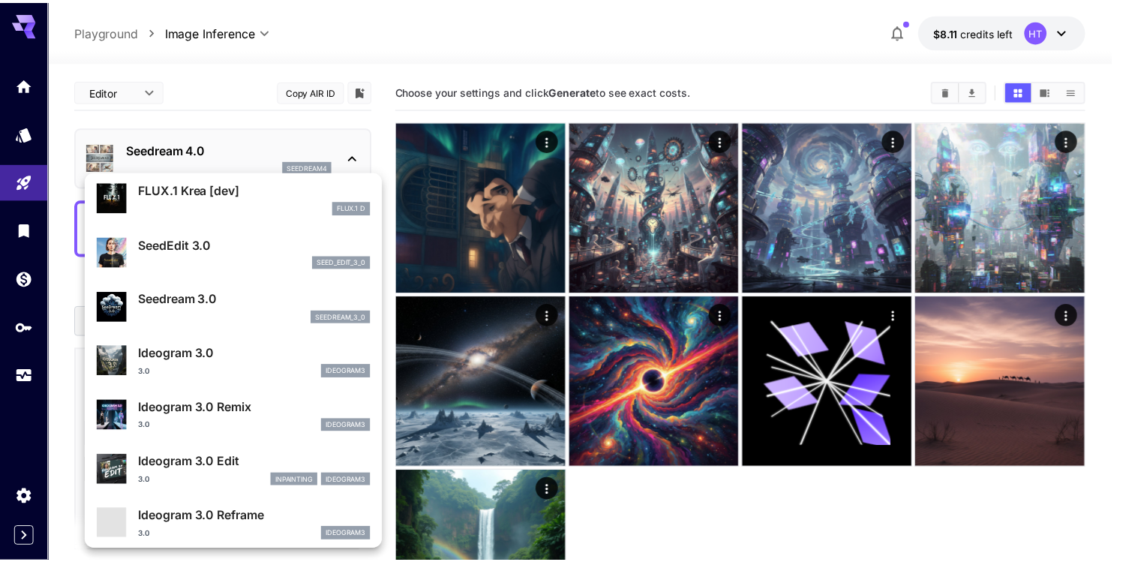
scroll to position [330, 0]
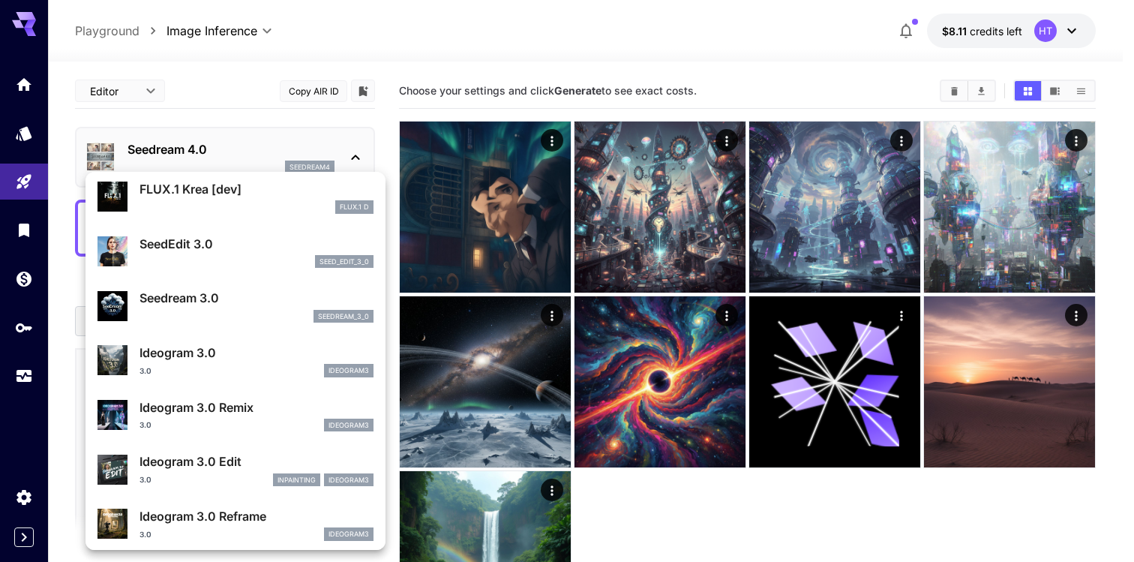
click at [239, 270] on div "SeedEdit 3.0 seed_edit_3_0" at bounding box center [235, 252] width 276 height 46
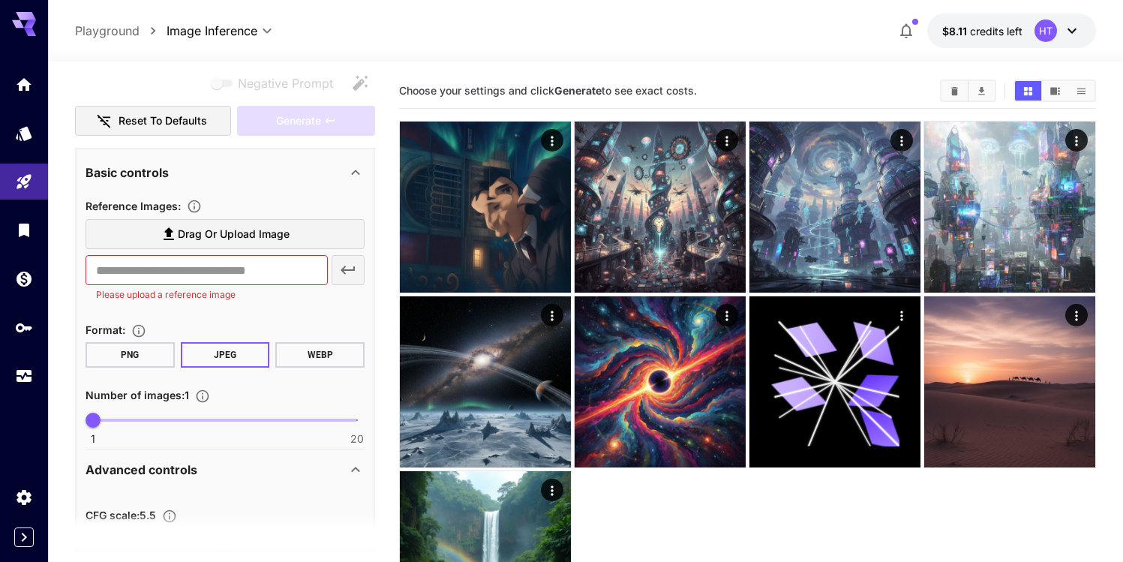
scroll to position [307, 0]
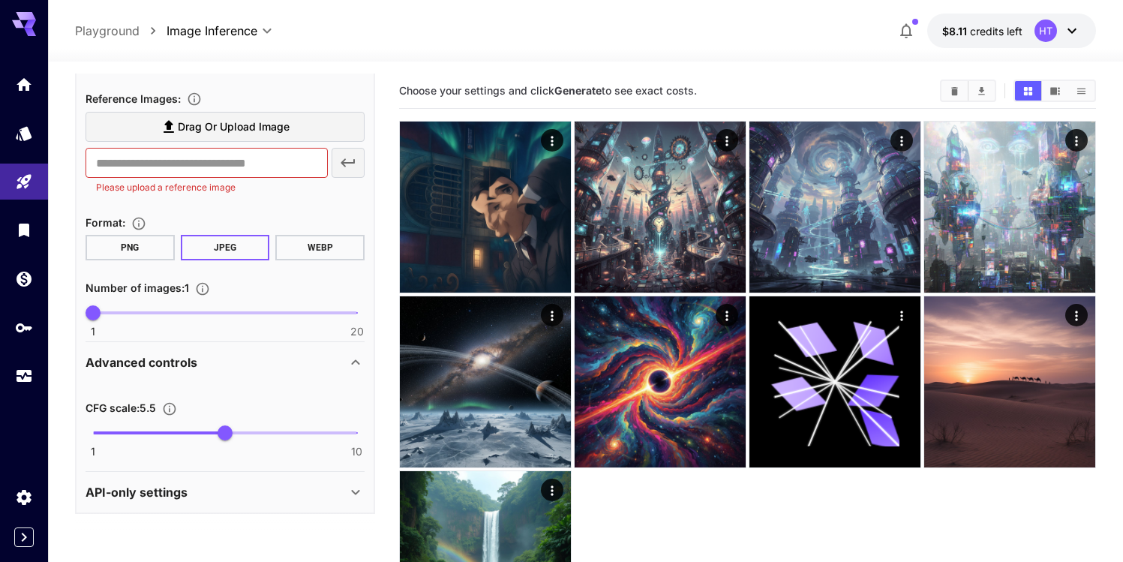
click at [270, 363] on div "Advanced controls" at bounding box center [215, 362] width 261 height 18
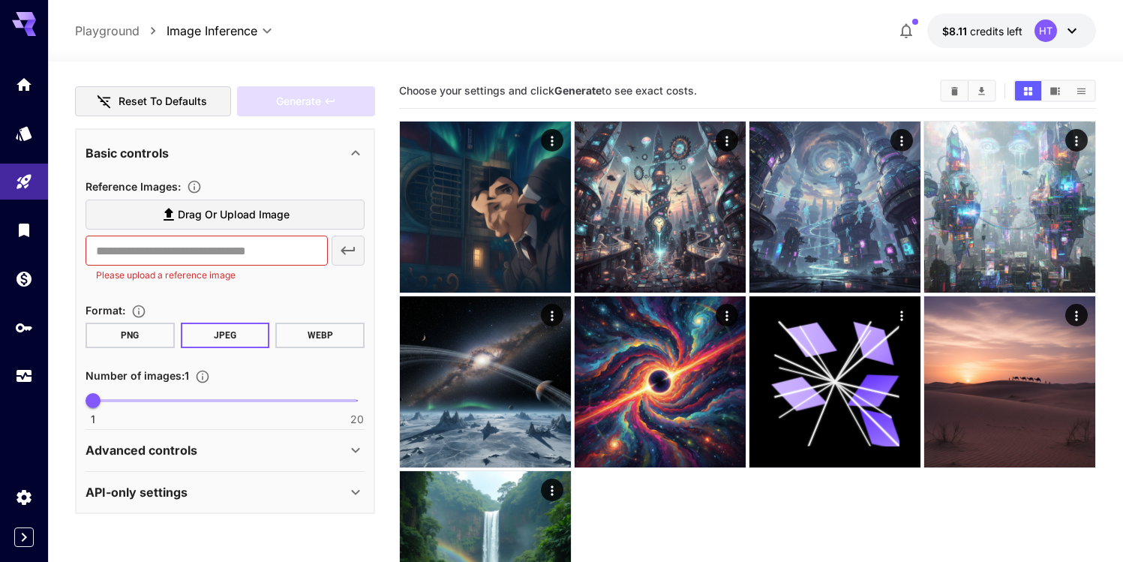
click at [246, 451] on div "Advanced controls" at bounding box center [215, 450] width 261 height 18
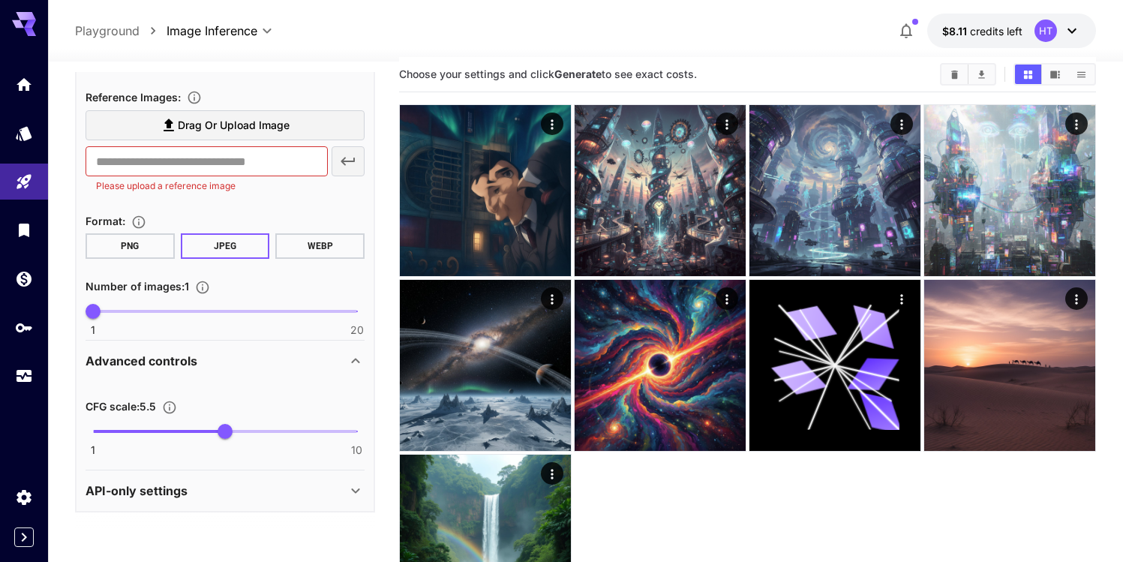
drag, startPoint x: 190, startPoint y: 501, endPoint x: 113, endPoint y: 435, distance: 101.0
click at [173, 407] on icon "Adjusts how closely the generated image aligns with the input prompt. A higher …" at bounding box center [169, 407] width 15 height 15
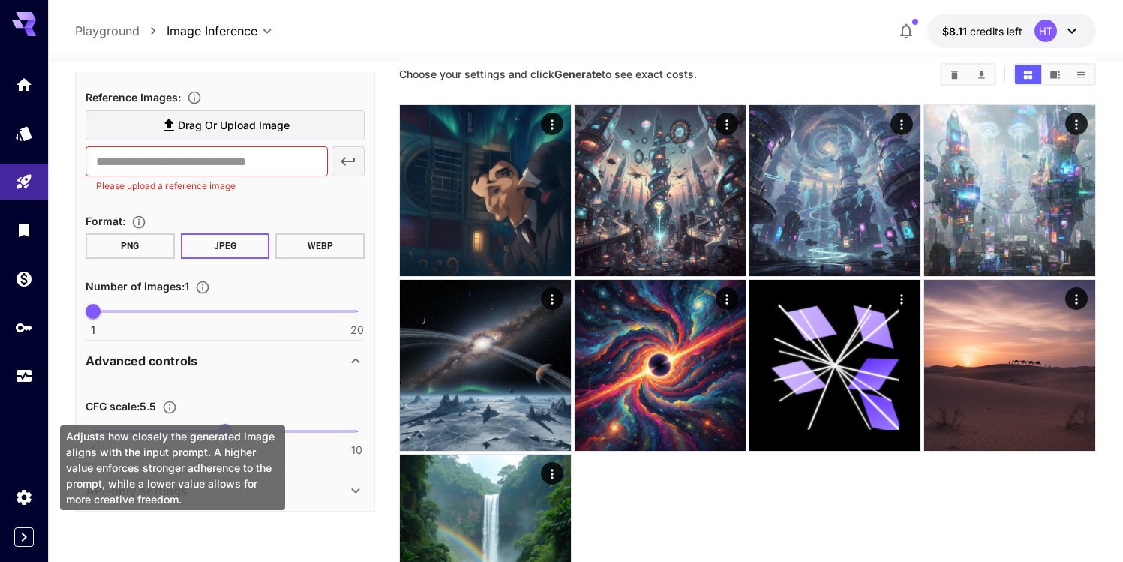
click at [176, 407] on icon "Adjusts how closely the generated image aligns with the input prompt. A higher …" at bounding box center [169, 407] width 15 height 15
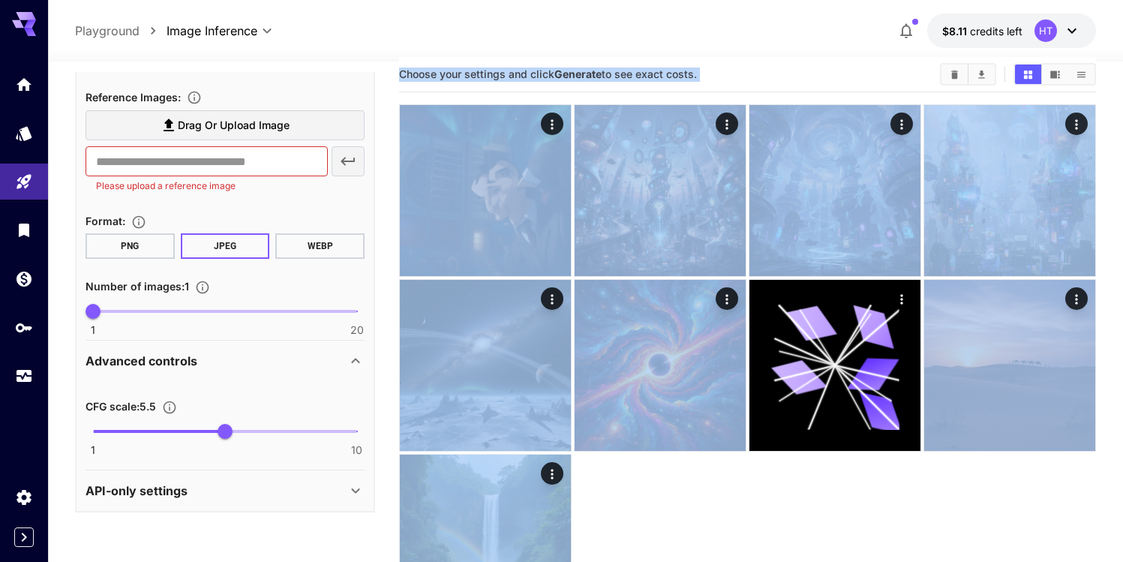
drag, startPoint x: 188, startPoint y: 498, endPoint x: 211, endPoint y: 393, distance: 107.4
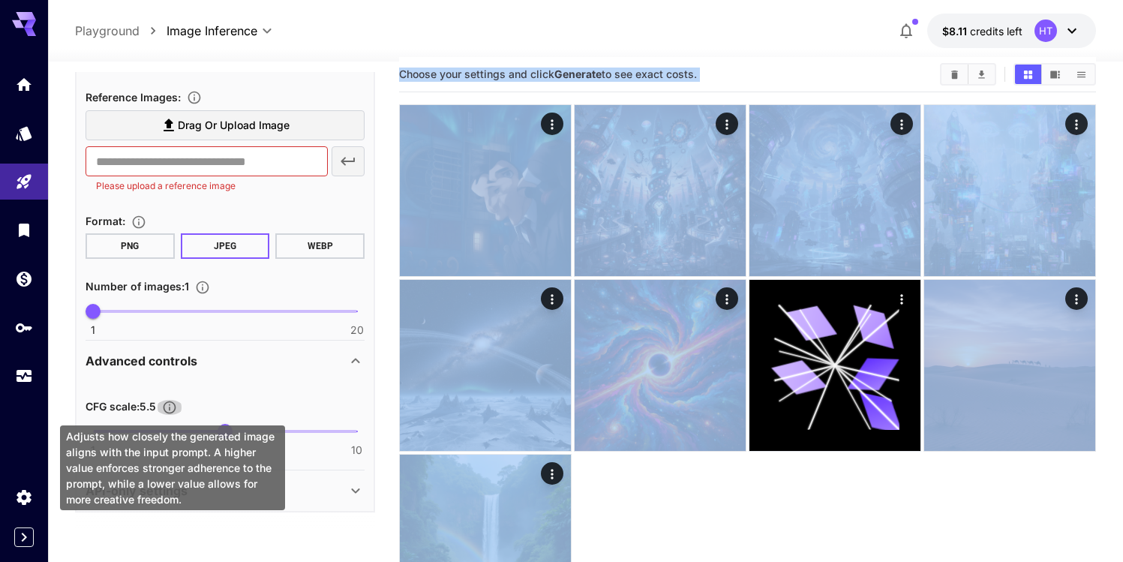
click at [172, 413] on icon "Adjusts how closely the generated image aligns with the input prompt. A higher …" at bounding box center [169, 407] width 13 height 13
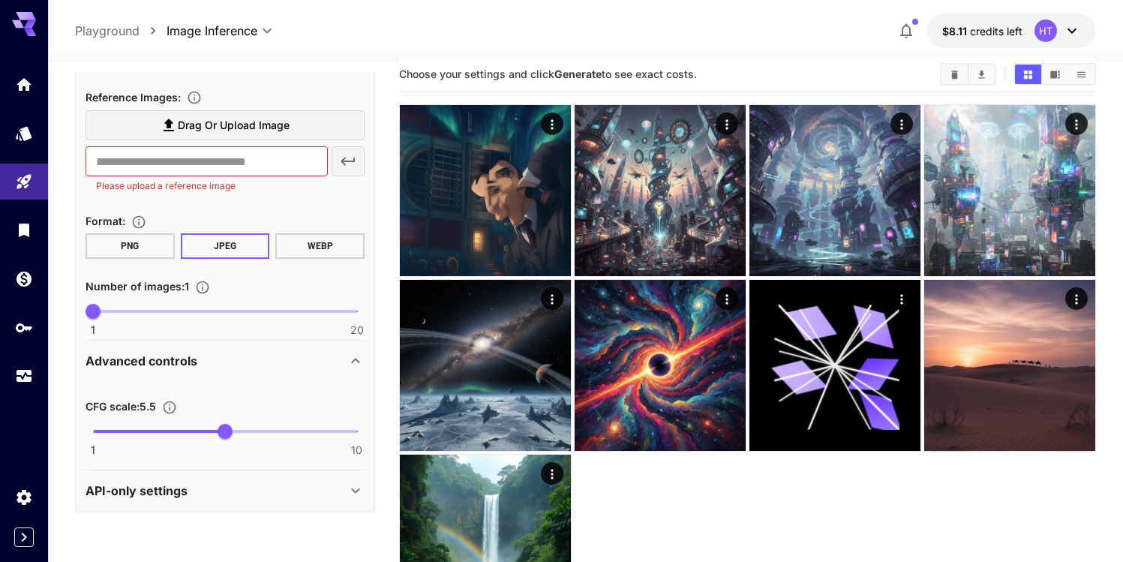
drag, startPoint x: 181, startPoint y: 501, endPoint x: 170, endPoint y: 454, distance: 47.8
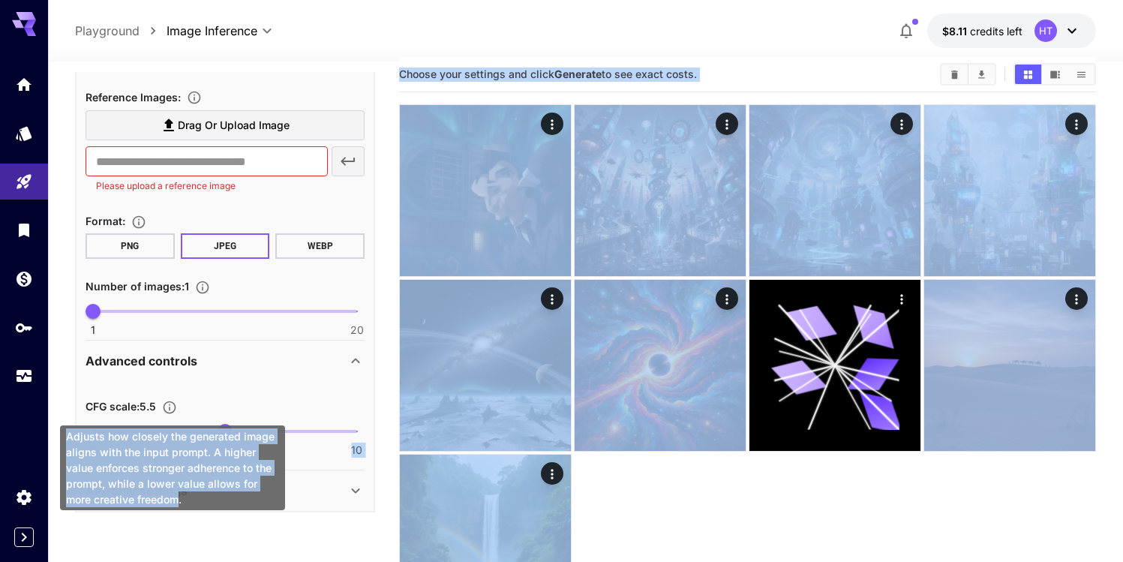
drag, startPoint x: 180, startPoint y: 503, endPoint x: 58, endPoint y: 435, distance: 140.0
click at [58, 435] on div "Adjusts how closely the generated image aligns with the input prompt. A higher …" at bounding box center [172, 463] width 228 height 97
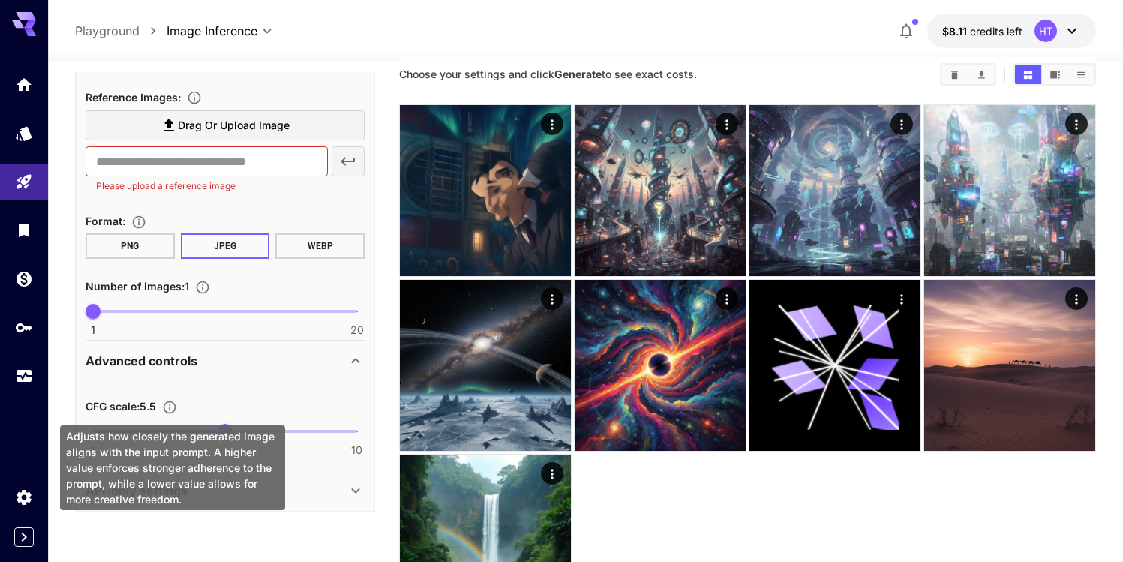
click at [172, 446] on div "Adjusts how closely the generated image aligns with the input prompt. A higher …" at bounding box center [172, 467] width 225 height 85
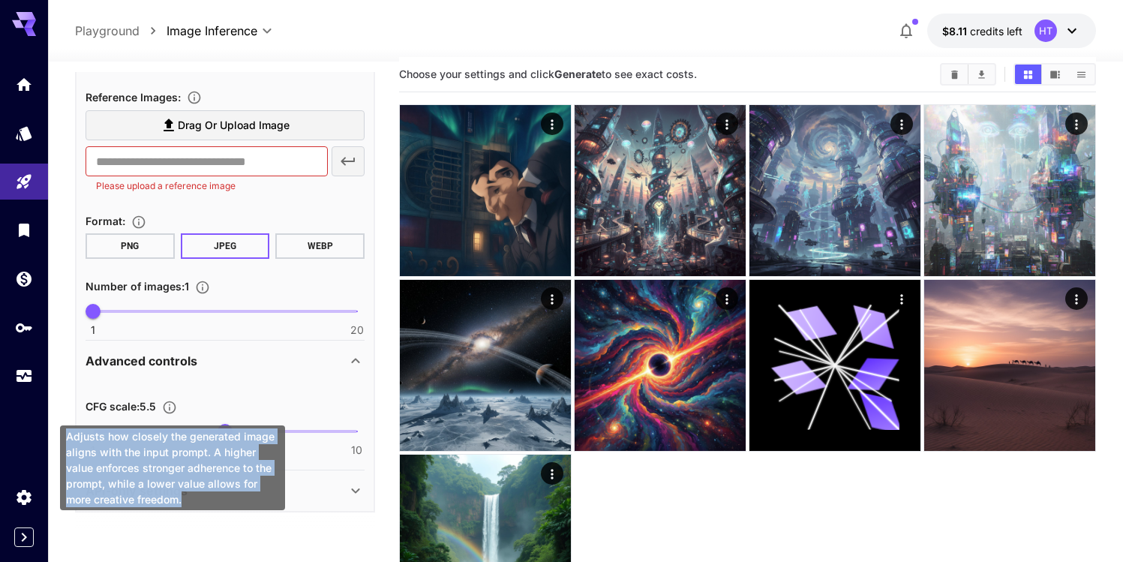
drag, startPoint x: 182, startPoint y: 502, endPoint x: 66, endPoint y: 432, distance: 135.9
click at [66, 432] on div "Adjusts how closely the generated image aligns with the input prompt. A higher …" at bounding box center [172, 467] width 225 height 85
copy div "Adjusts how closely the generated image aligns with the input prompt. A higher …"
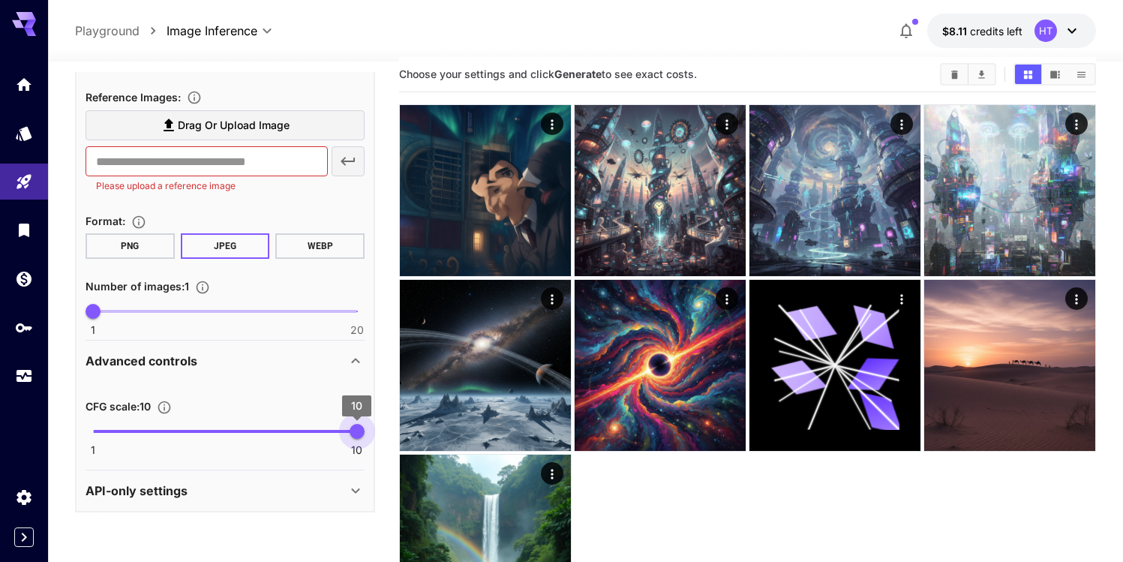
drag, startPoint x: 220, startPoint y: 435, endPoint x: 357, endPoint y: 433, distance: 136.5
click at [357, 433] on span "10" at bounding box center [356, 431] width 15 height 15
type input "***"
drag, startPoint x: 354, startPoint y: 431, endPoint x: 255, endPoint y: 437, distance: 99.2
click at [255, 437] on span "6.5" at bounding box center [254, 431] width 15 height 15
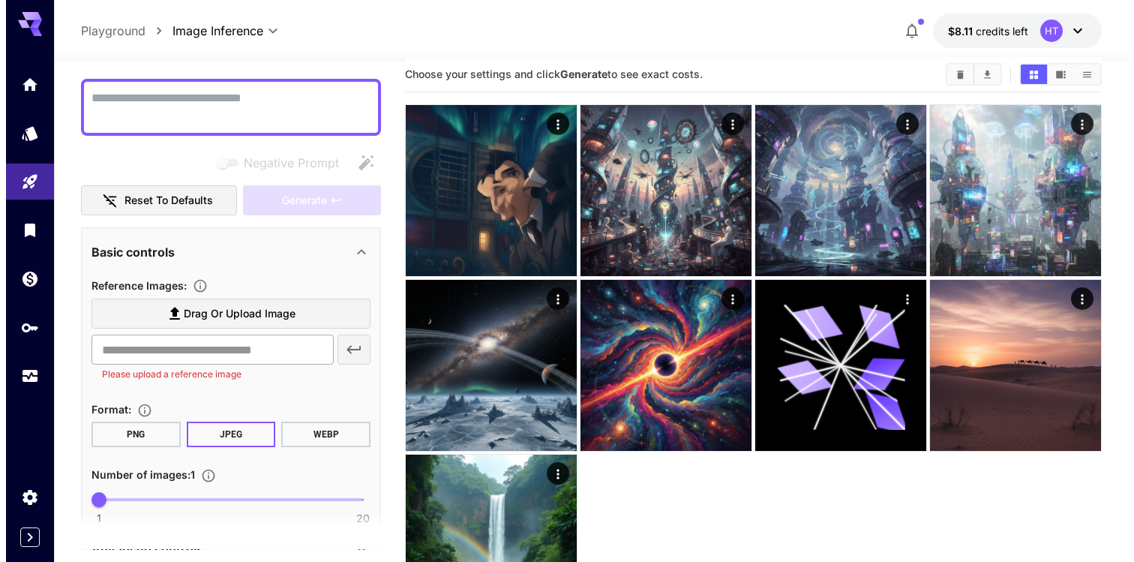
scroll to position [0, 0]
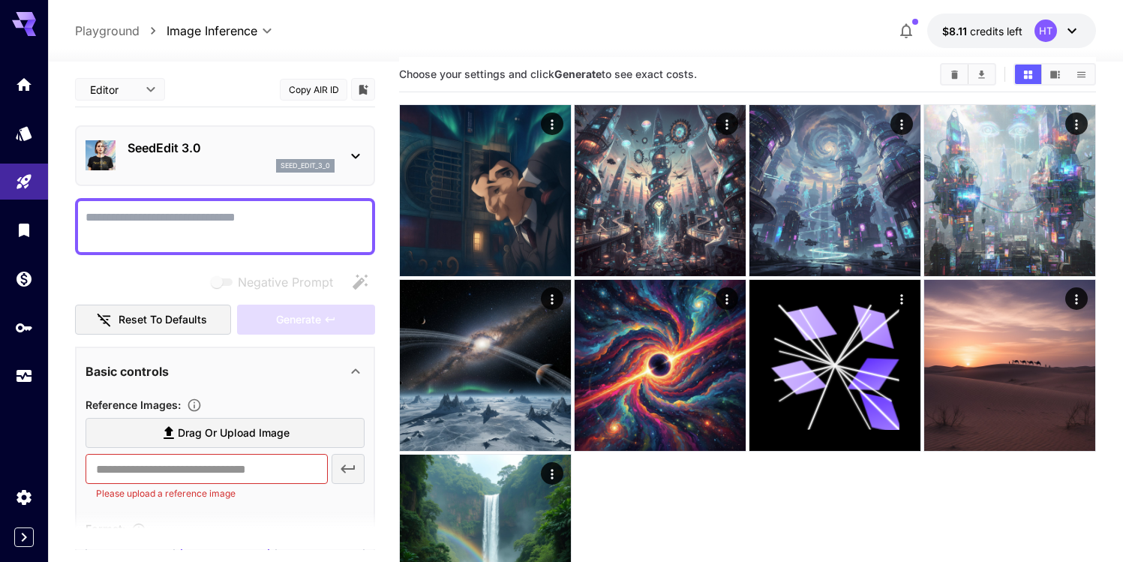
click at [226, 183] on div "SeedEdit 3.0 seed_edit_3_0" at bounding box center [225, 155] width 300 height 61
click at [242, 166] on div "seed_edit_3_0" at bounding box center [230, 165] width 207 height 13
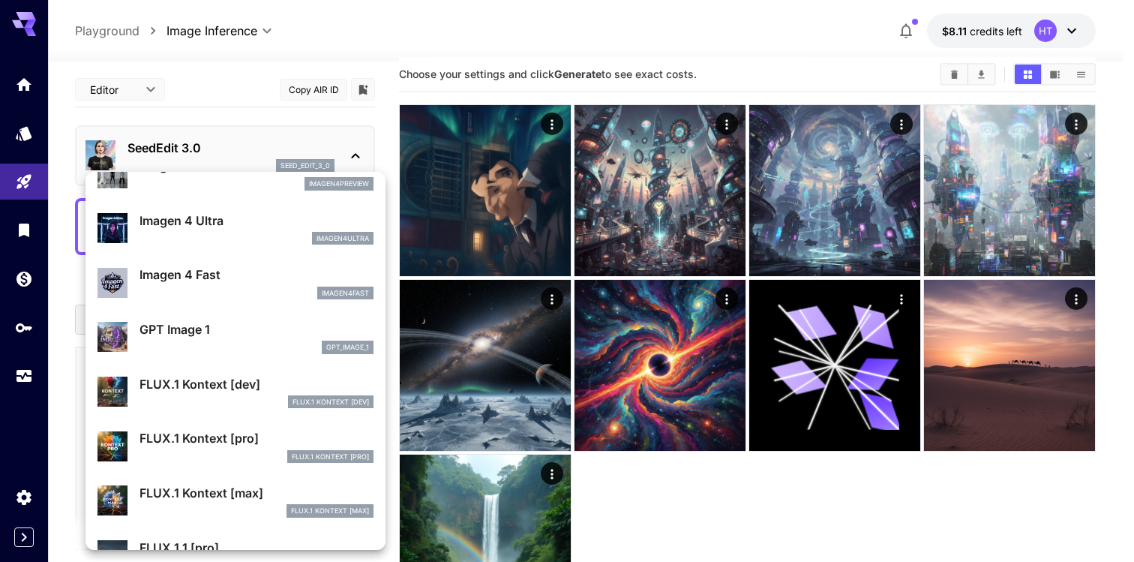
scroll to position [792, 0]
click at [220, 127] on div at bounding box center [567, 281] width 1134 height 562
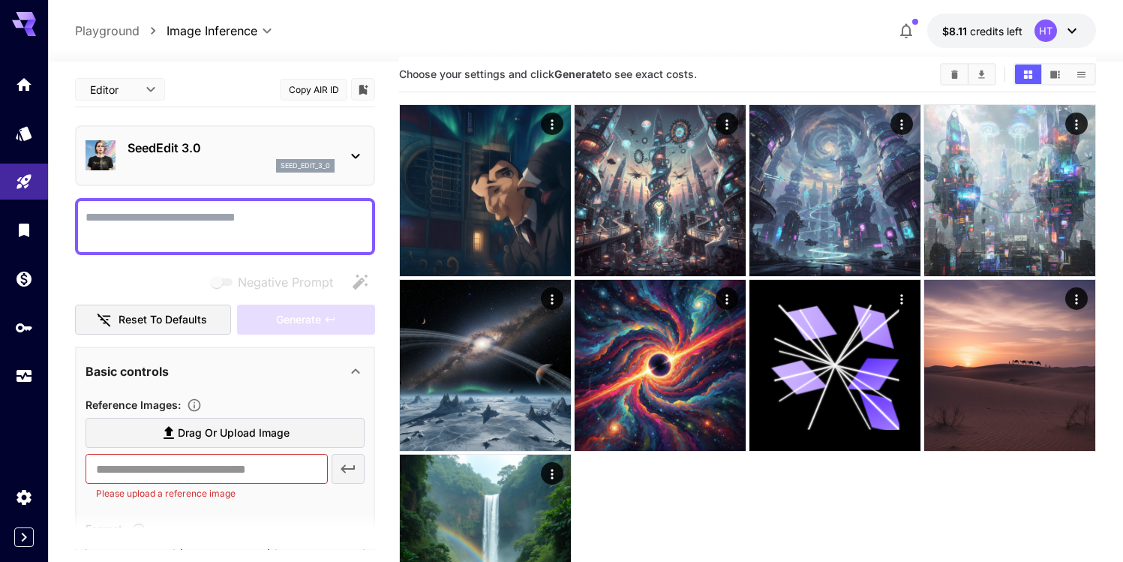
click at [232, 173] on div "SeedEdit 3.0 seed_edit_3_0" at bounding box center [224, 156] width 279 height 46
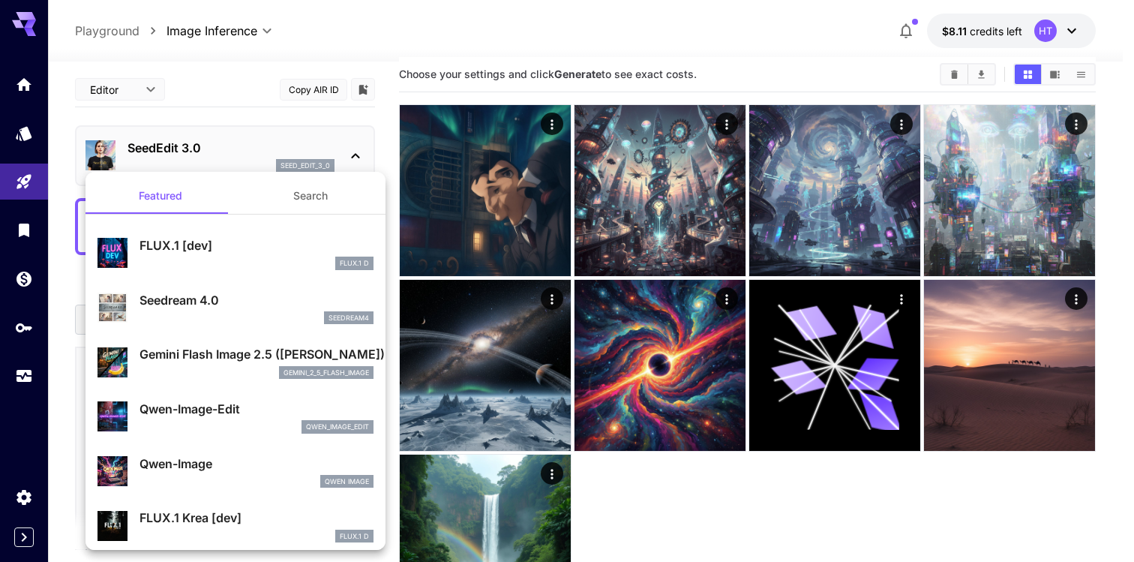
click at [313, 190] on button "Search" at bounding box center [310, 196] width 150 height 36
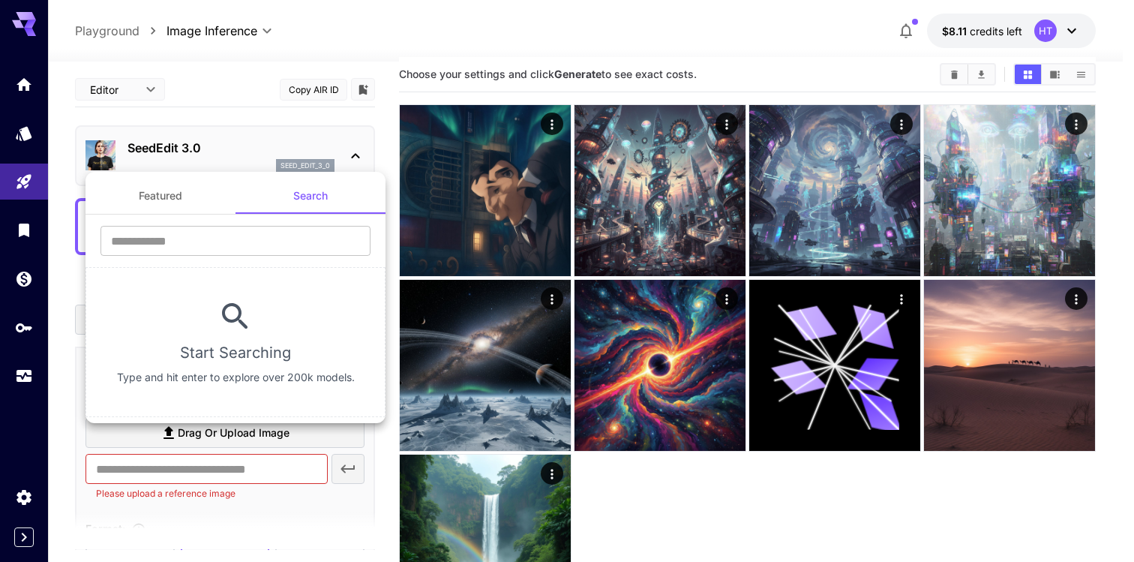
click at [270, 260] on div "​" at bounding box center [235, 246] width 300 height 41
click at [270, 250] on input "text" at bounding box center [235, 241] width 270 height 30
type input "****"
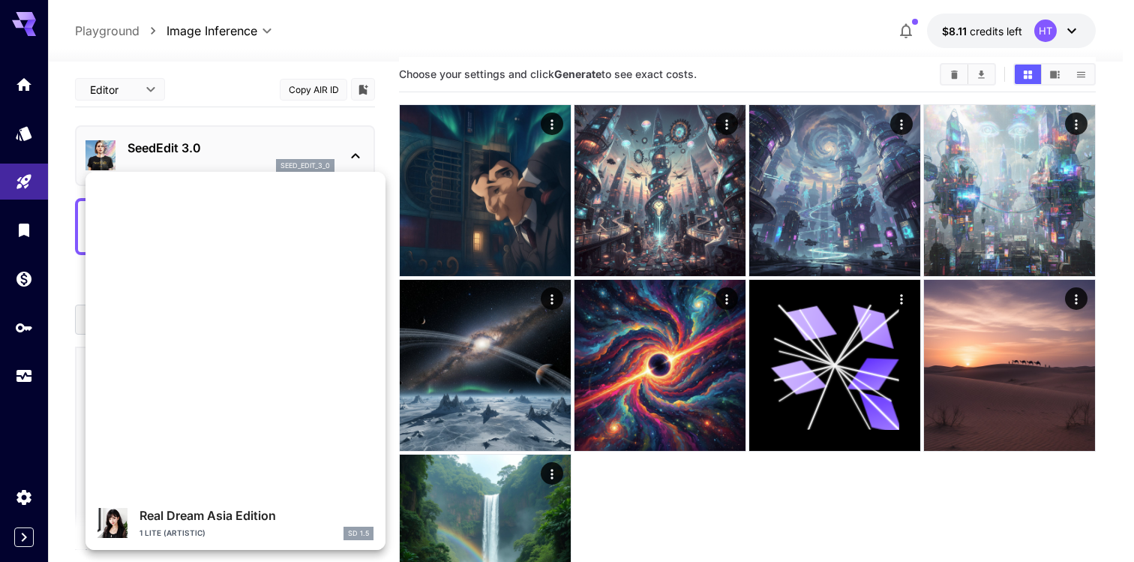
scroll to position [0, 0]
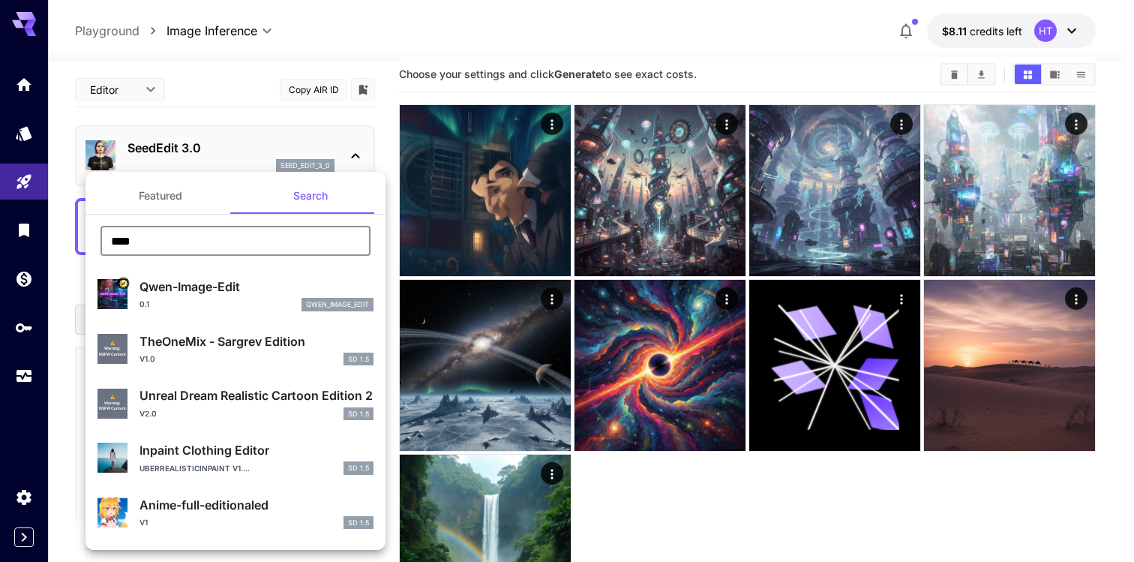
click at [177, 199] on button "Featured" at bounding box center [160, 196] width 150 height 36
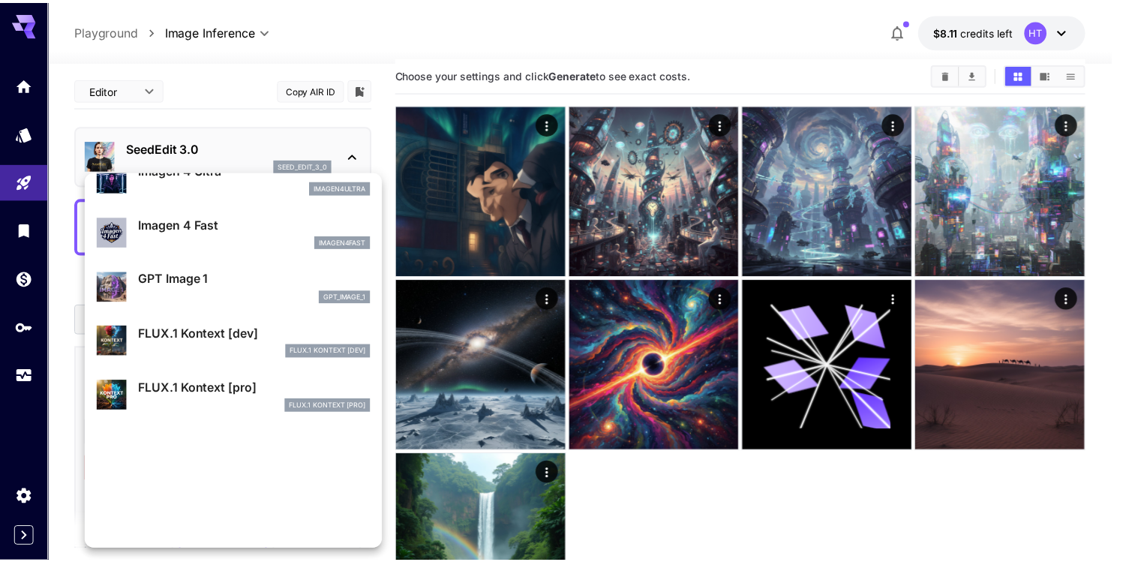
scroll to position [595, 0]
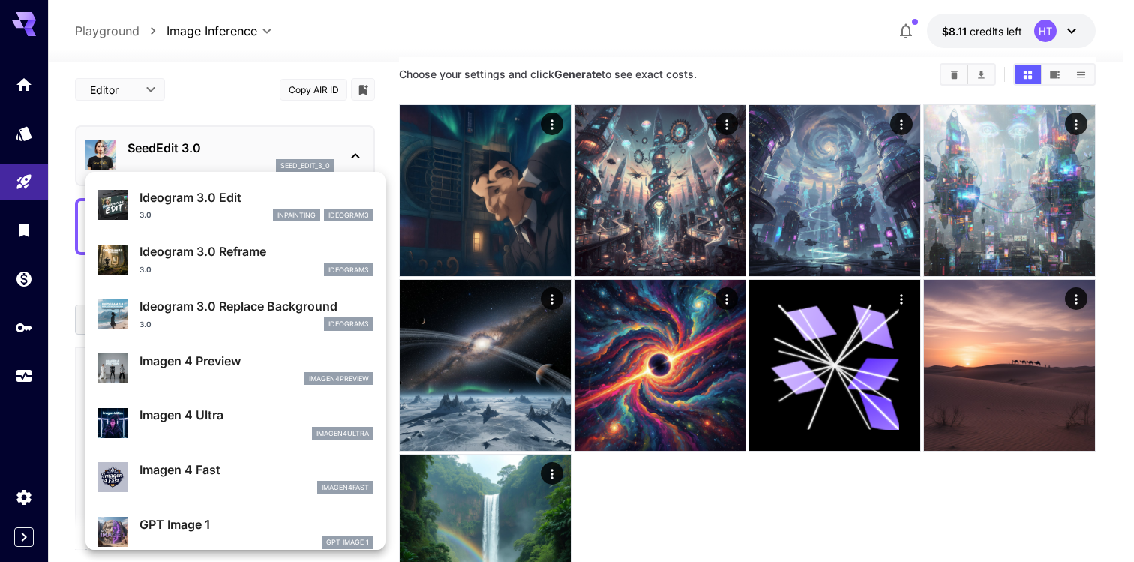
click at [223, 159] on div at bounding box center [567, 281] width 1134 height 562
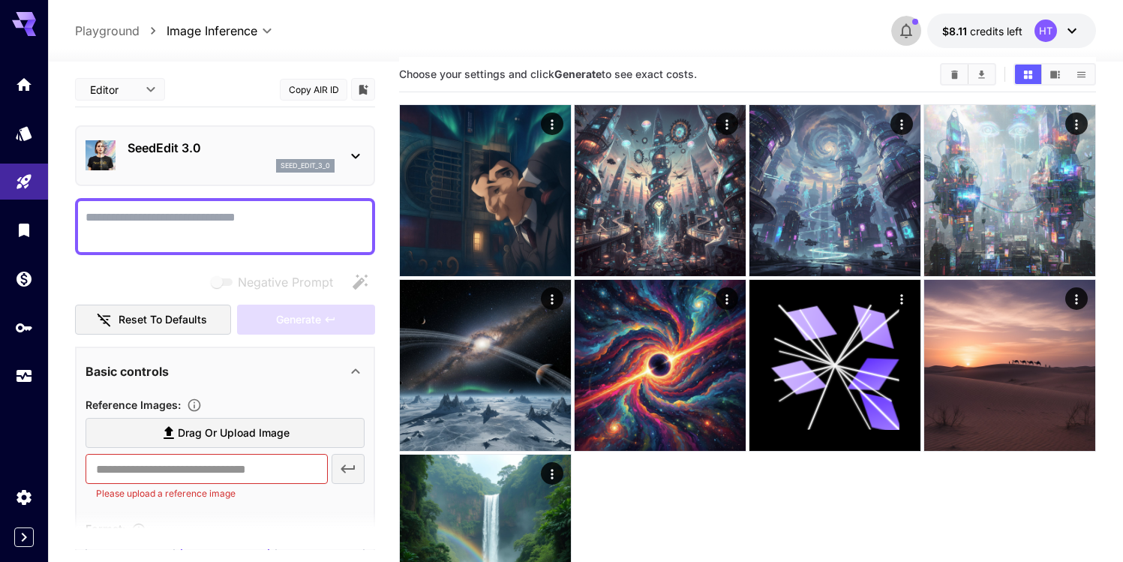
click at [905, 35] on icon "button" at bounding box center [906, 31] width 12 height 15
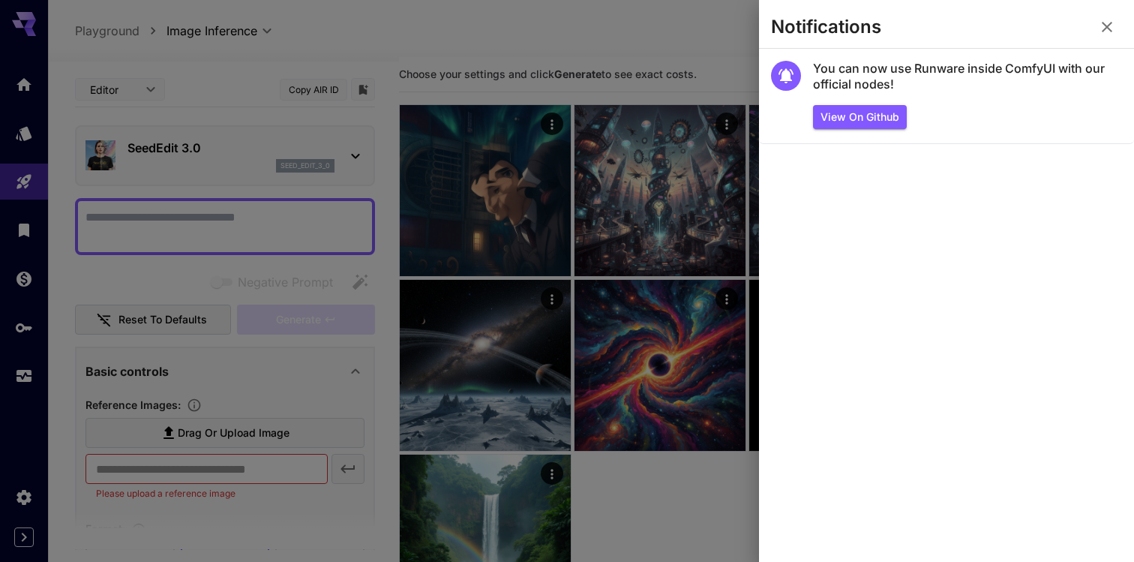
click at [1111, 34] on icon "button" at bounding box center [1107, 27] width 18 height 18
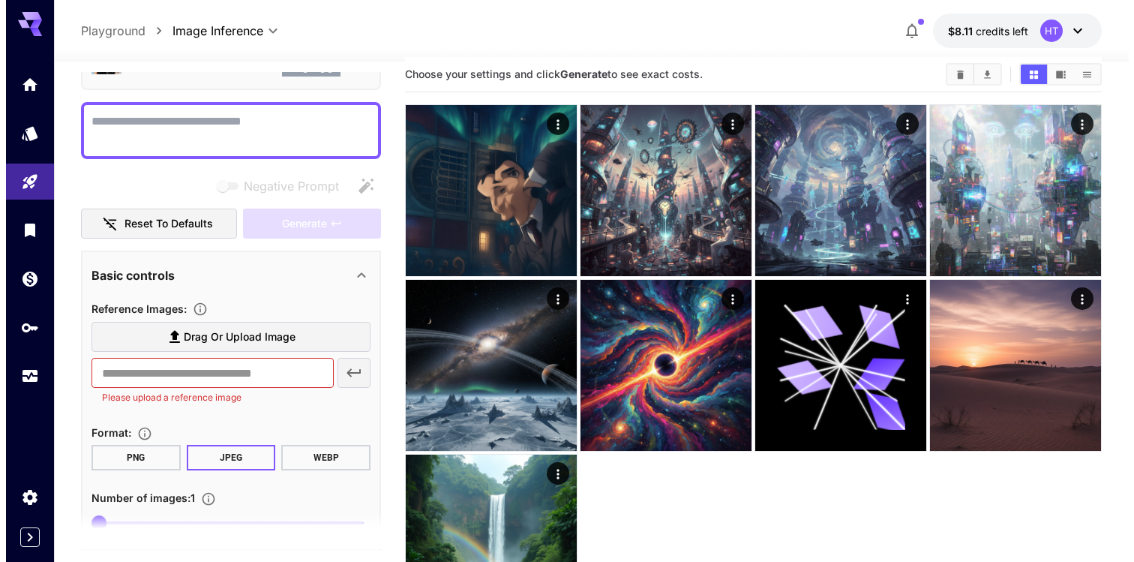
scroll to position [0, 0]
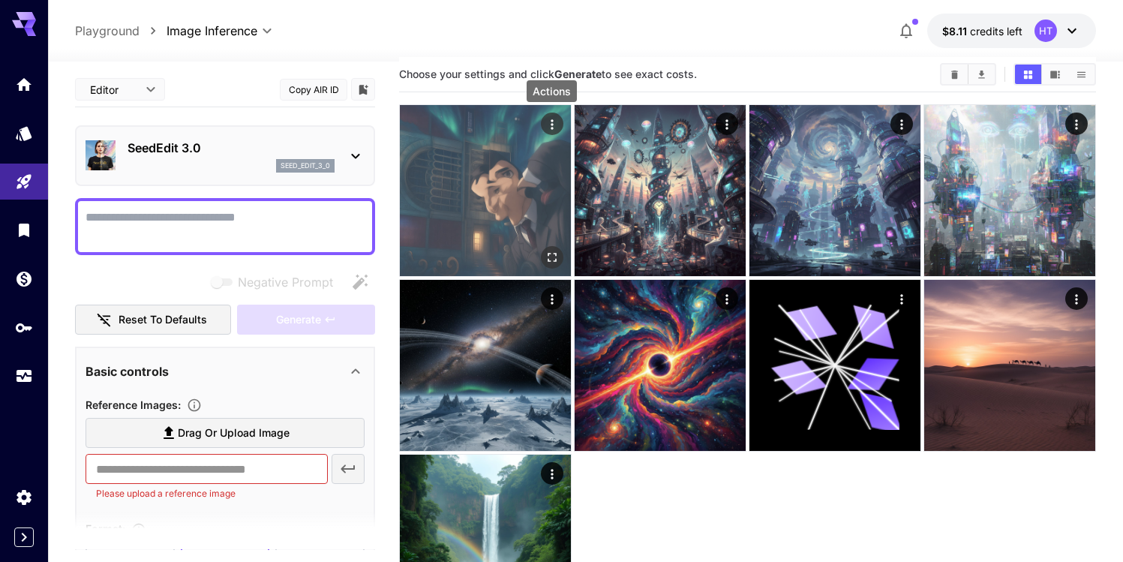
click at [552, 128] on icon "Actions" at bounding box center [551, 124] width 2 height 10
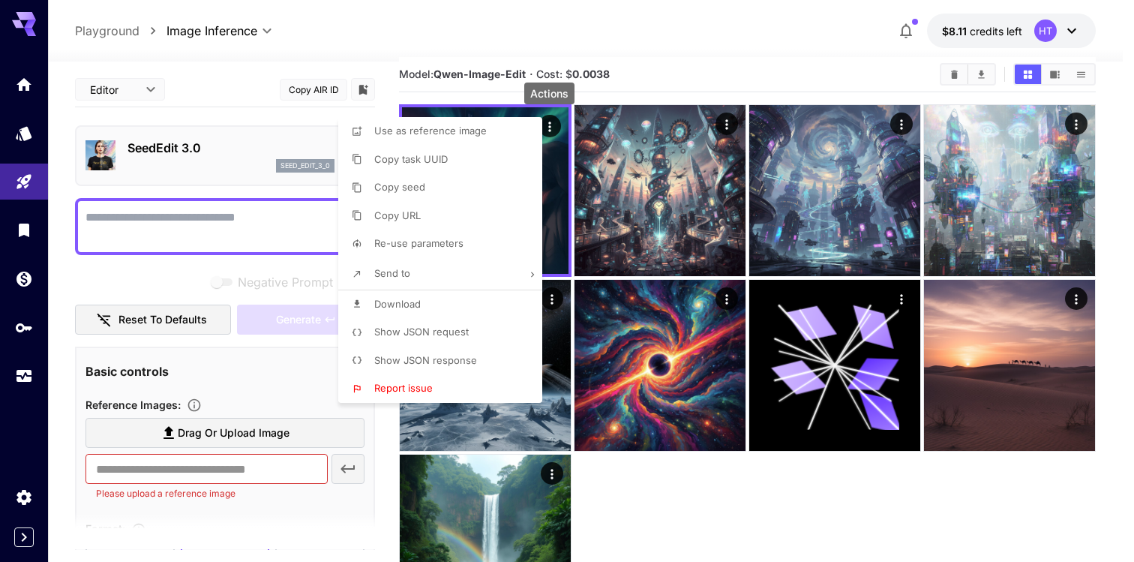
click at [756, 538] on div at bounding box center [567, 281] width 1134 height 562
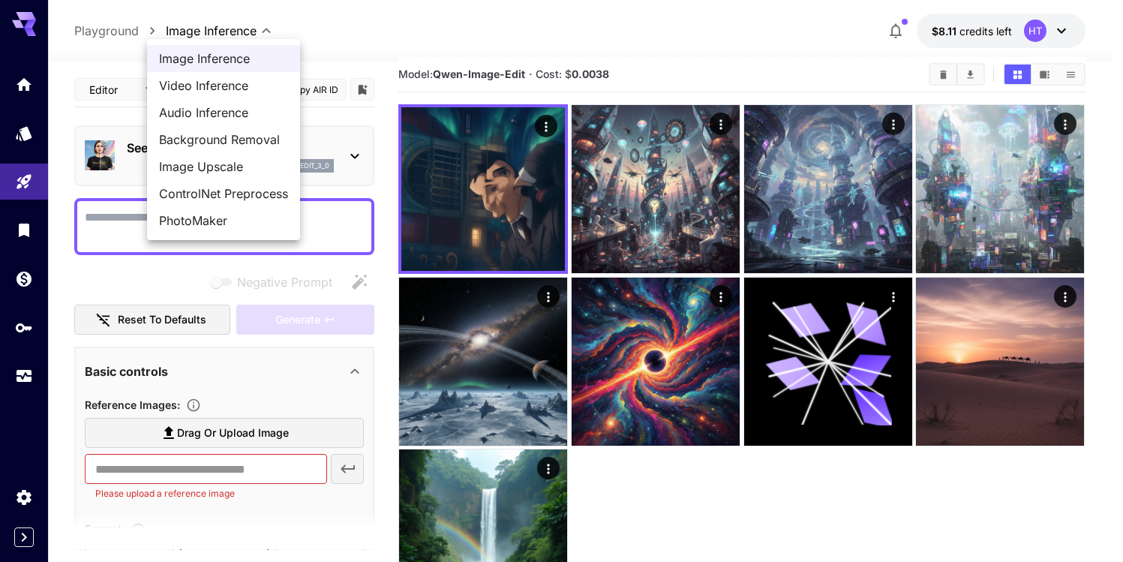
click at [199, 37] on body "**********" at bounding box center [561, 324] width 1123 height 680
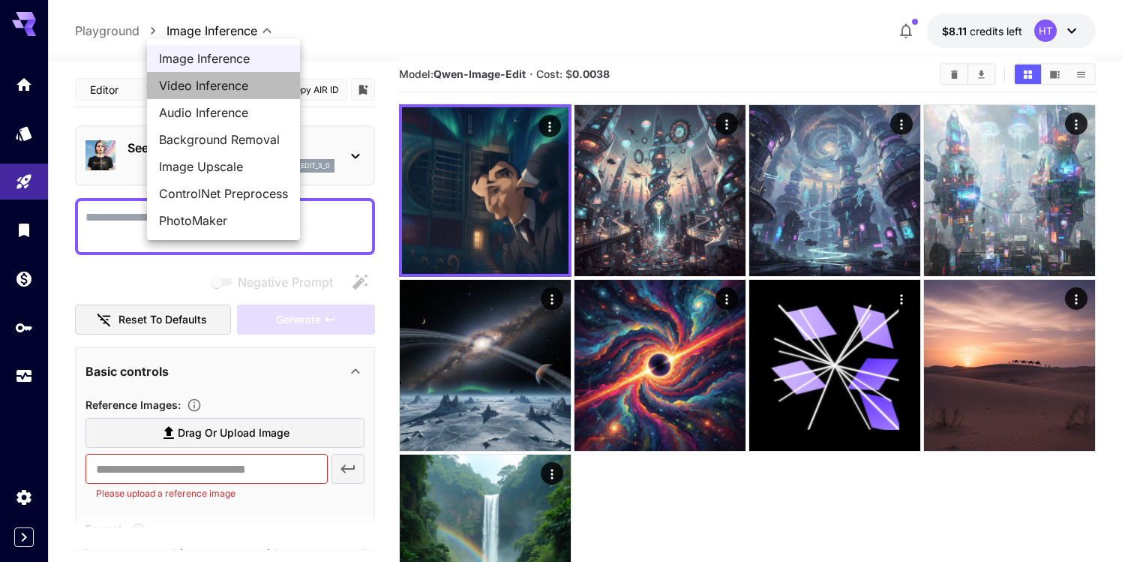
click at [211, 89] on span "Video Inference" at bounding box center [223, 85] width 129 height 18
type input "**********"
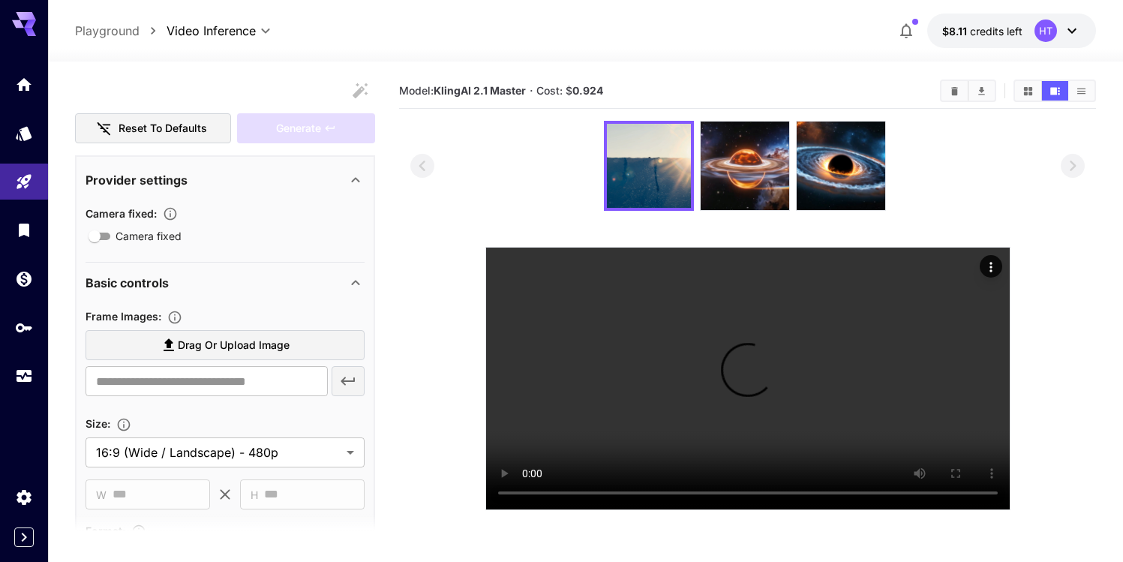
scroll to position [255, 0]
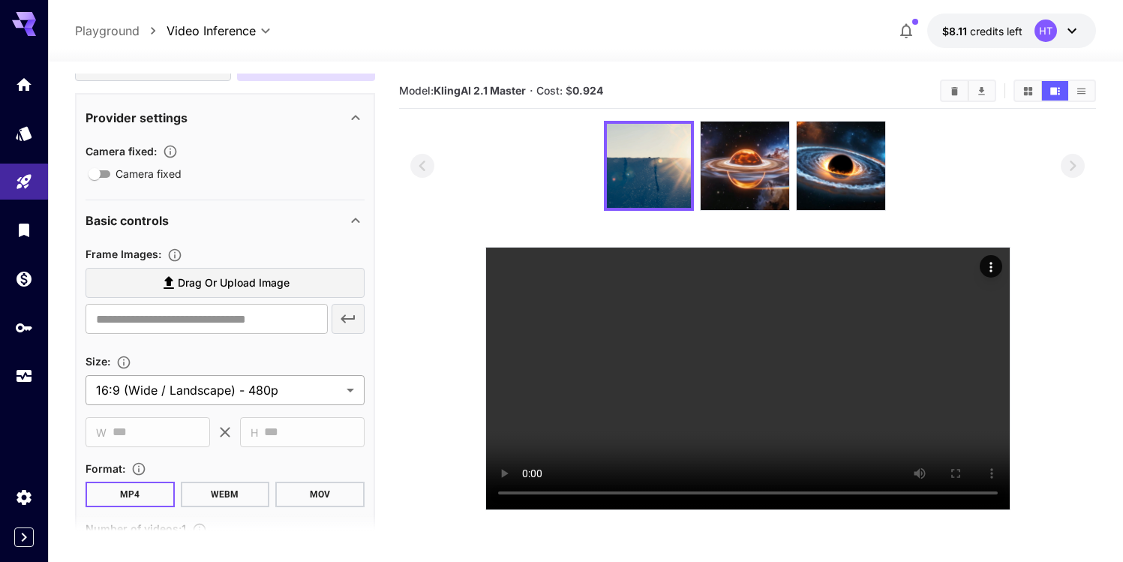
click at [232, 391] on body "**********" at bounding box center [561, 340] width 1123 height 680
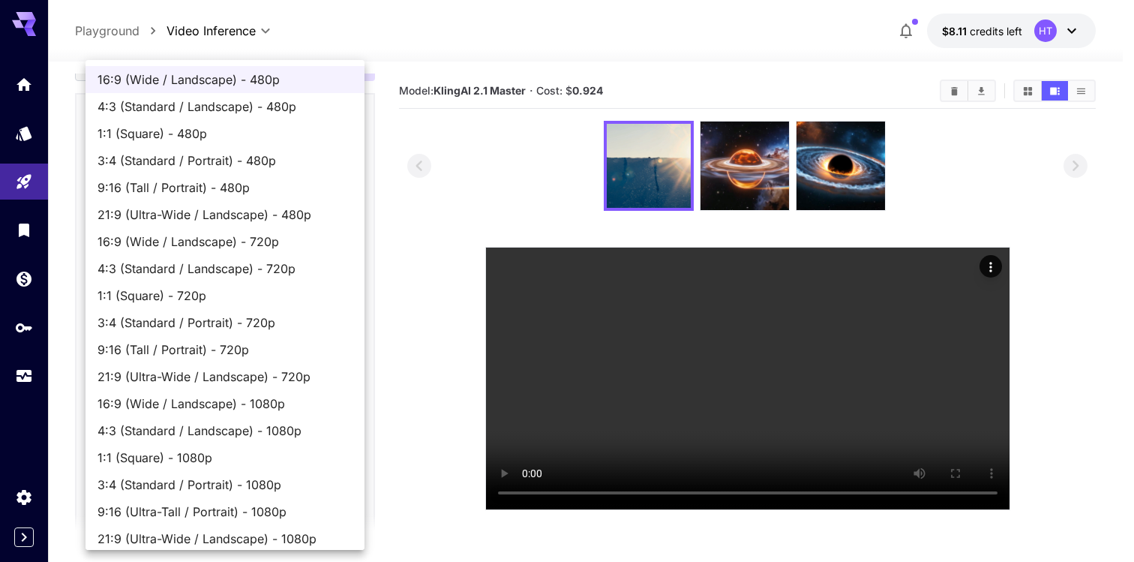
click at [390, 331] on div at bounding box center [567, 281] width 1134 height 562
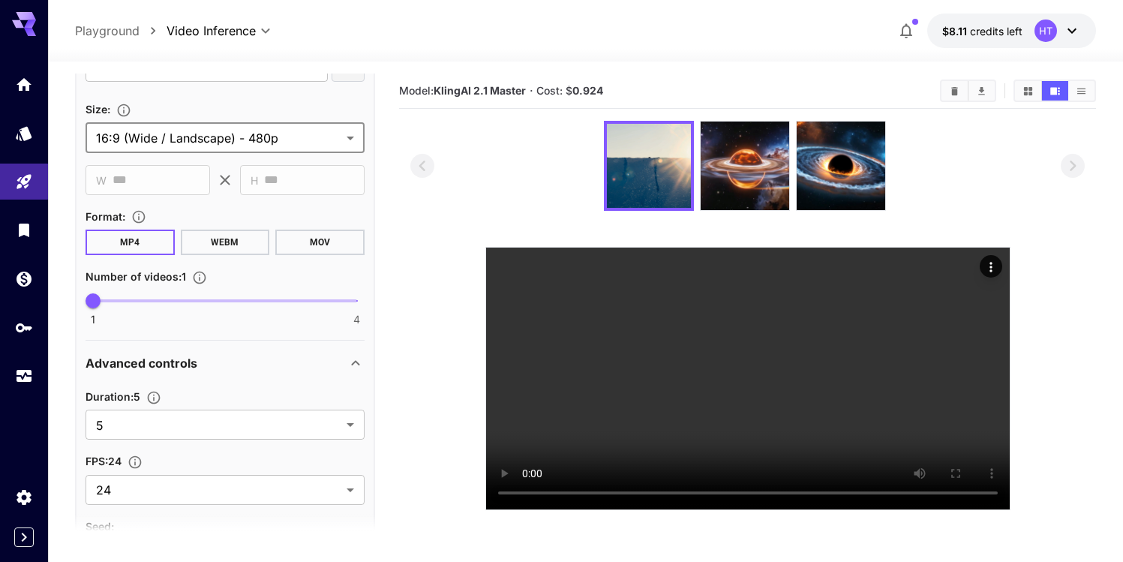
scroll to position [484, 0]
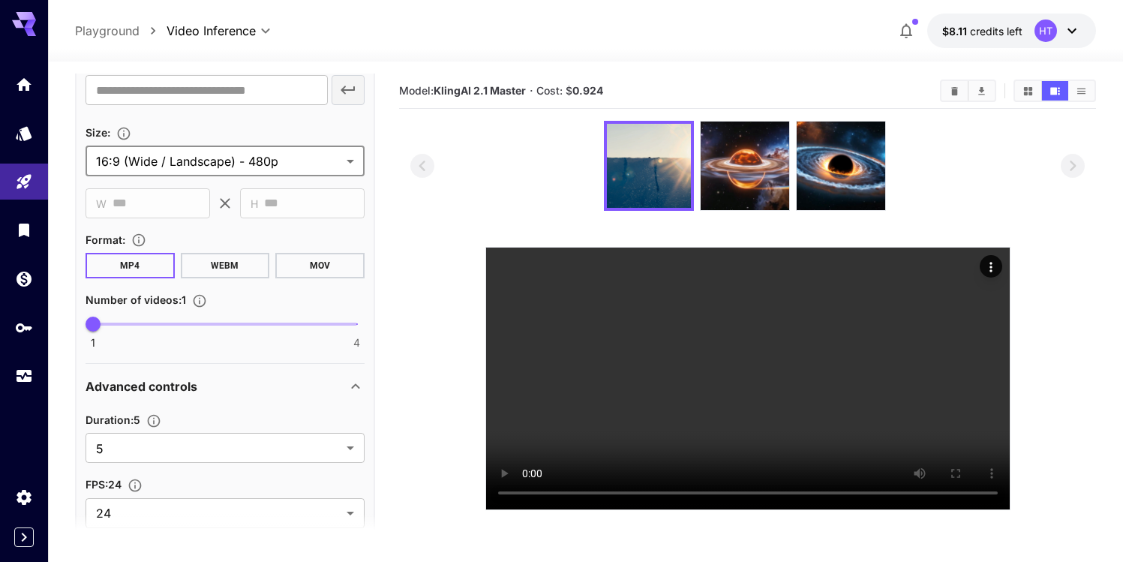
click at [235, 382] on div "Advanced controls" at bounding box center [215, 386] width 261 height 18
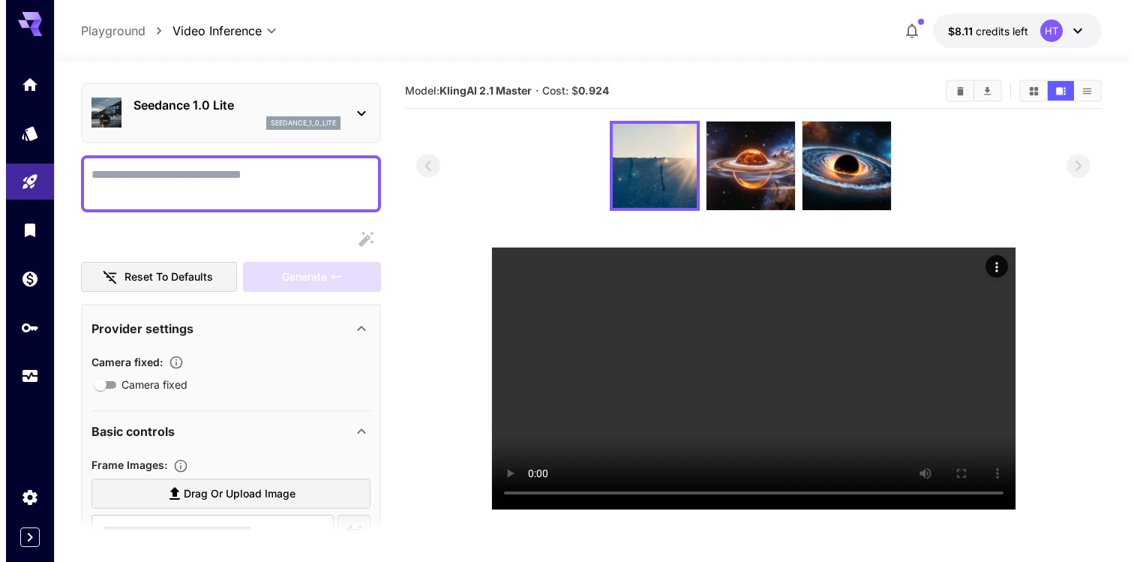
scroll to position [0, 0]
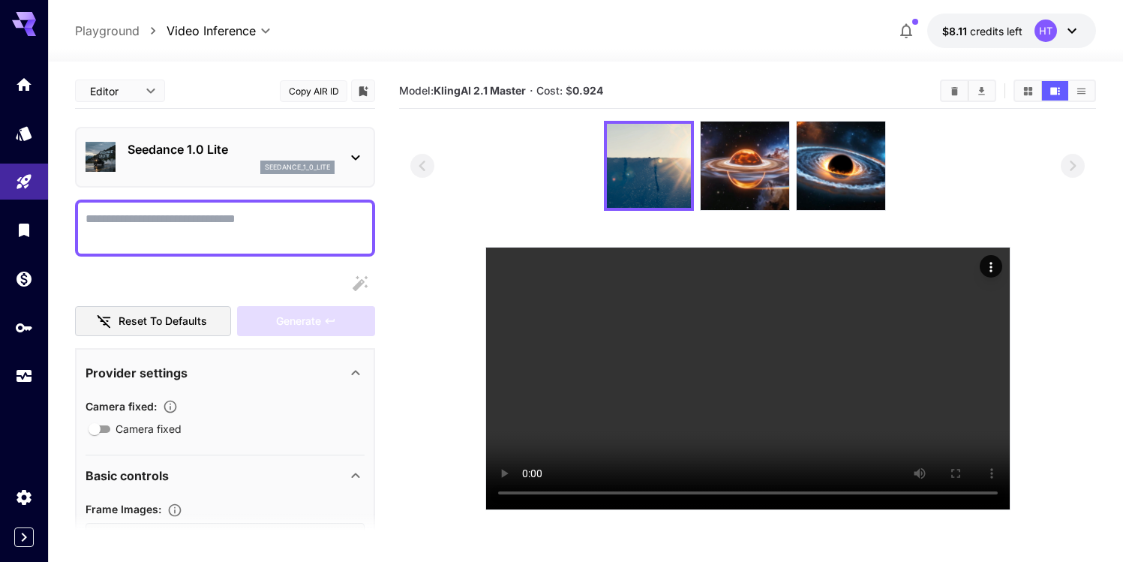
click at [212, 169] on div "seedance_1_0_lite" at bounding box center [230, 166] width 207 height 13
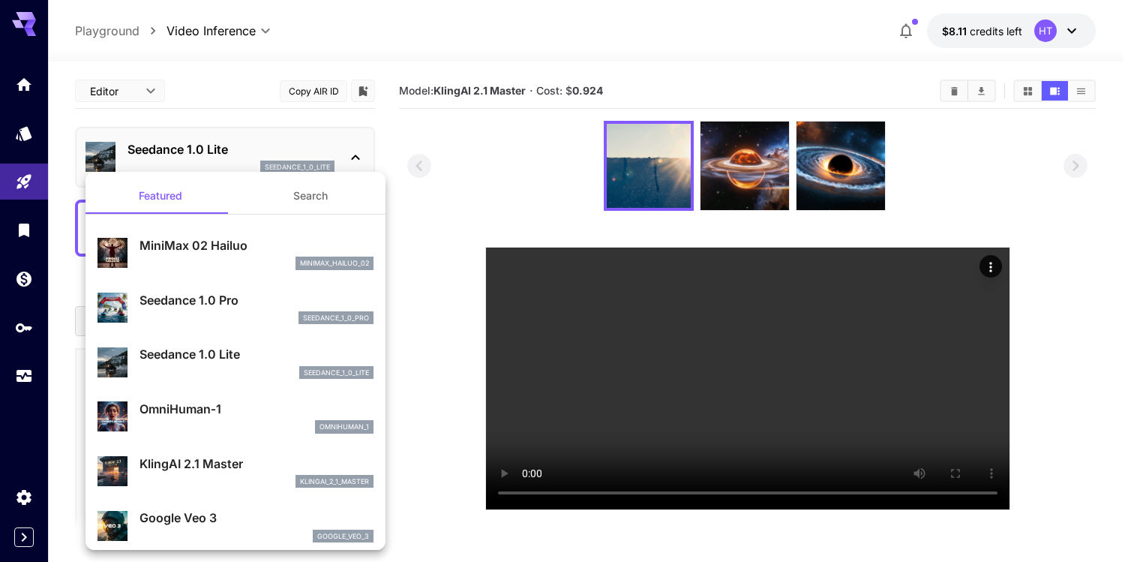
click at [218, 256] on div "MiniMax 02 Hailuo minimax_hailuo_02" at bounding box center [256, 253] width 234 height 34
type input "**********"
type input "***"
type input "*"
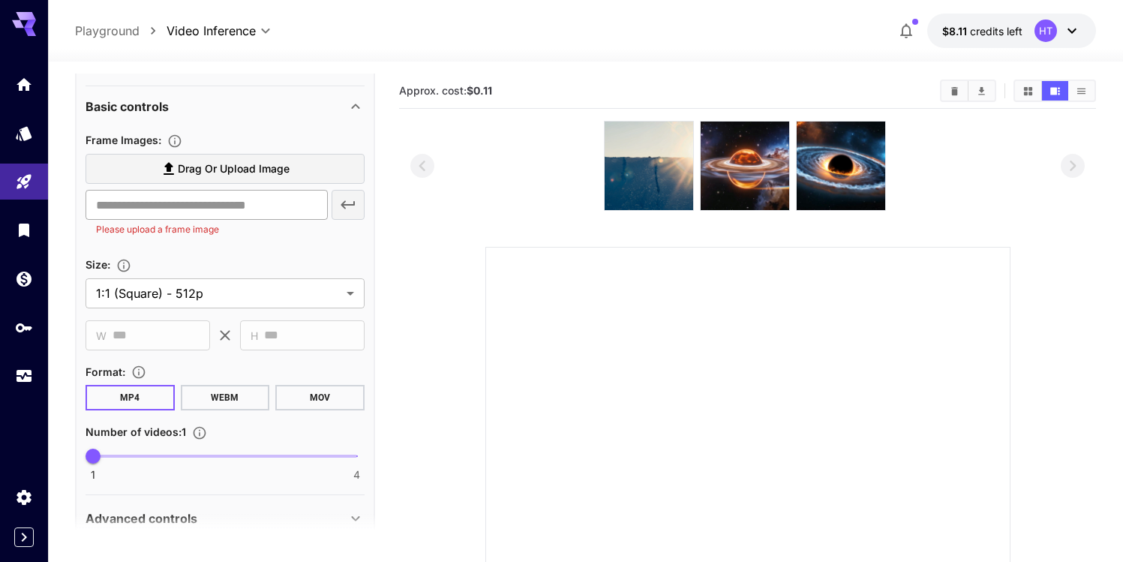
scroll to position [370, 0]
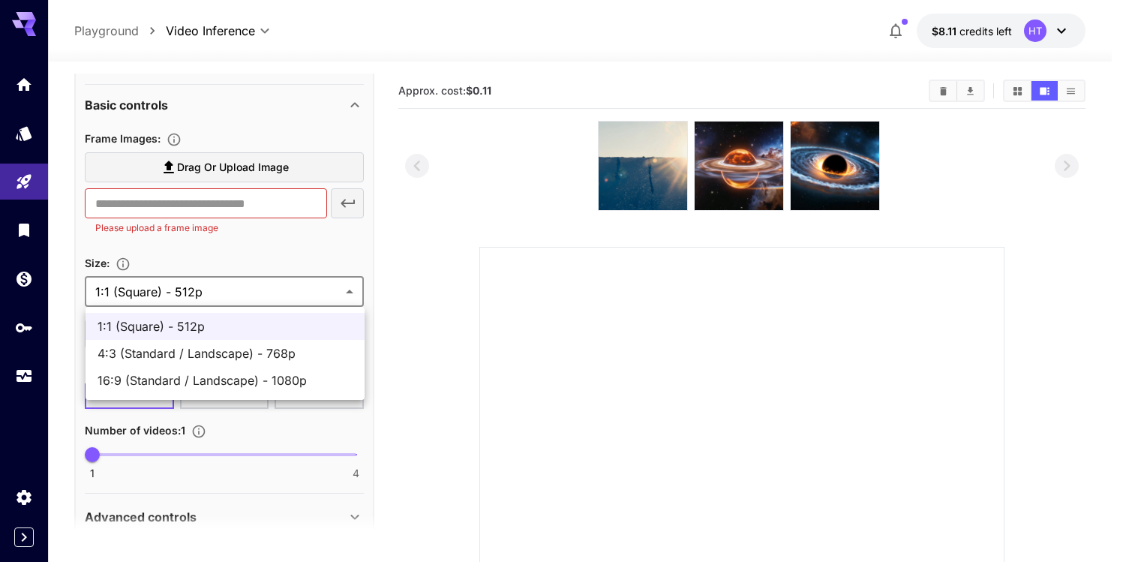
click at [259, 300] on body "**********" at bounding box center [561, 408] width 1123 height 817
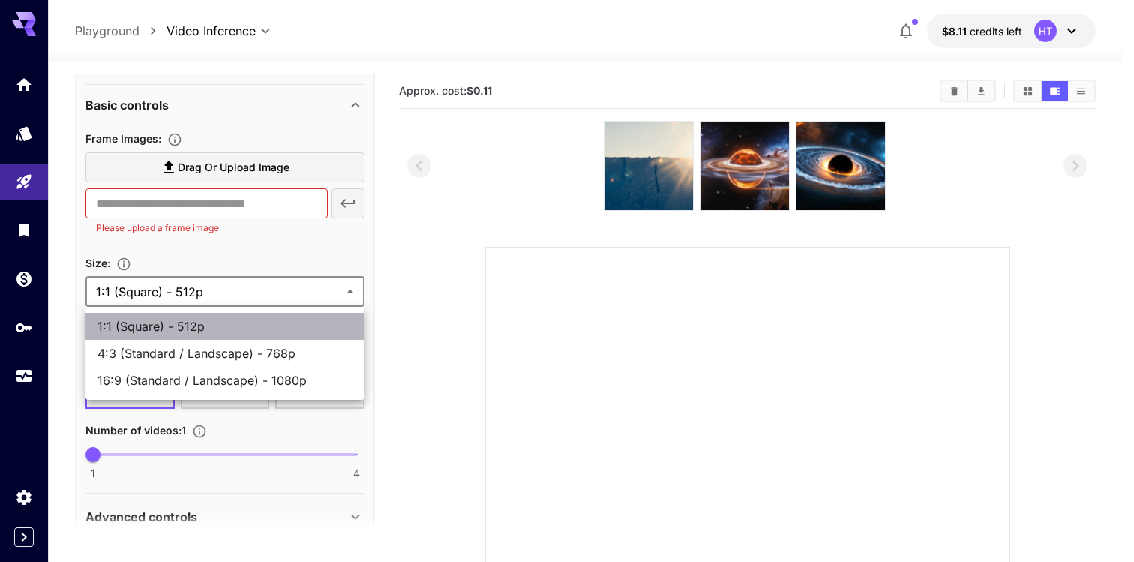
click at [259, 322] on span "1:1 (Square) - 512p" at bounding box center [224, 326] width 255 height 18
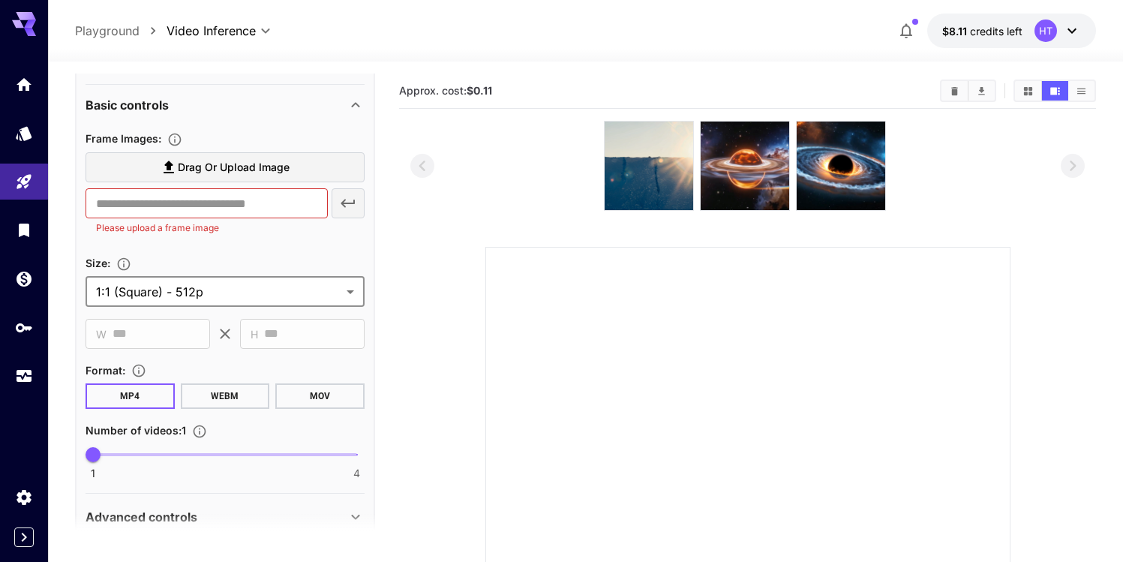
scroll to position [444, 0]
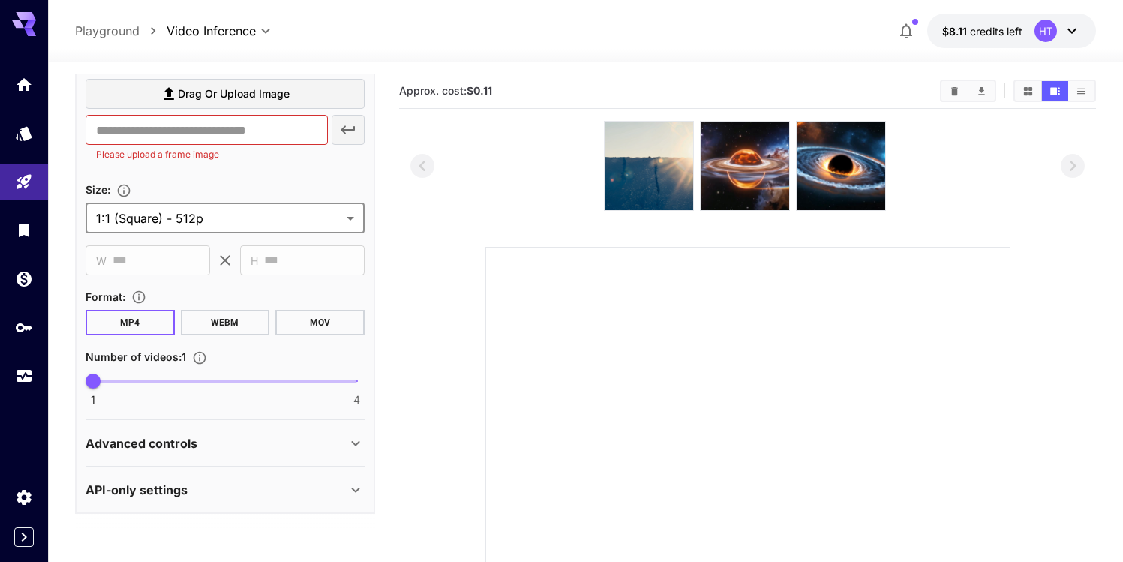
click at [263, 495] on div "API-only settings" at bounding box center [215, 490] width 261 height 18
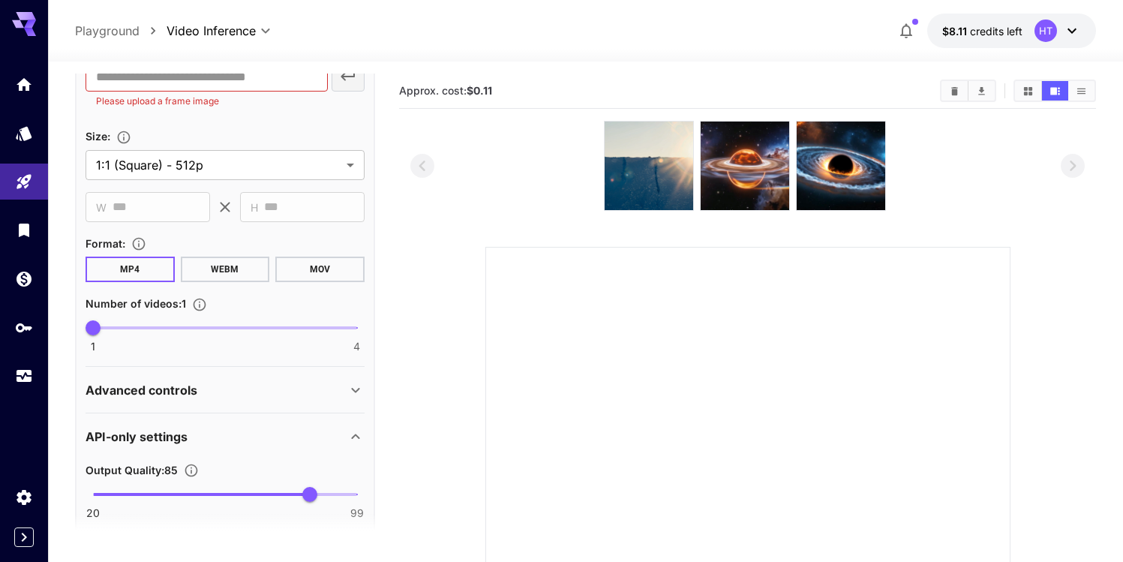
click at [256, 430] on div "API-only settings" at bounding box center [215, 436] width 261 height 18
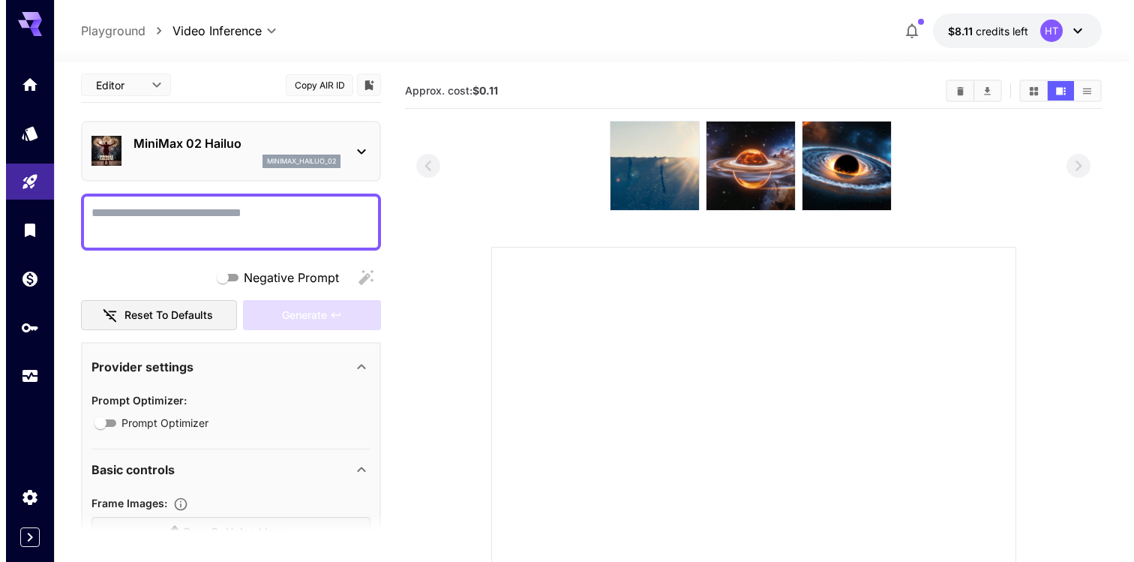
scroll to position [0, 0]
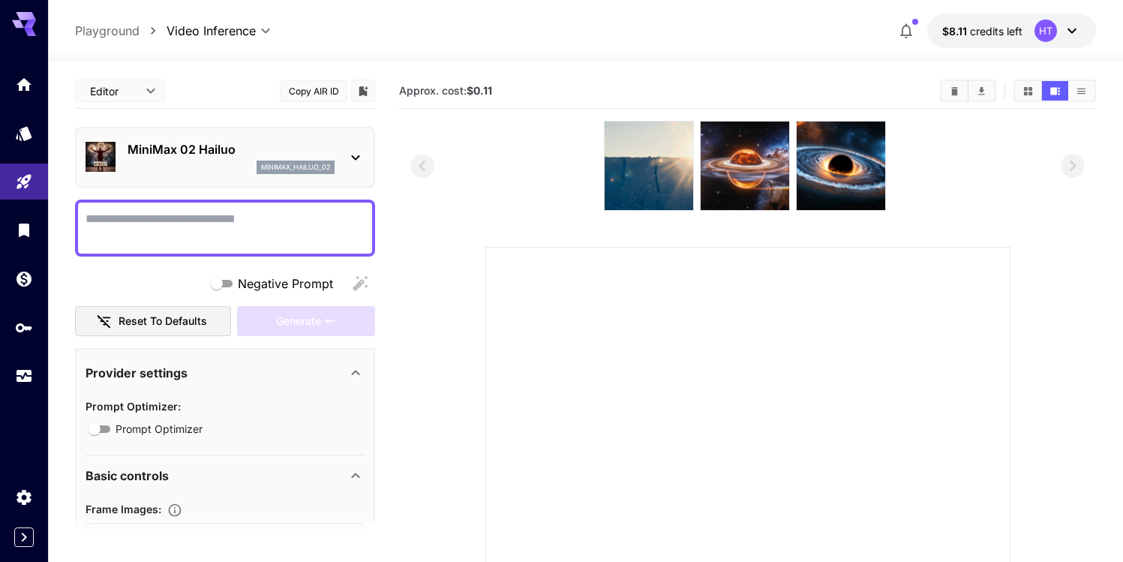
click at [200, 154] on p "MiniMax 02 Hailuo" at bounding box center [230, 149] width 207 height 18
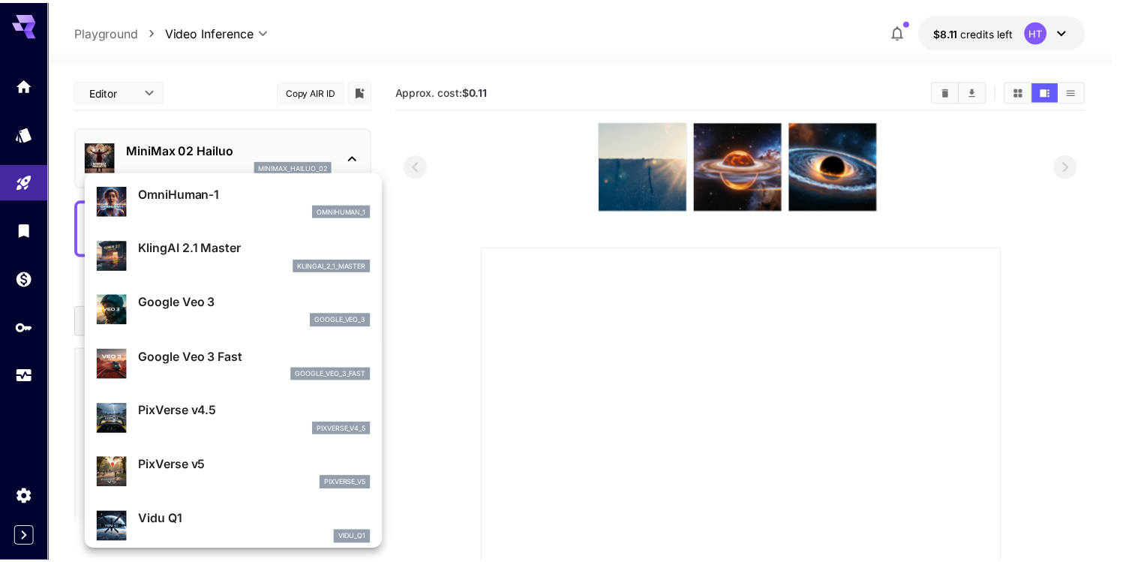
scroll to position [221, 0]
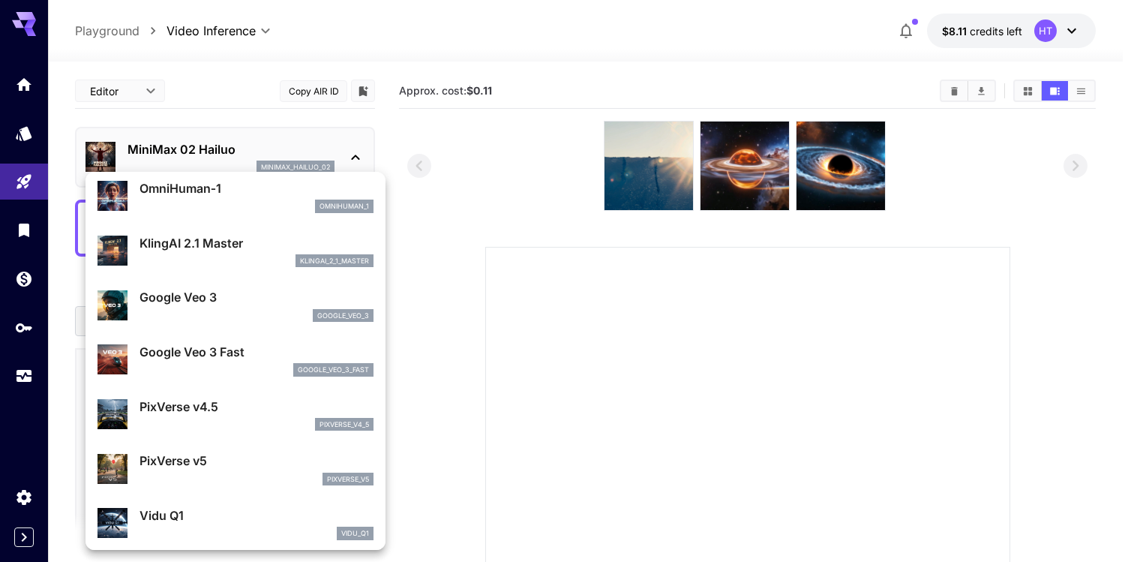
click at [241, 297] on p "Google Veo 3" at bounding box center [256, 297] width 234 height 18
type input "**********"
type input "****"
type input "***"
type input "*"
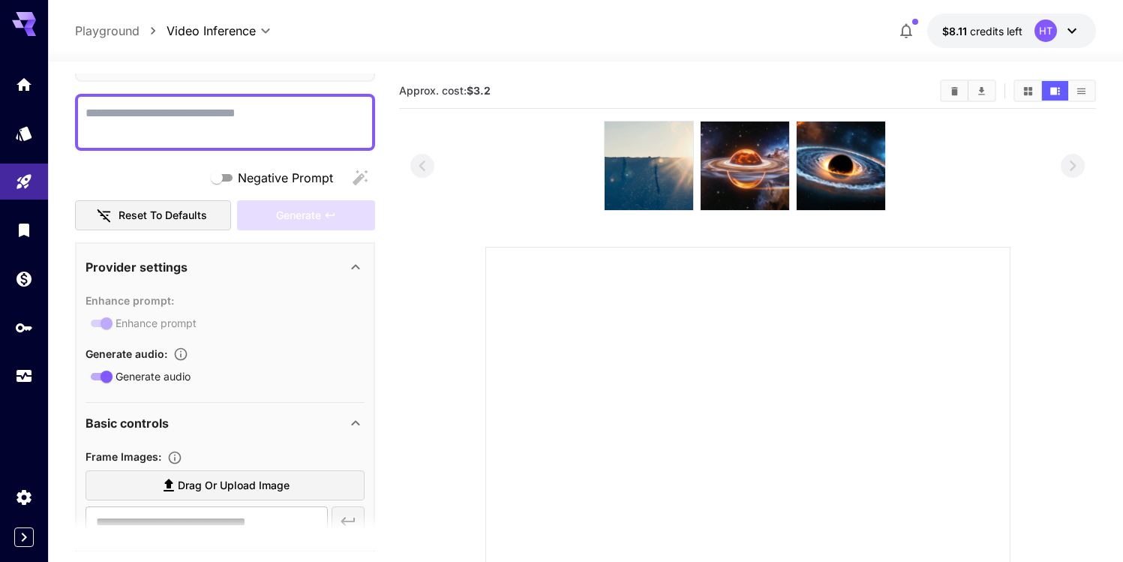
scroll to position [112, 0]
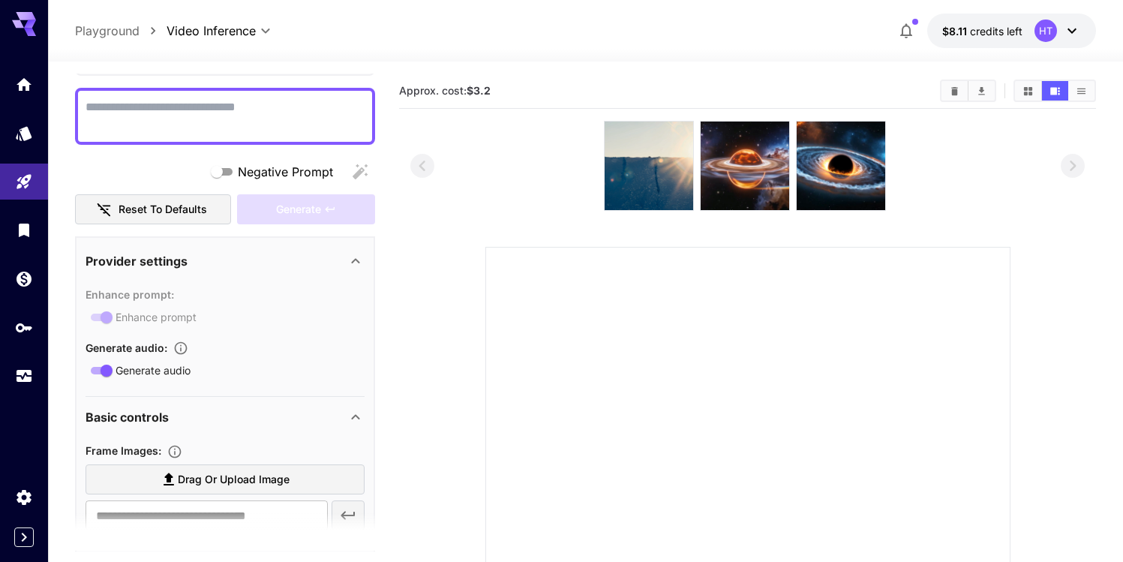
click at [183, 349] on icon "button" at bounding box center [180, 347] width 15 height 15
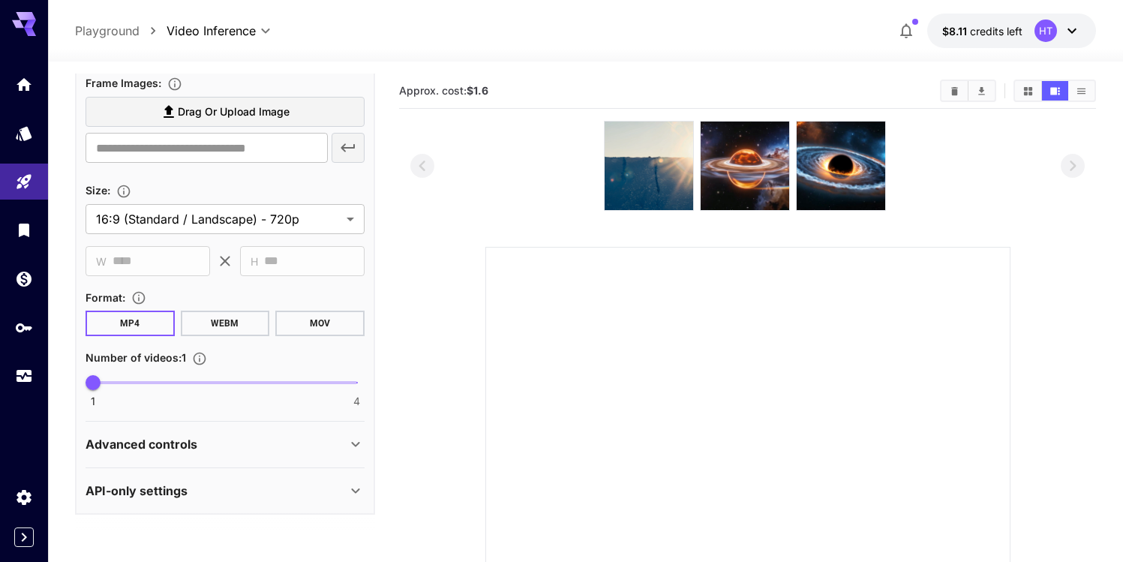
click at [202, 454] on div "Advanced controls" at bounding box center [224, 444] width 279 height 36
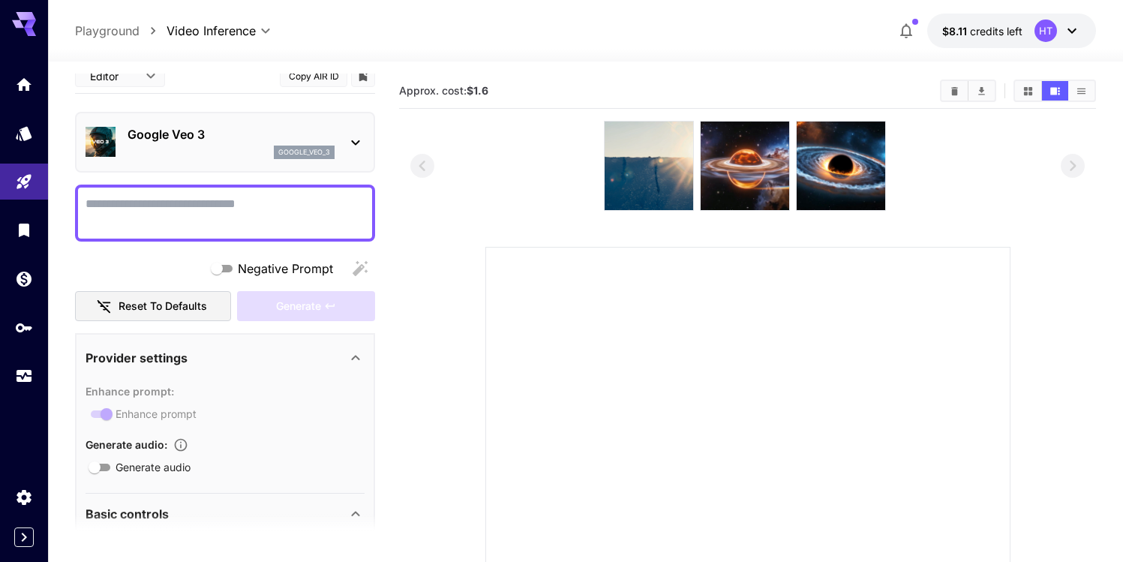
scroll to position [0, 0]
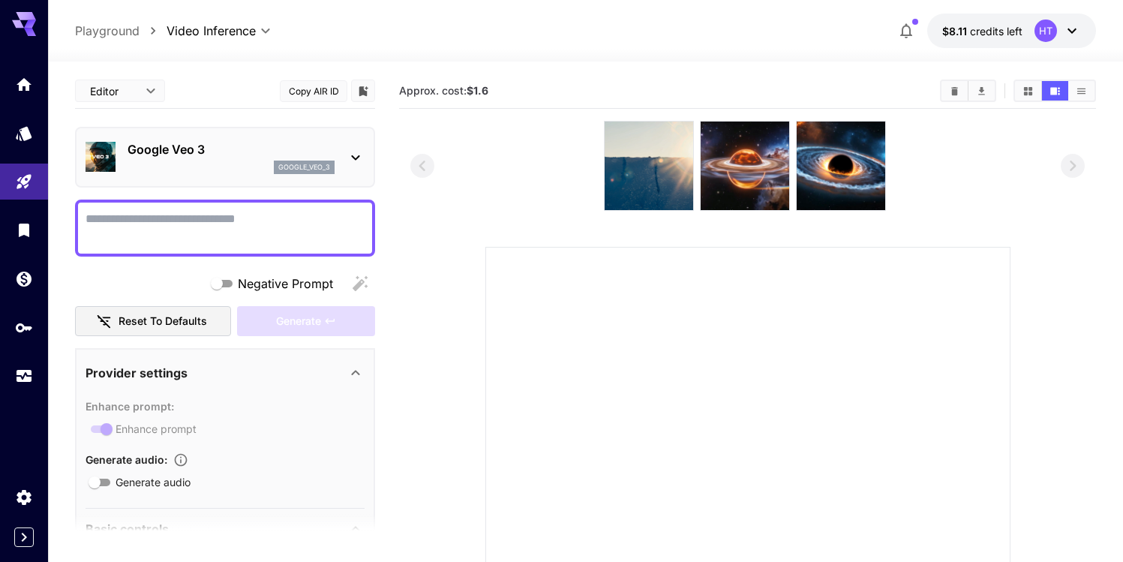
click at [223, 158] on div "Google Veo 3 google_veo_3" at bounding box center [230, 157] width 207 height 34
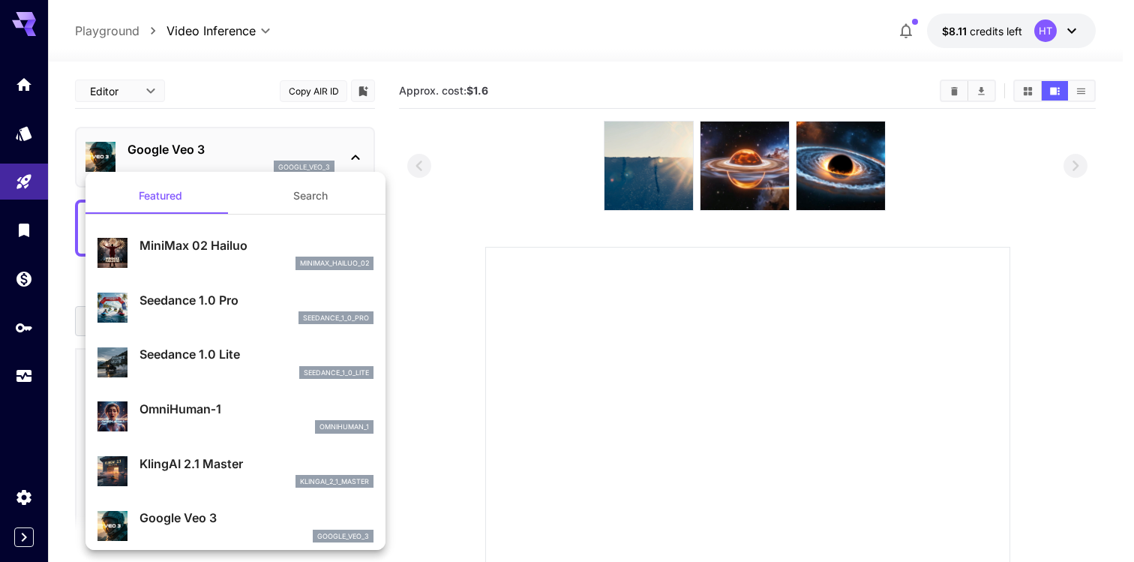
click at [420, 282] on div at bounding box center [567, 281] width 1134 height 562
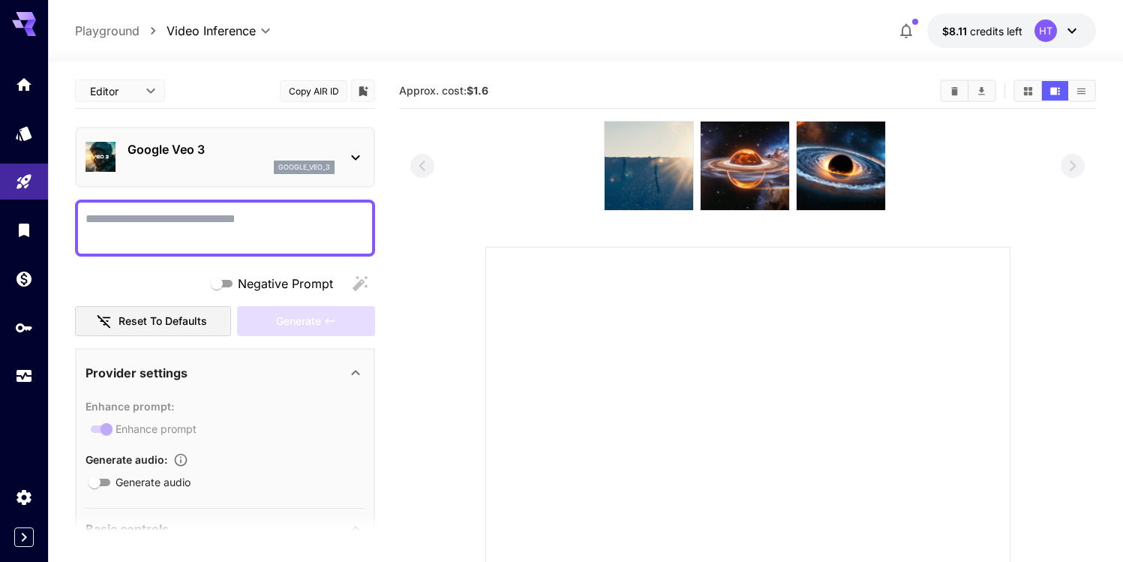
click at [142, 151] on p "Google Veo 3" at bounding box center [230, 149] width 207 height 18
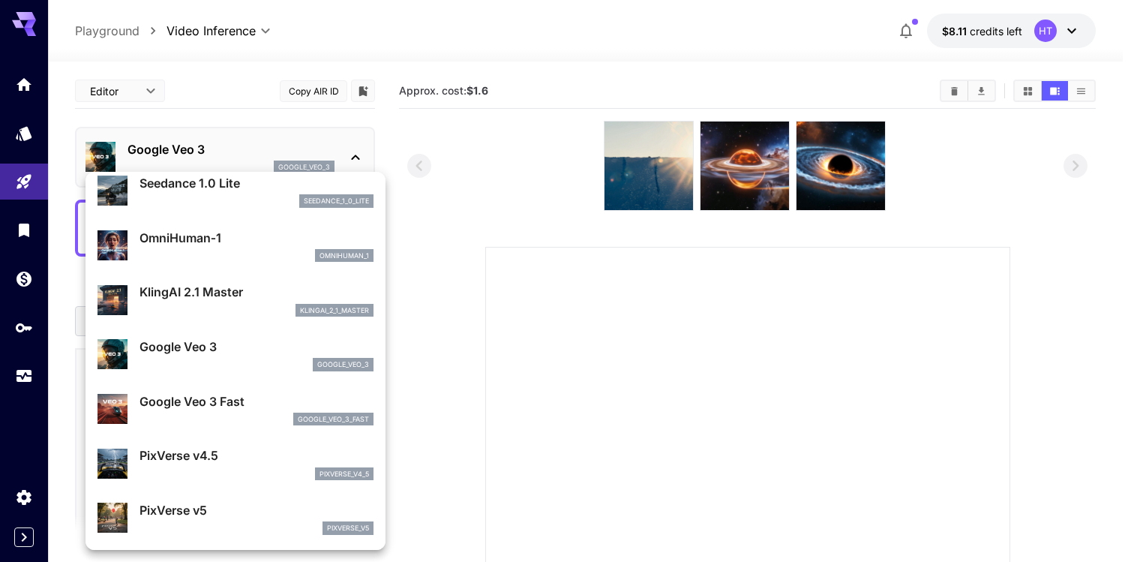
scroll to position [172, 0]
click at [187, 308] on div "klingai_2_1_master" at bounding box center [256, 310] width 234 height 13
type input "**********"
type input "****"
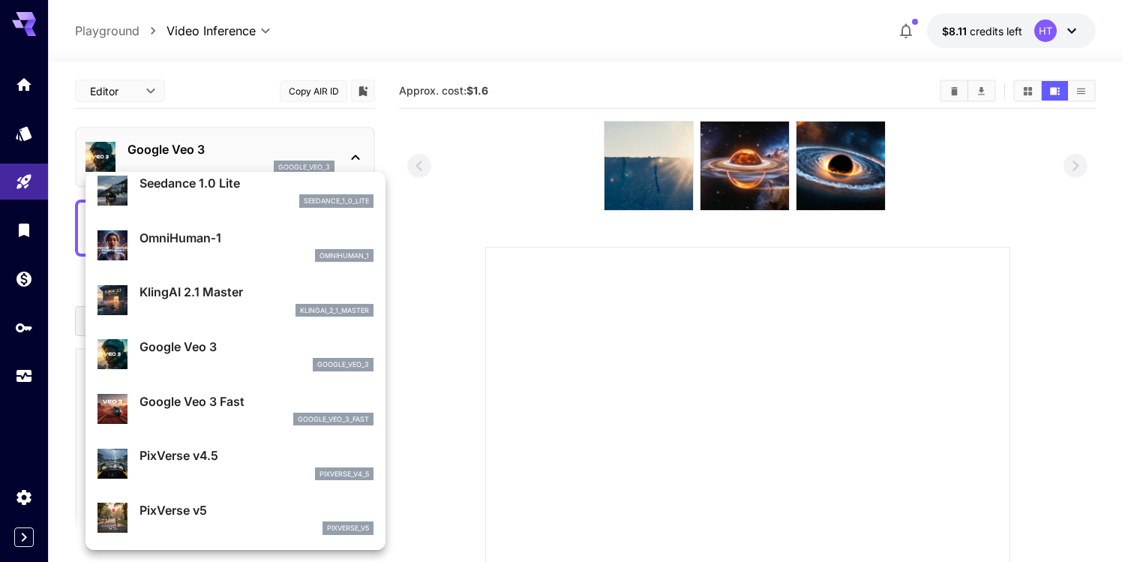
type input "*"
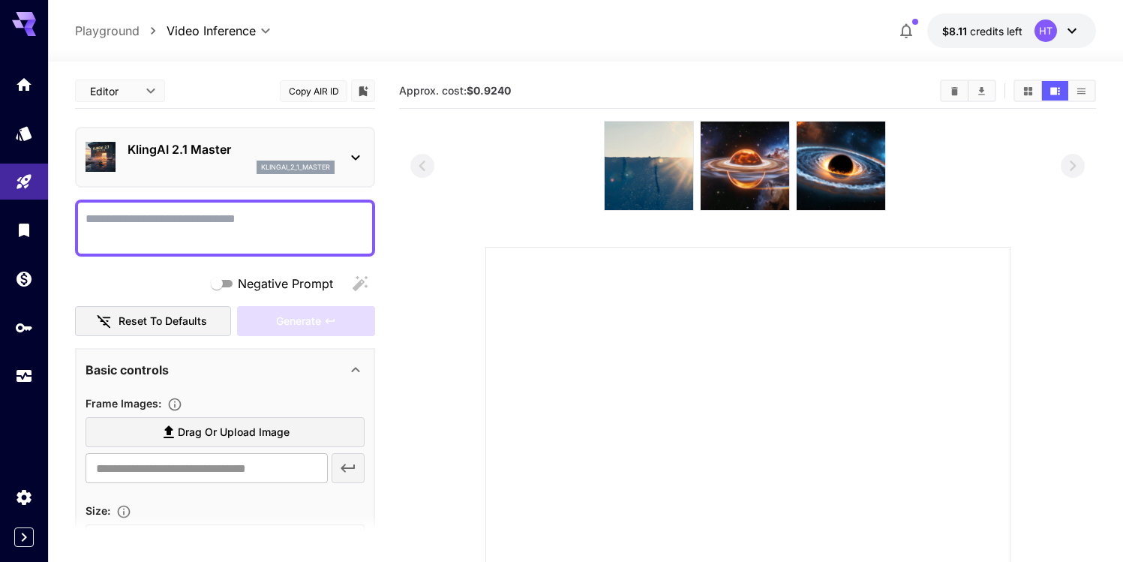
click at [210, 156] on p "KlingAI 2.1 Master" at bounding box center [230, 149] width 207 height 18
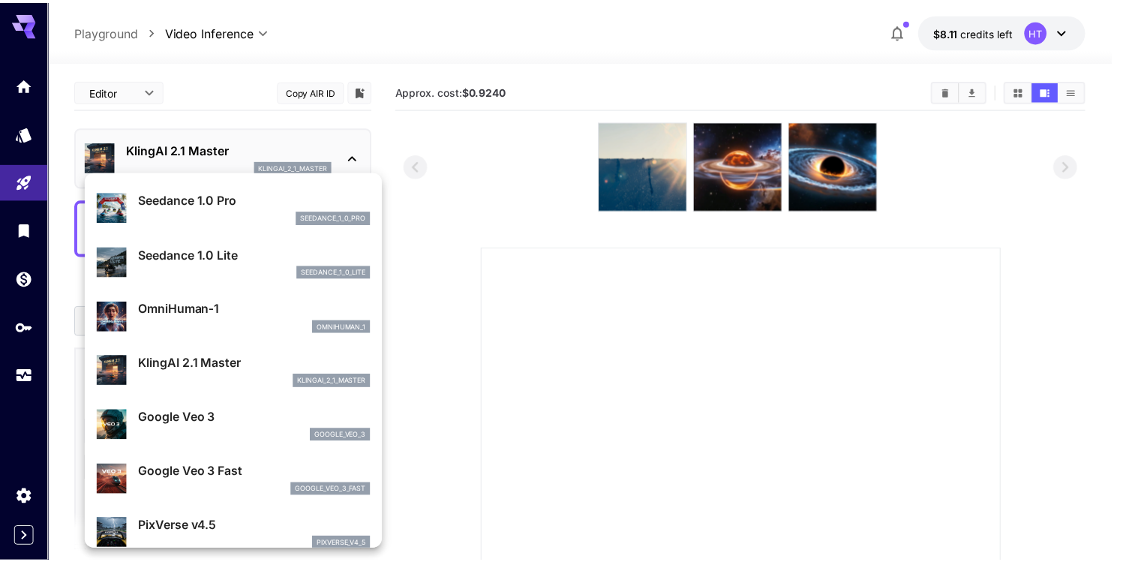
scroll to position [82, 0]
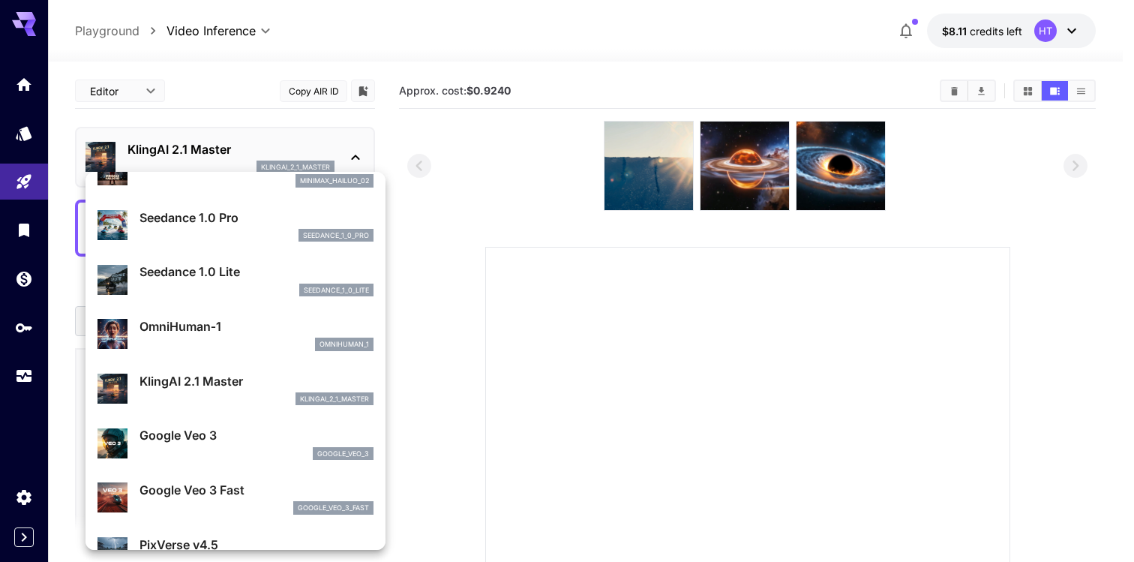
click at [200, 280] on p "Seedance 1.0 Lite" at bounding box center [256, 271] width 234 height 18
type input "**********"
type input "***"
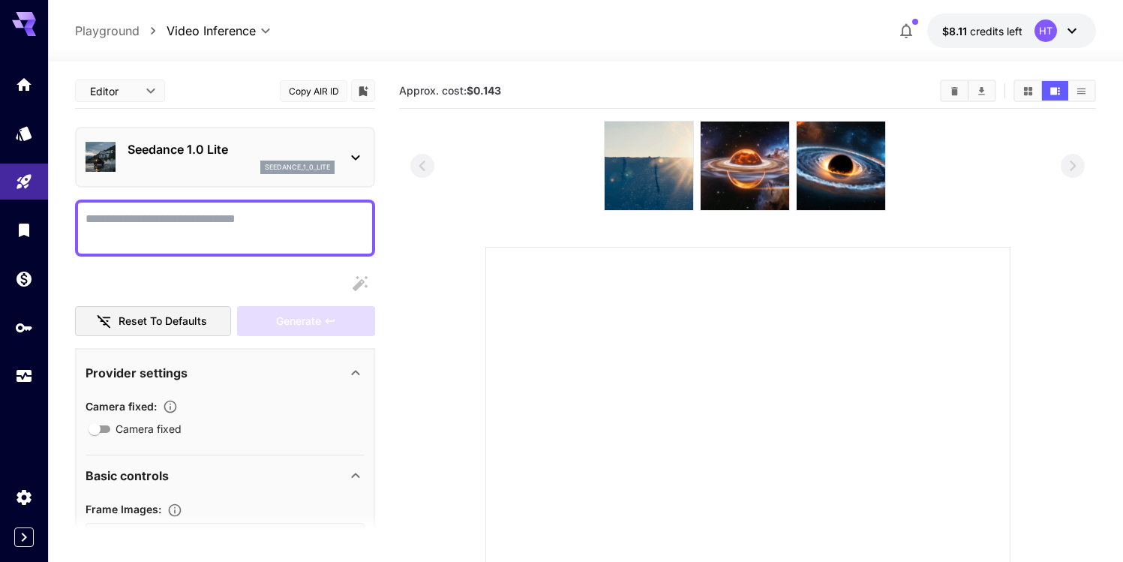
click at [235, 155] on p "Seedance 1.0 Lite" at bounding box center [230, 149] width 207 height 18
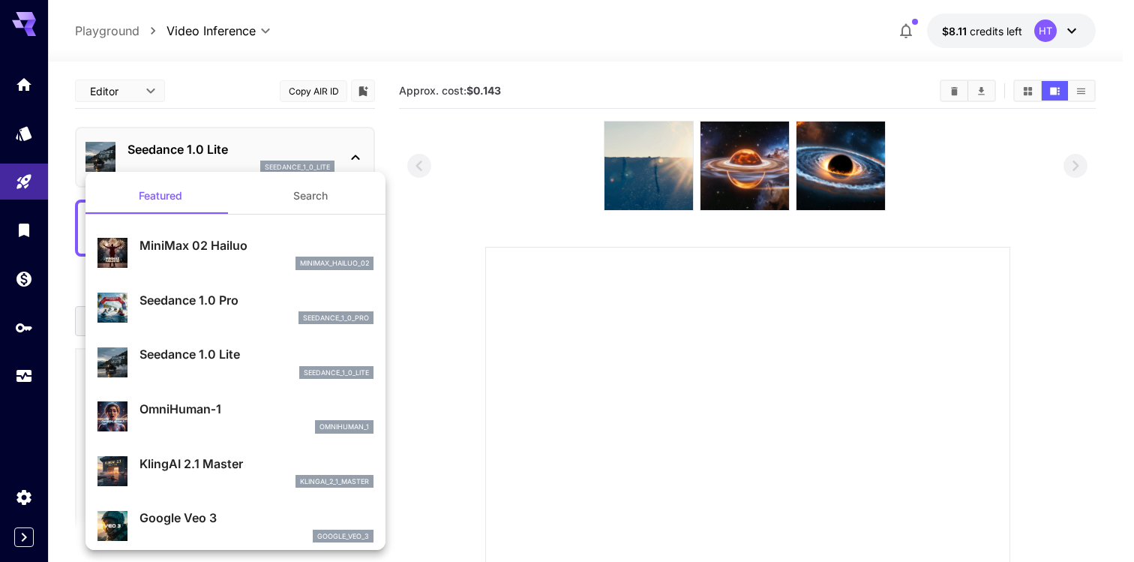
click at [415, 134] on div at bounding box center [567, 281] width 1134 height 562
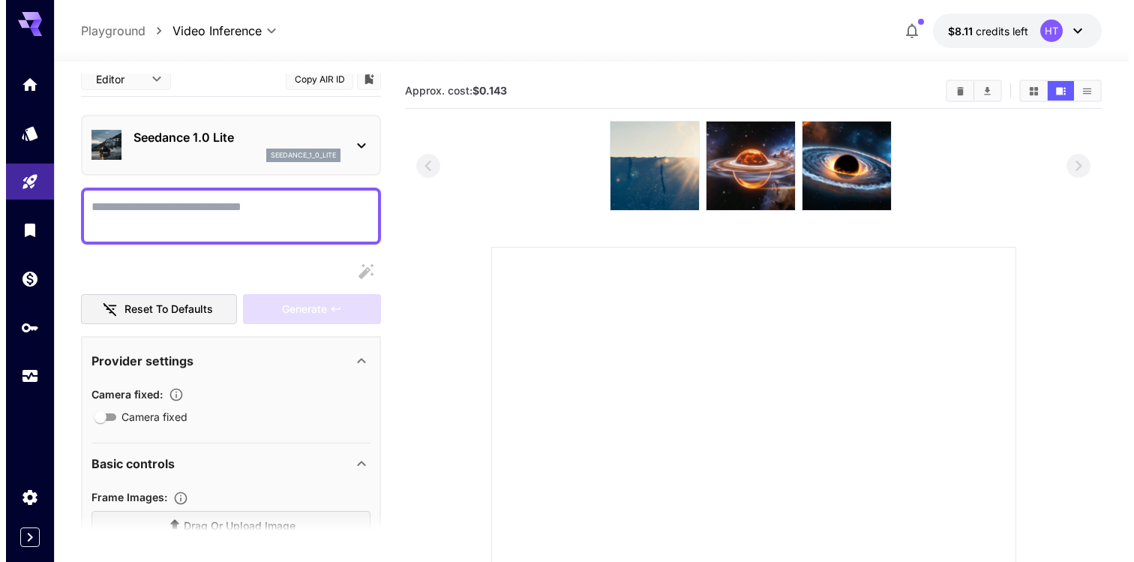
scroll to position [0, 0]
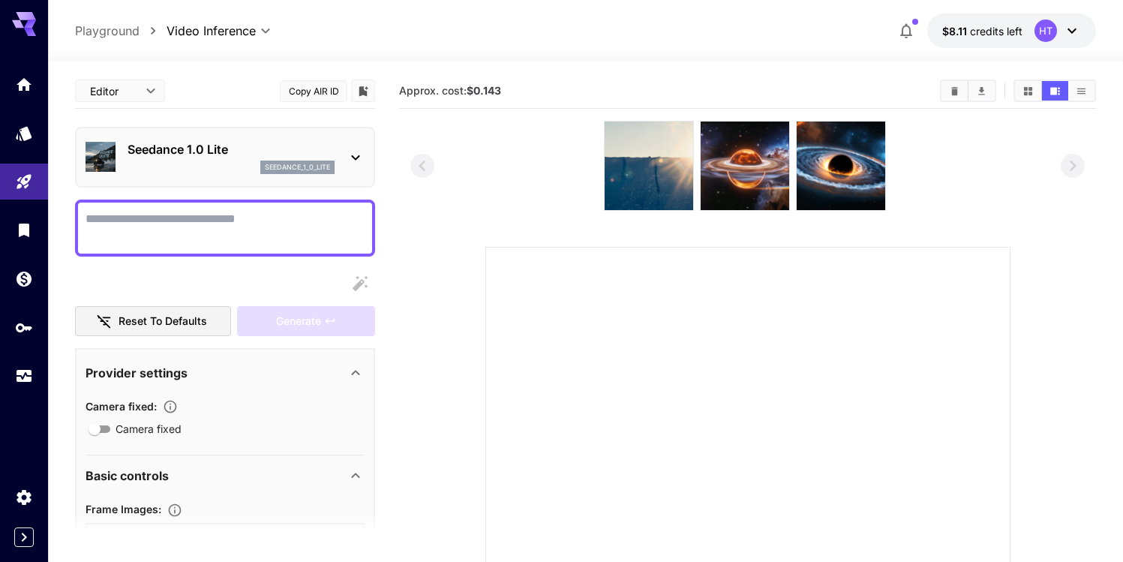
click at [185, 170] on div "seedance_1_0_lite" at bounding box center [230, 166] width 207 height 13
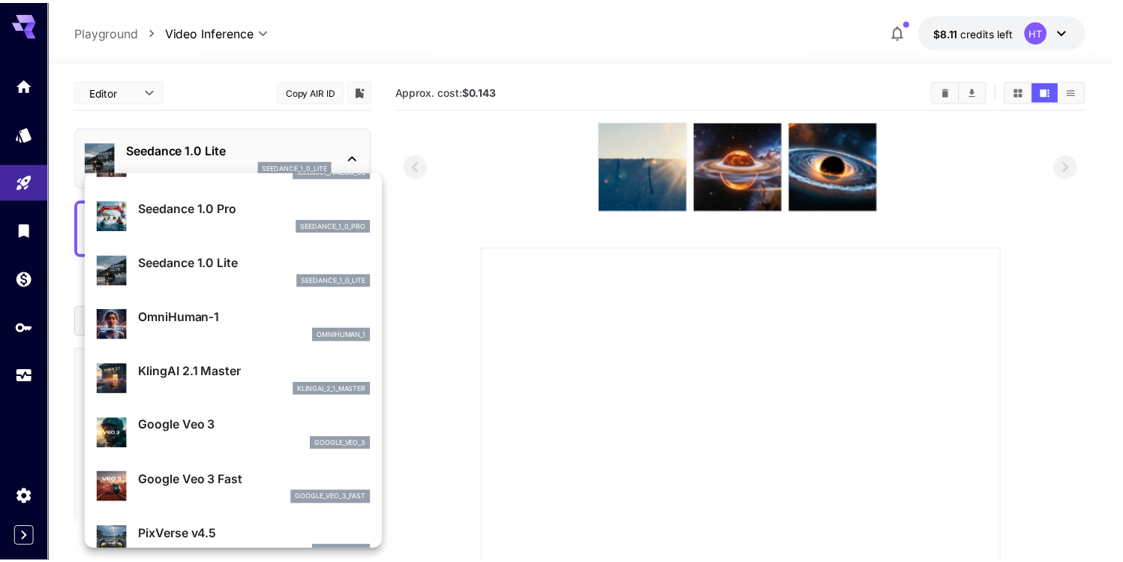
scroll to position [94, 0]
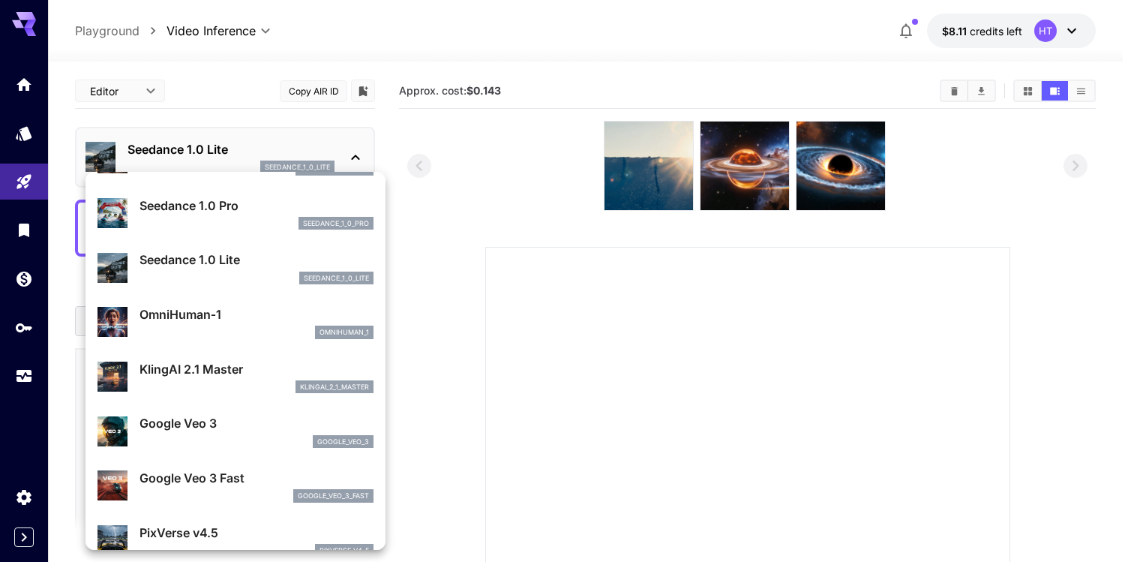
click at [196, 336] on div "omnihuman_1" at bounding box center [256, 331] width 234 height 13
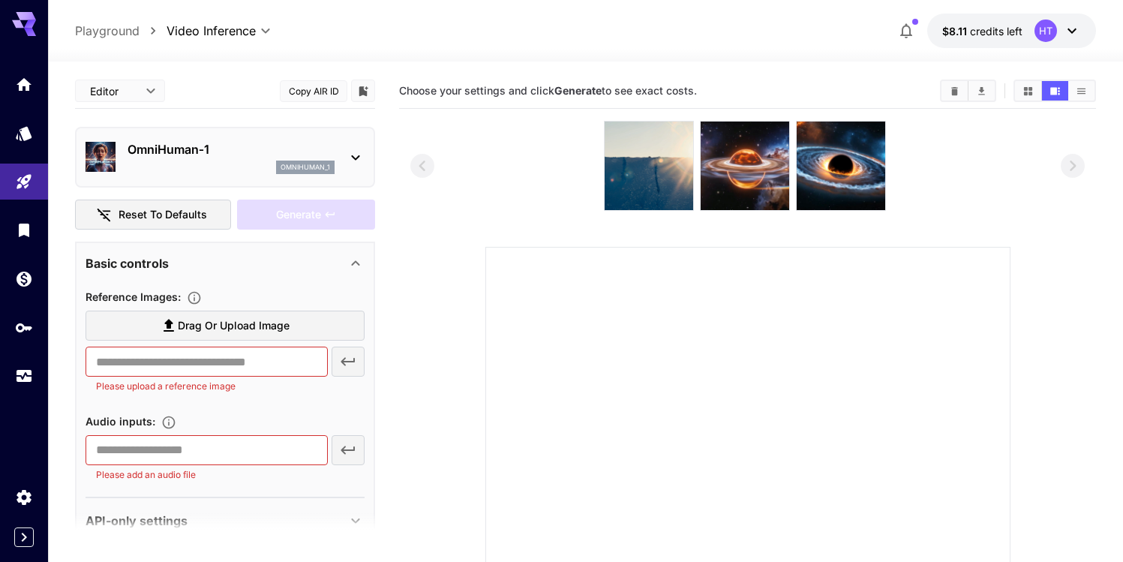
scroll to position [31, 0]
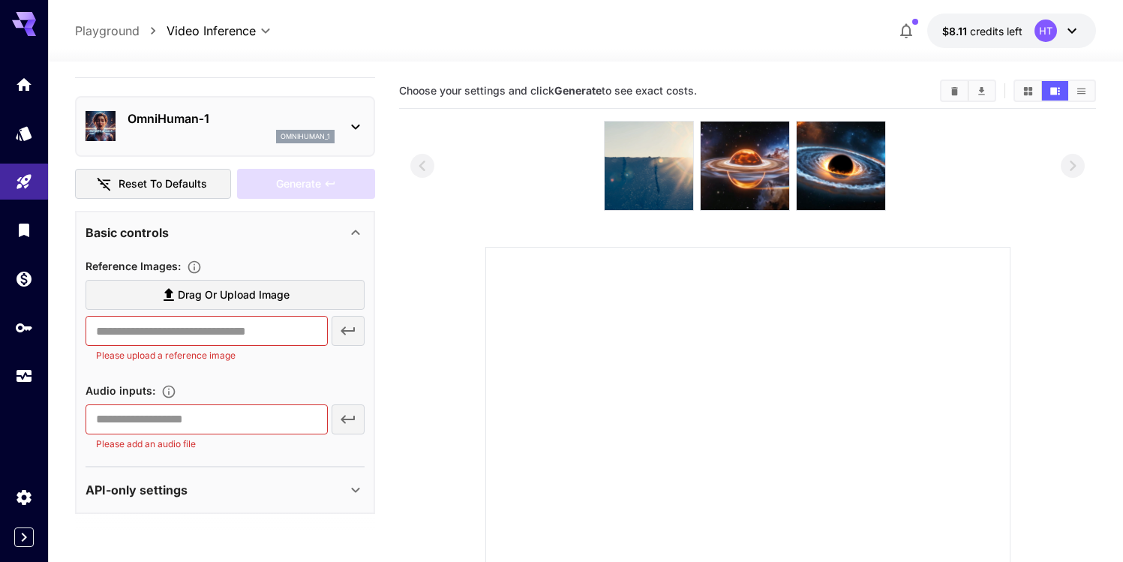
click at [226, 489] on div "API-only settings" at bounding box center [215, 490] width 261 height 18
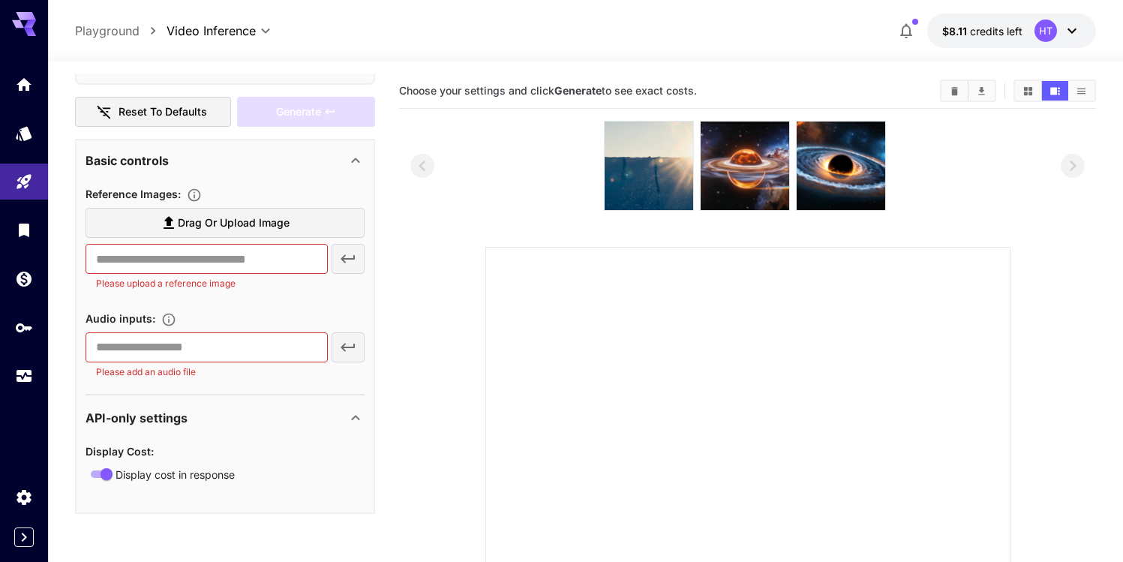
click at [228, 411] on div "API-only settings" at bounding box center [215, 418] width 261 height 18
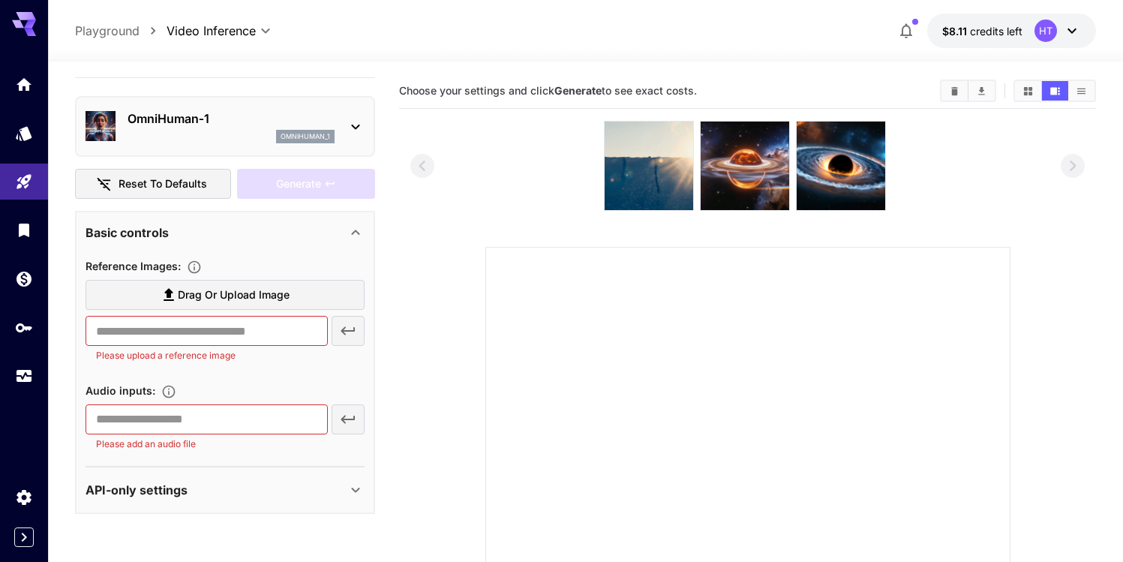
scroll to position [0, 0]
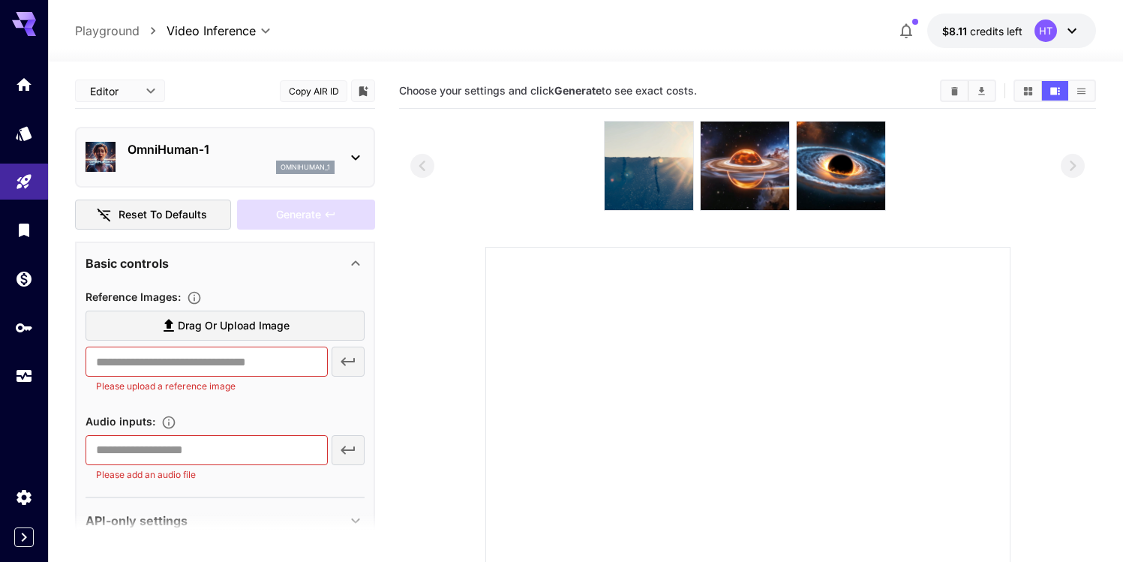
click at [238, 154] on p "OmniHuman‑1" at bounding box center [230, 149] width 207 height 18
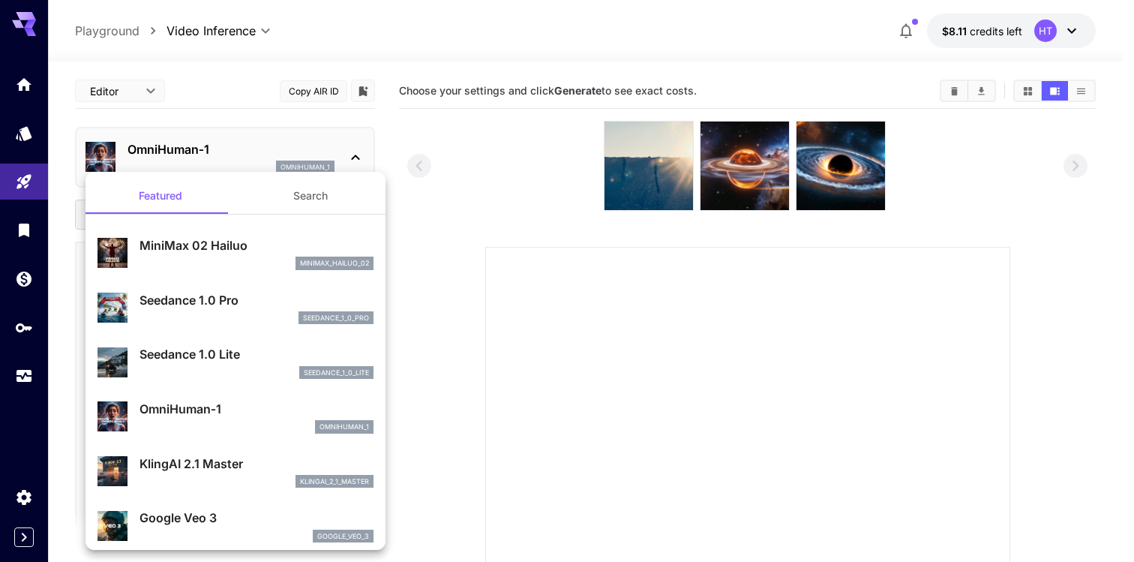
click at [251, 354] on p "Seedance 1.0 Lite" at bounding box center [256, 354] width 234 height 18
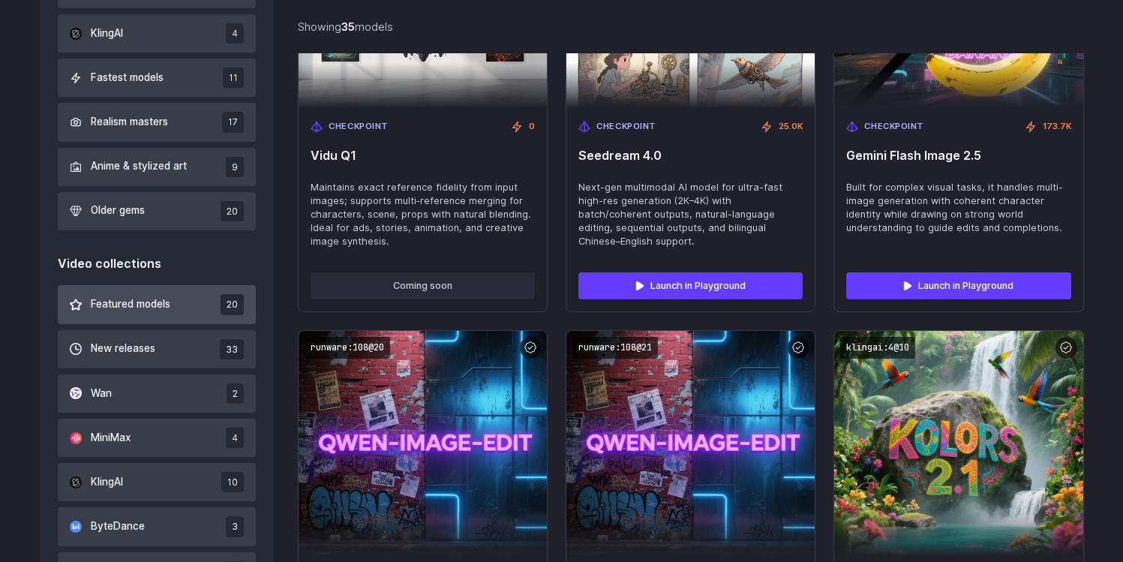
scroll to position [696, 0]
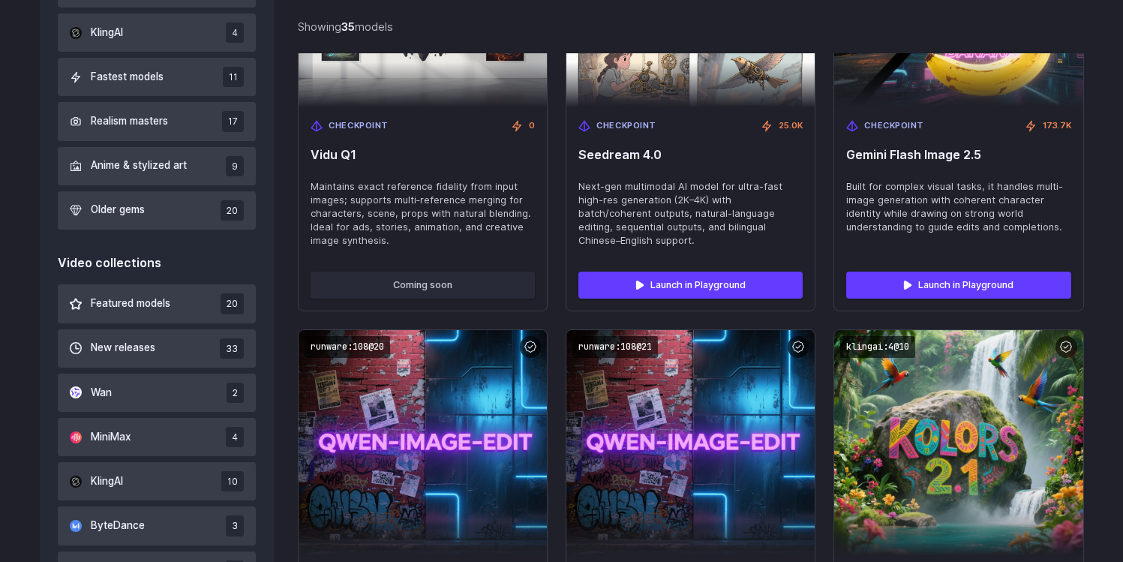
click at [137, 265] on div "Video collections" at bounding box center [157, 262] width 199 height 19
click at [142, 304] on span "Featured models" at bounding box center [130, 303] width 79 height 16
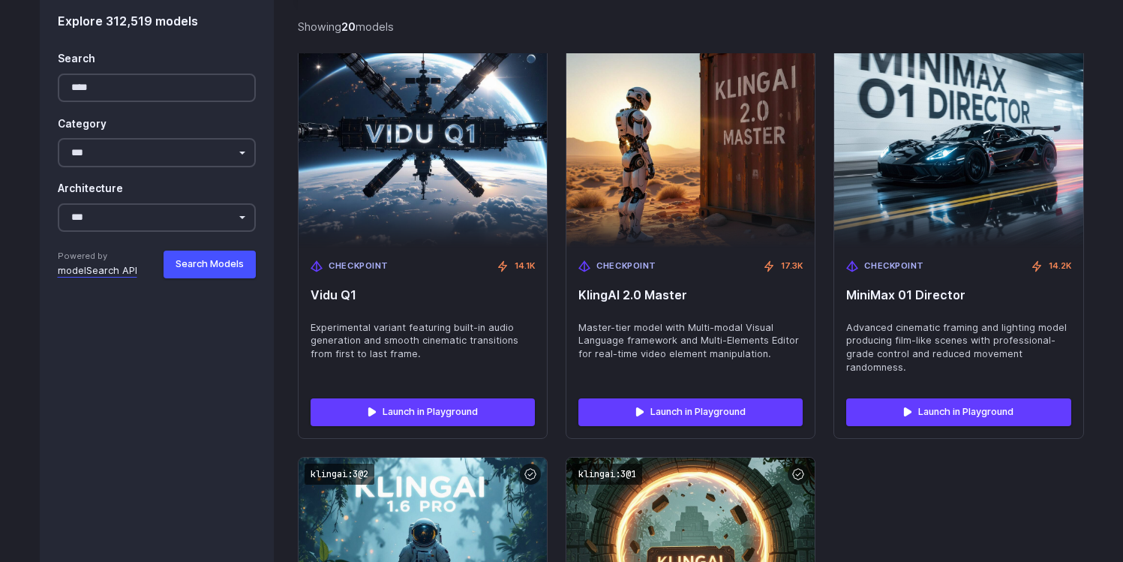
scroll to position [2758, 0]
